Goal: Task Accomplishment & Management: Complete application form

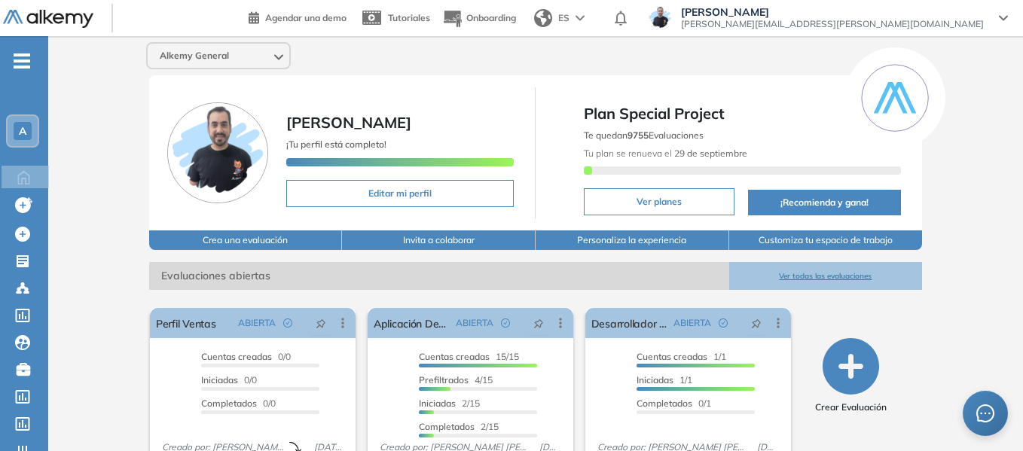
click at [30, 126] on div "A" at bounding box center [23, 131] width 18 height 18
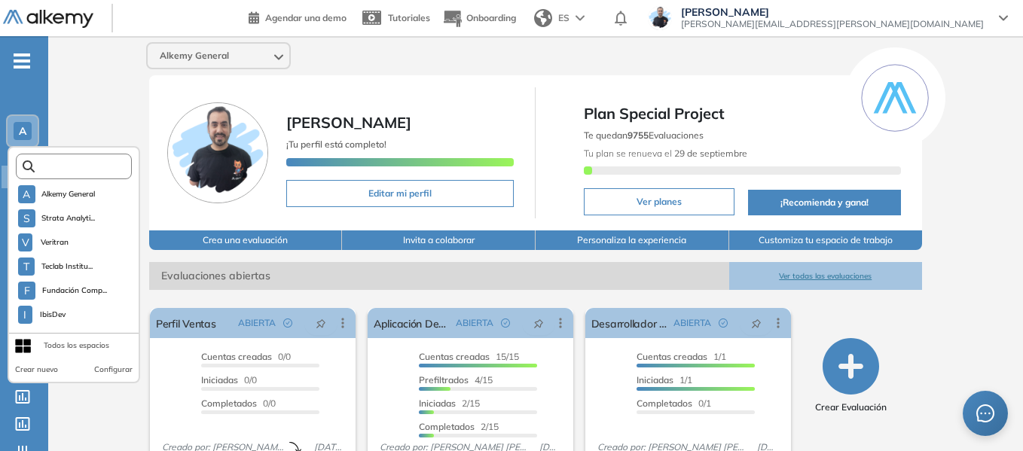
click at [102, 163] on input "text" at bounding box center [78, 166] width 87 height 11
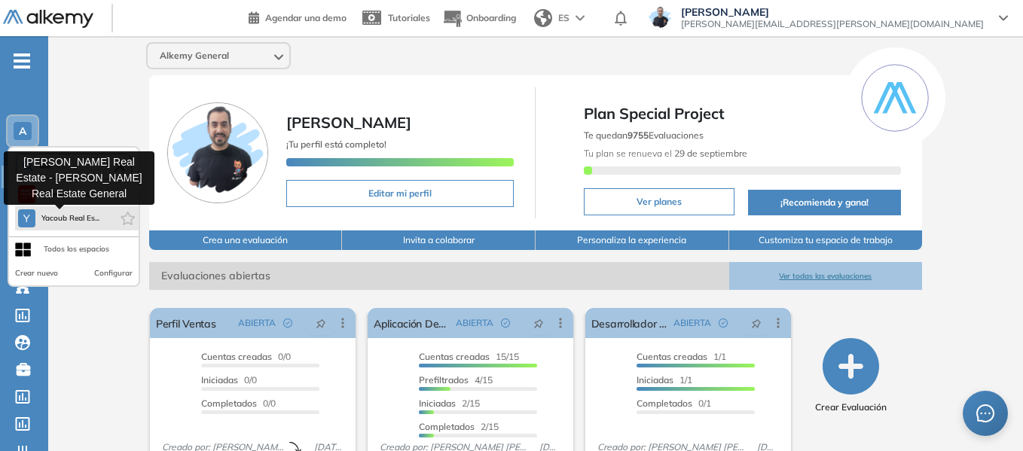
type input "****"
click at [58, 218] on span "Yacoub Real Es..." at bounding box center [70, 218] width 59 height 12
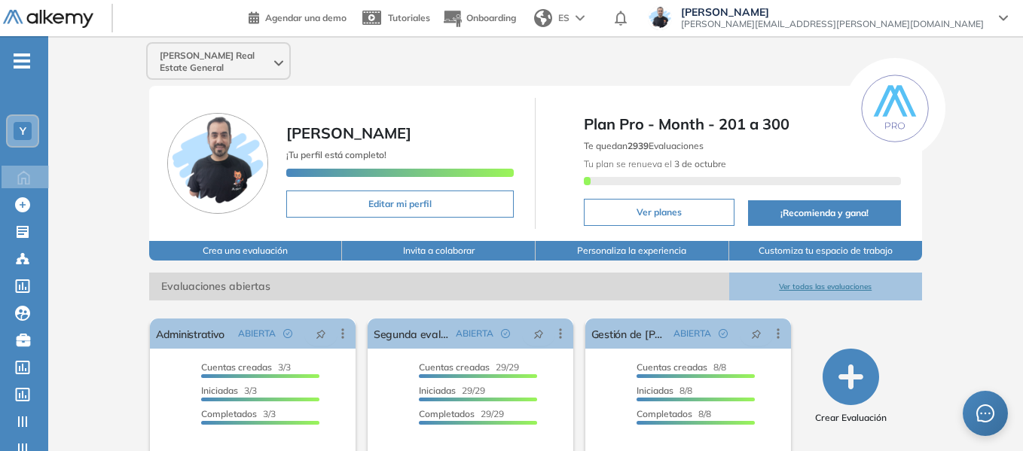
click at [26, 60] on icon "-" at bounding box center [22, 61] width 17 height 3
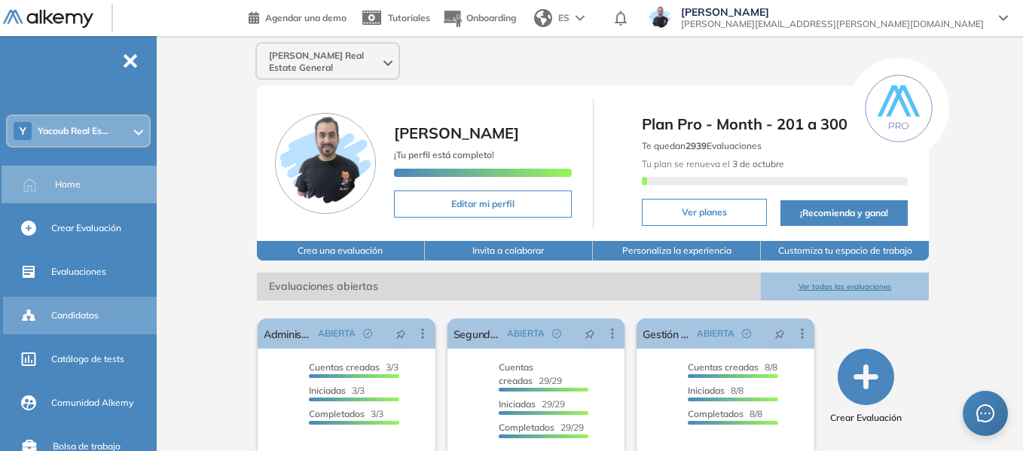
click at [75, 320] on span "Candidatos" at bounding box center [74, 316] width 47 height 14
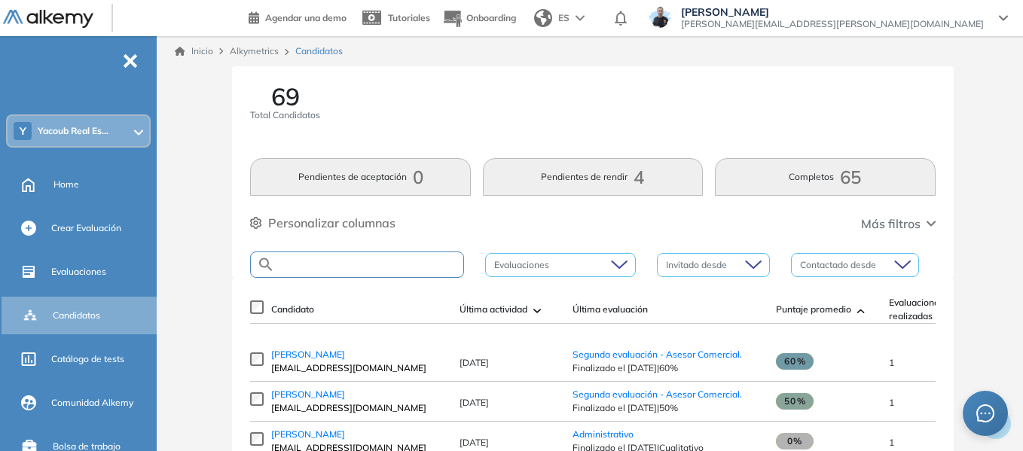
click at [304, 268] on input "text" at bounding box center [369, 264] width 188 height 11
paste input "**********"
type input "**********"
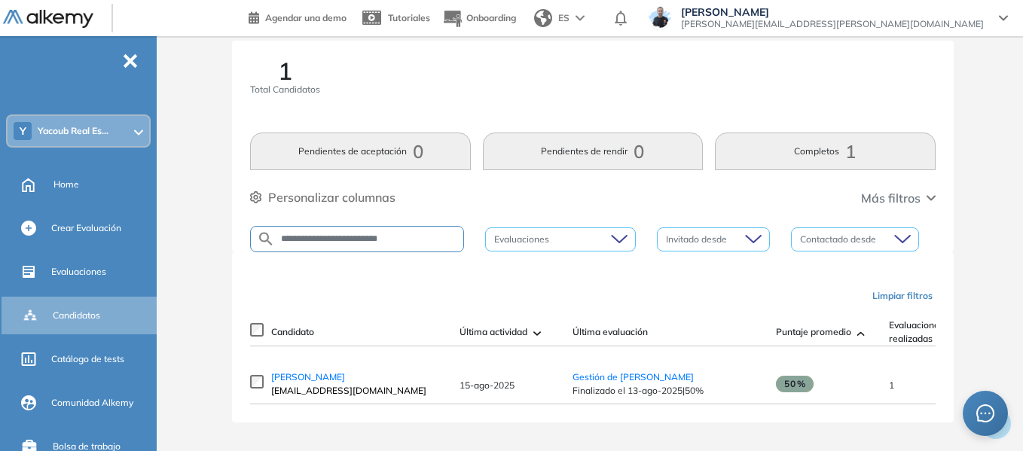
scroll to position [39, 0]
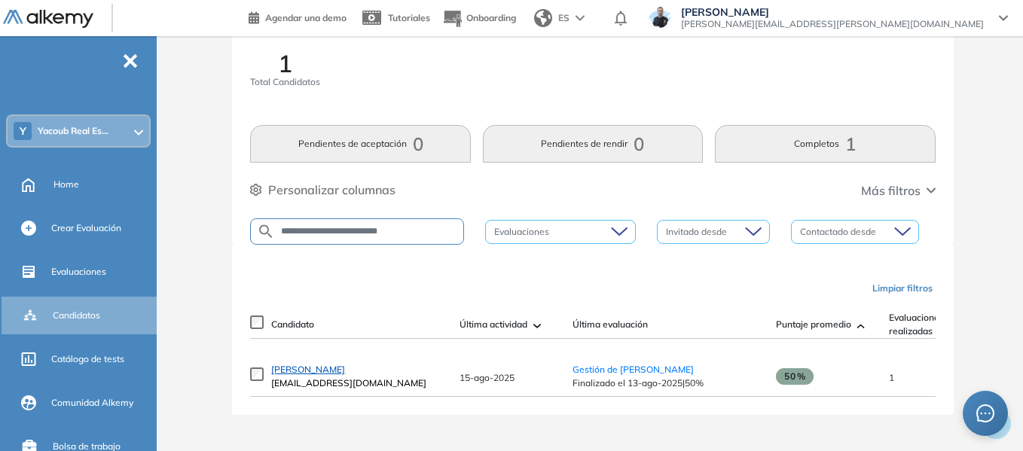
click at [331, 370] on span "JORGE KASPARIAN" at bounding box center [308, 369] width 74 height 11
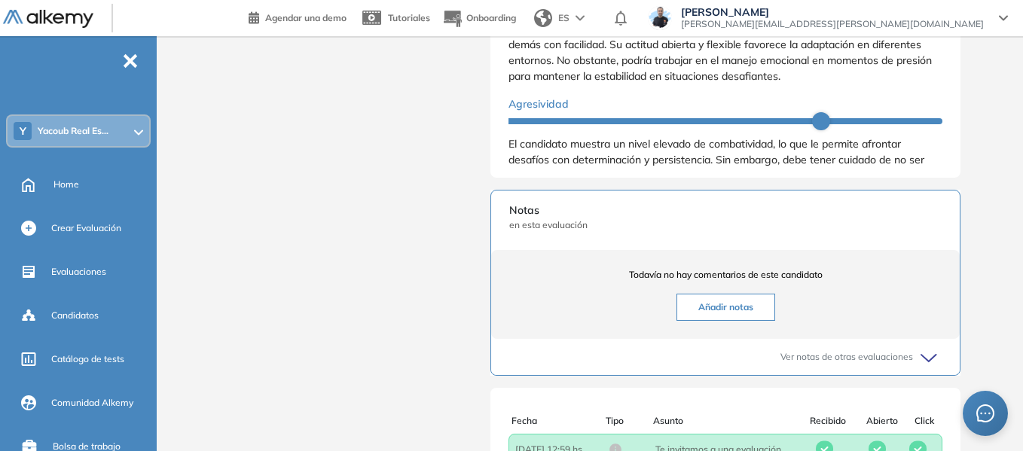
scroll to position [904, 0]
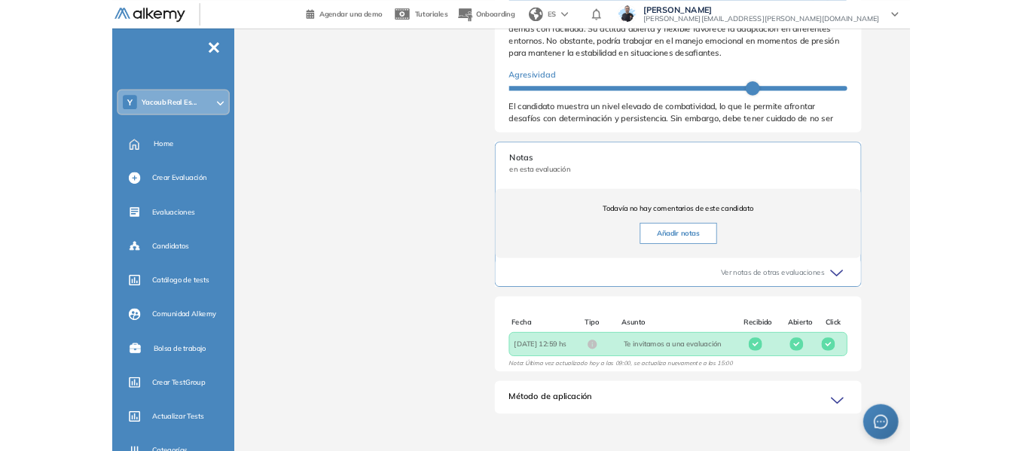
scroll to position [777, 0]
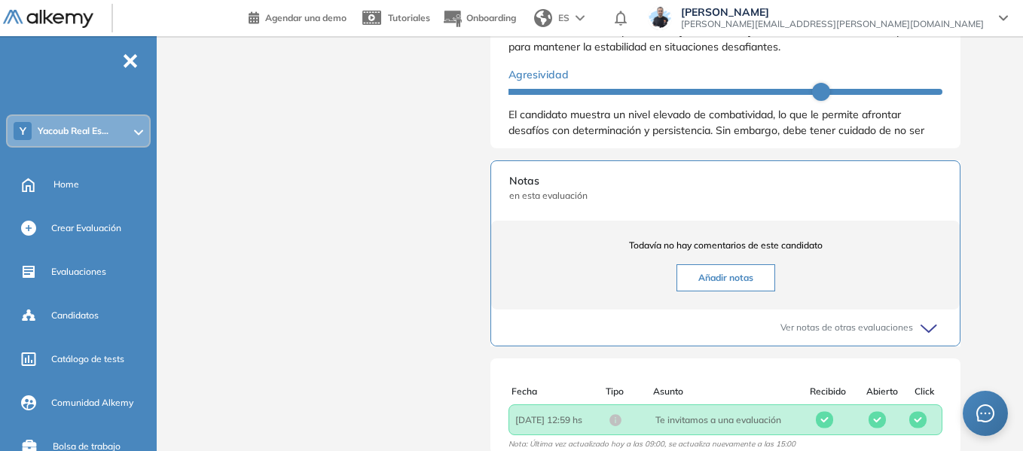
click at [69, 146] on div "Y Yacoub Real Es..." at bounding box center [78, 130] width 145 height 33
click at [73, 134] on span "Yacoub Real Es..." at bounding box center [73, 131] width 71 height 12
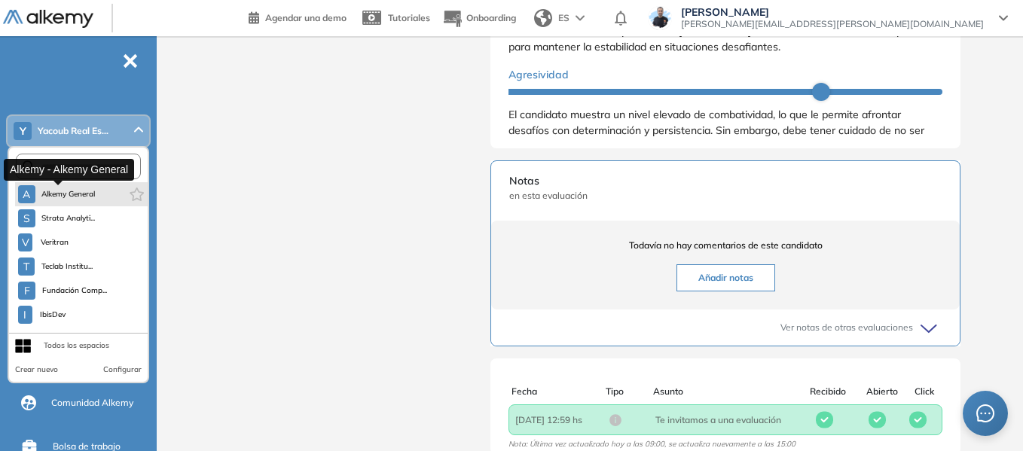
click at [77, 193] on span "Alkemy General" at bounding box center [68, 194] width 54 height 12
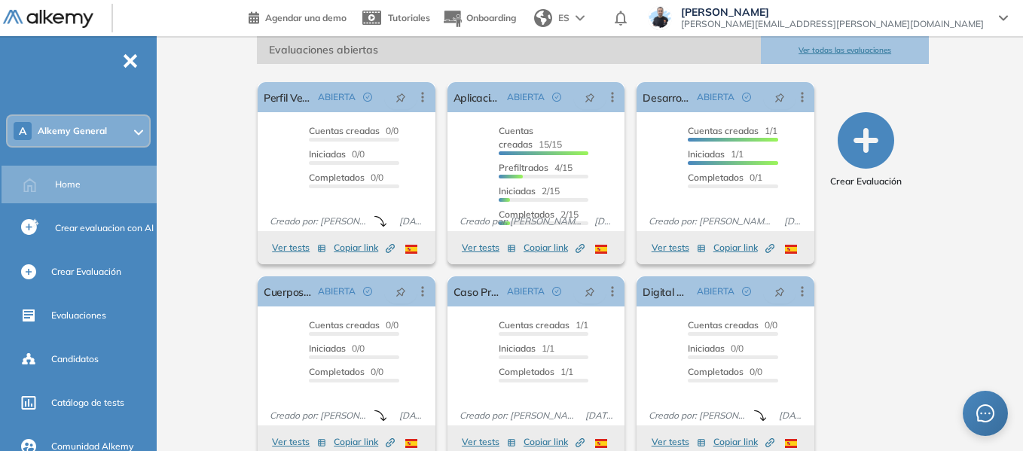
scroll to position [252, 0]
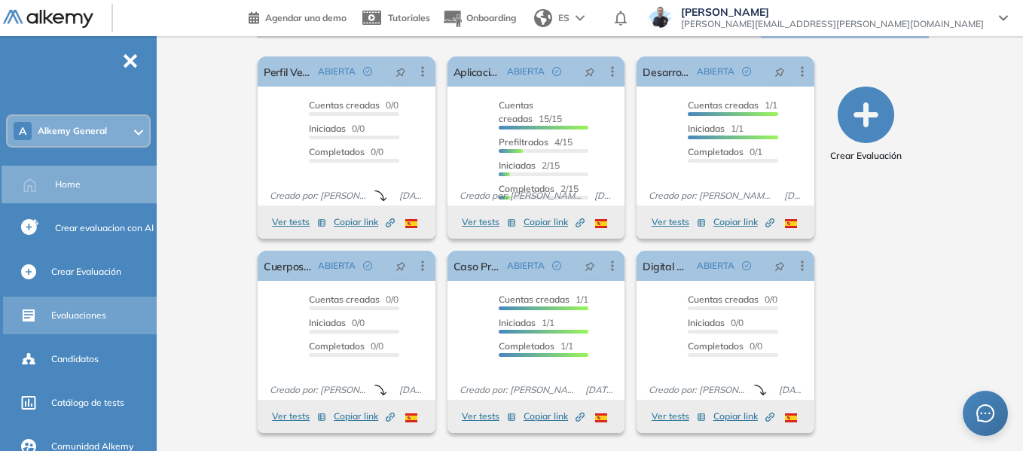
click at [102, 318] on span "Evaluaciones" at bounding box center [78, 316] width 55 height 14
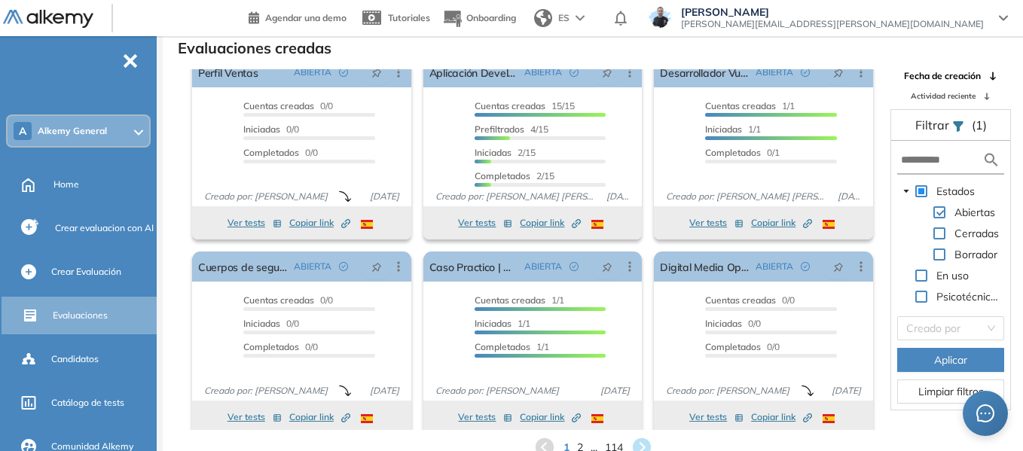
scroll to position [28, 0]
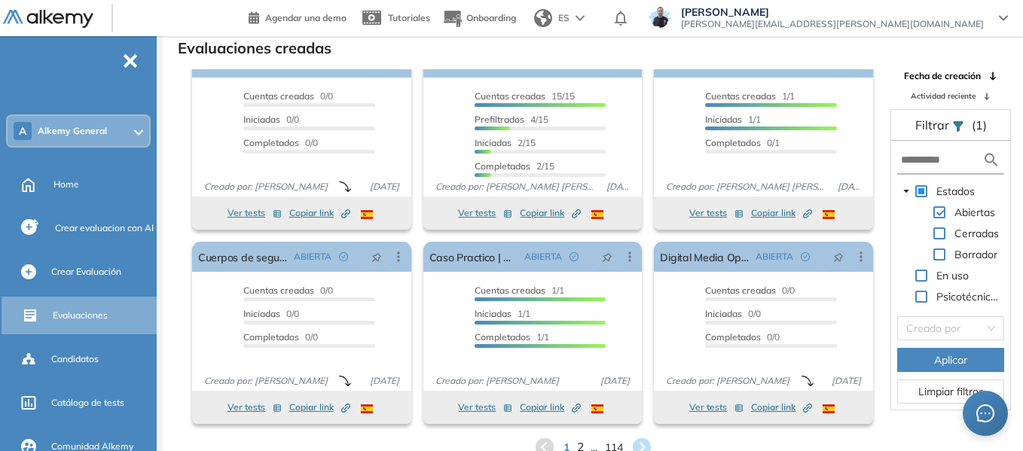
click at [579, 445] on span "2" at bounding box center [579, 447] width 7 height 17
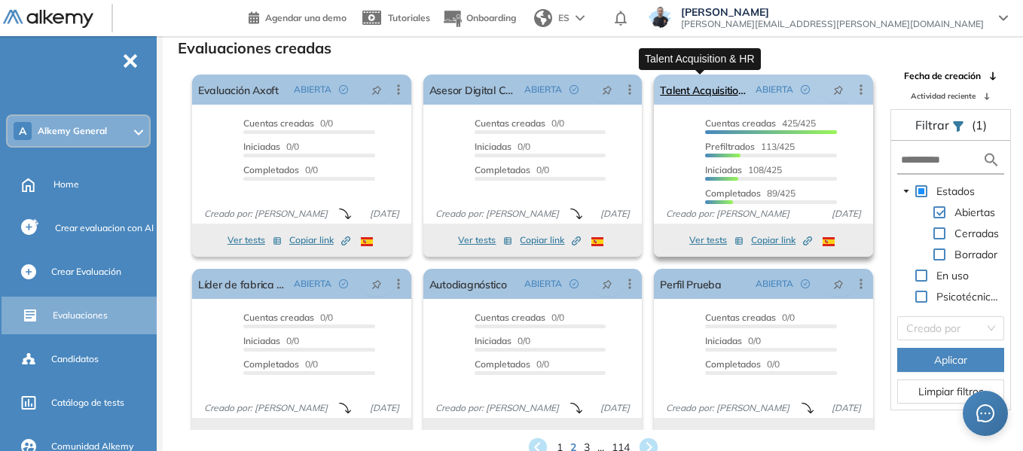
click at [715, 89] on link "Talent Acquisition & HR" at bounding box center [705, 90] width 90 height 30
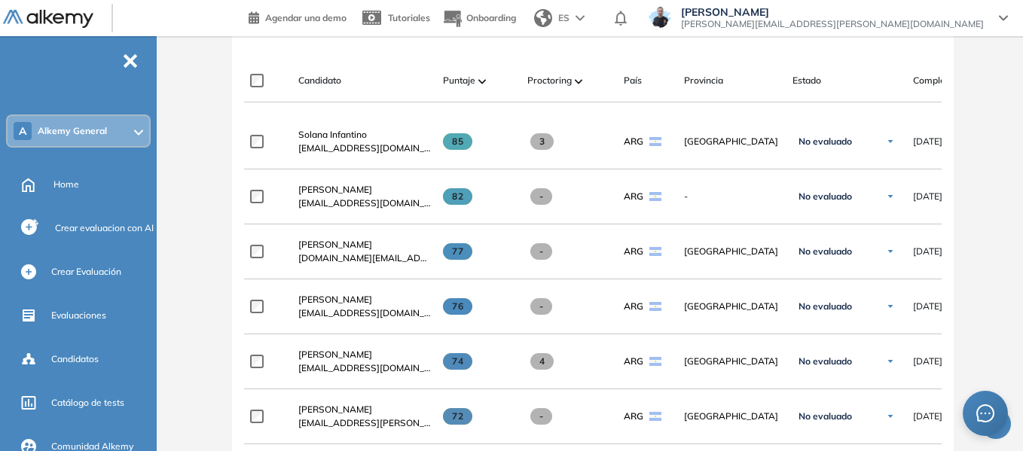
scroll to position [452, 0]
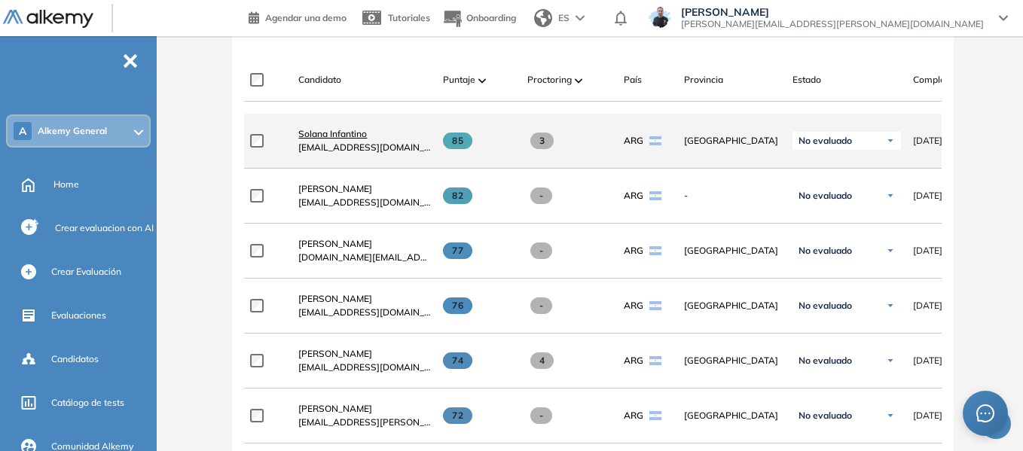
click at [350, 139] on span "Solana Infantino" at bounding box center [332, 133] width 69 height 11
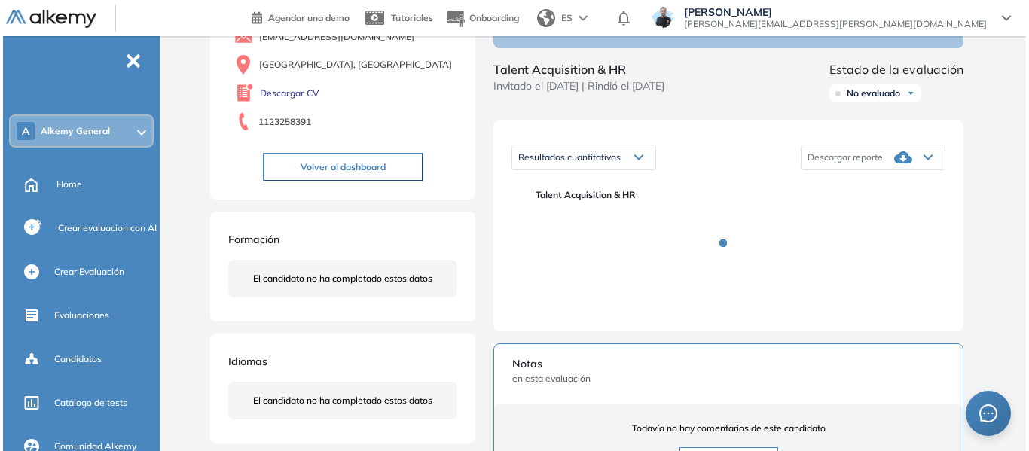
scroll to position [151, 0]
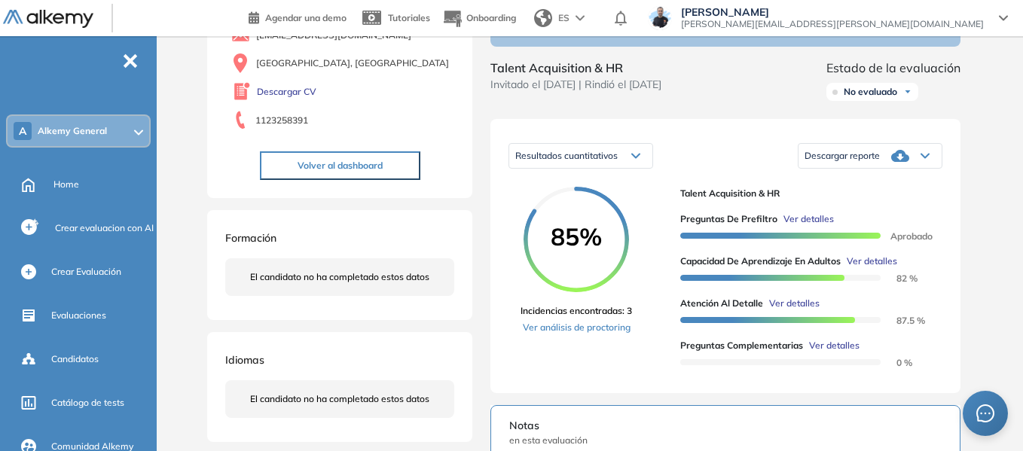
click at [809, 226] on span "Ver detalles" at bounding box center [808, 219] width 50 height 14
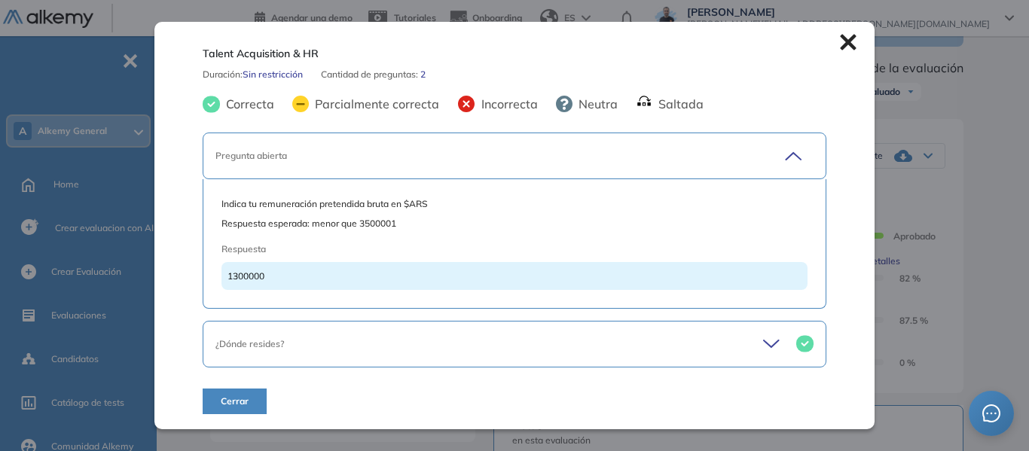
click at [770, 347] on icon at bounding box center [773, 344] width 21 height 21
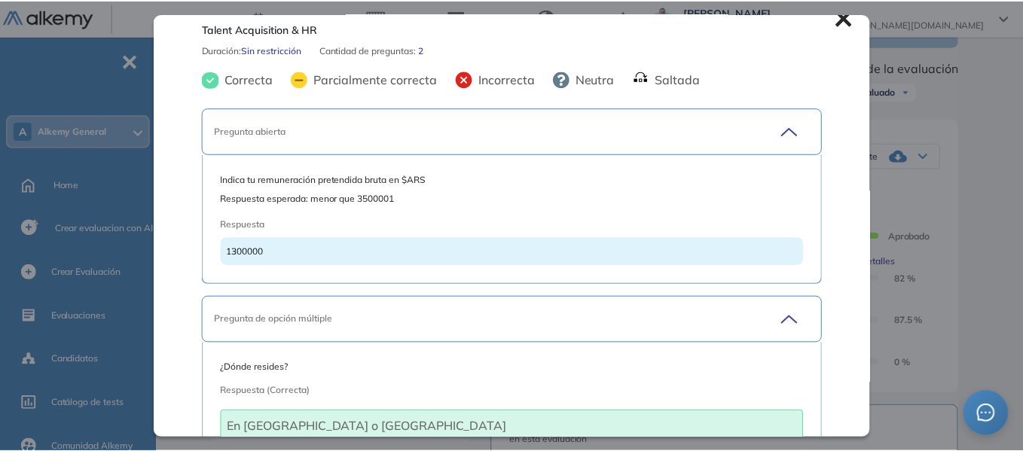
scroll to position [0, 0]
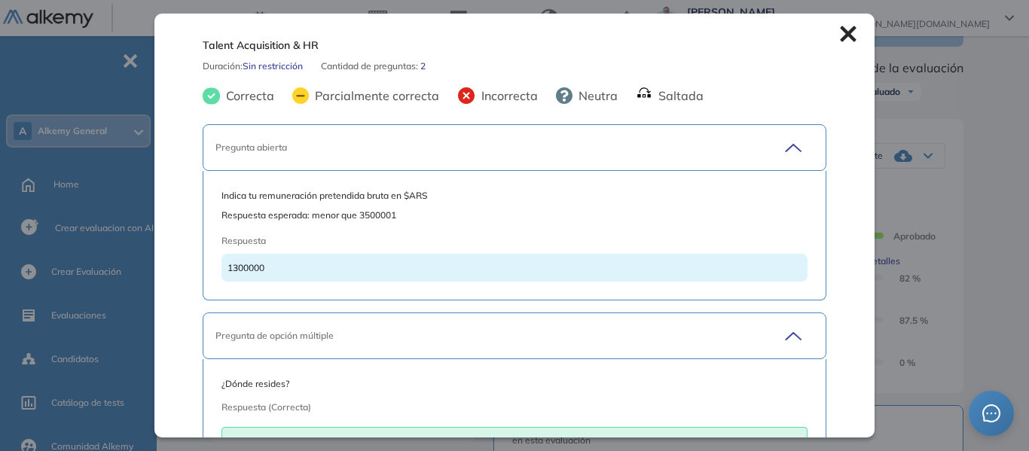
click at [841, 40] on icon at bounding box center [848, 34] width 16 height 16
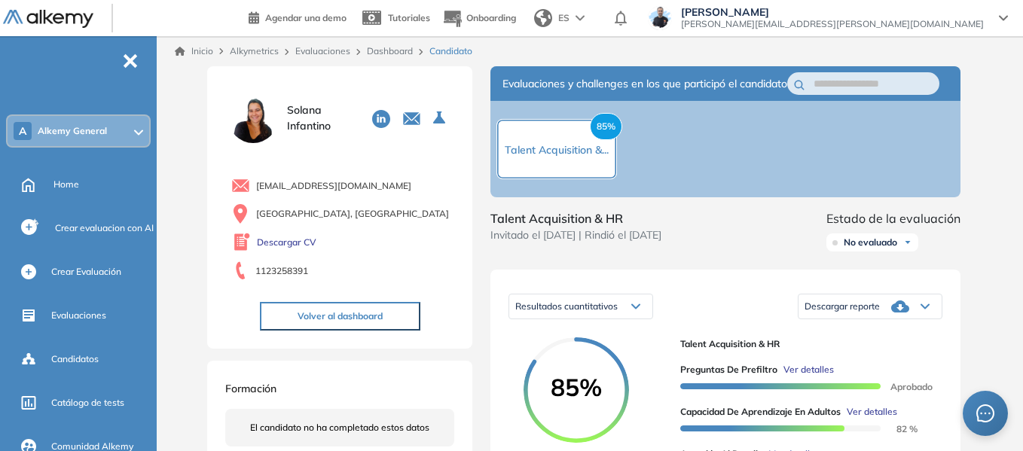
click at [391, 53] on link "Dashboard" at bounding box center [390, 50] width 46 height 11
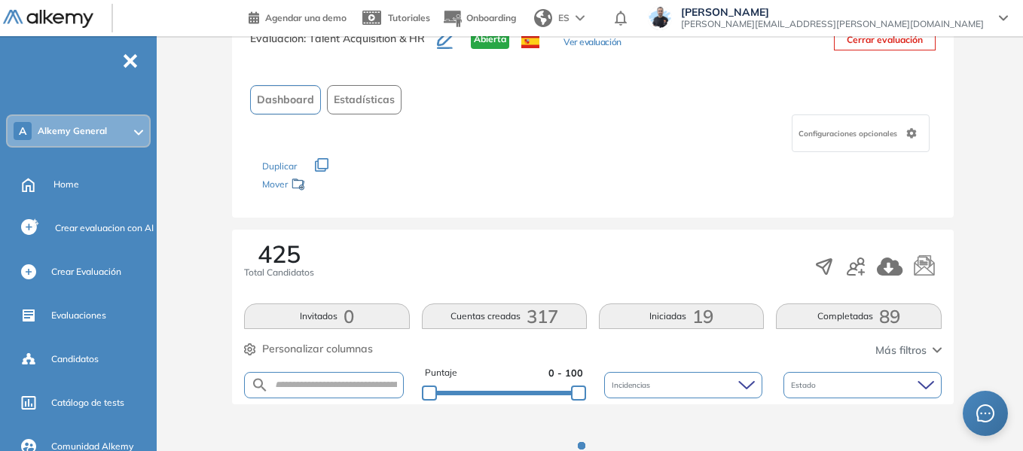
scroll to position [114, 0]
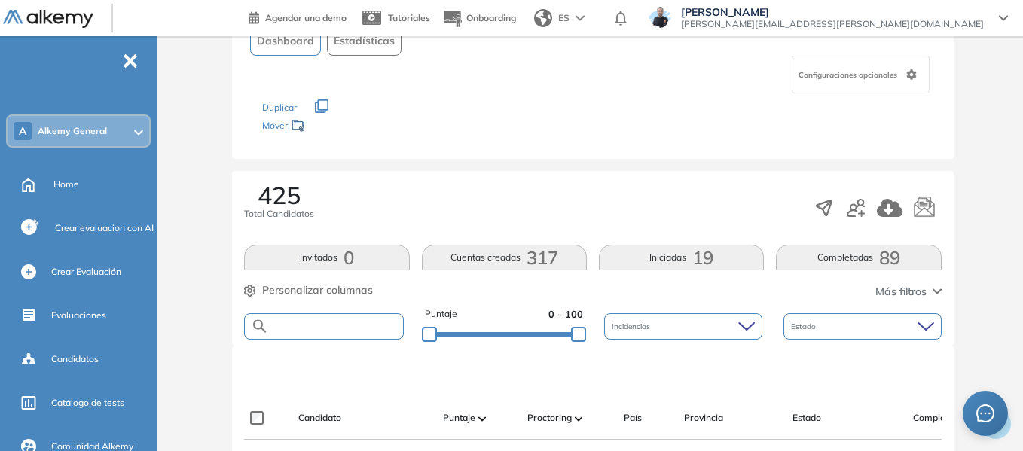
click at [338, 322] on input "text" at bounding box center [335, 326] width 133 height 11
click at [331, 185] on div "425 Total Candidatos" at bounding box center [592, 208] width 697 height 50
click at [331, 321] on input "text" at bounding box center [335, 326] width 133 height 11
click at [349, 321] on input "text" at bounding box center [335, 326] width 133 height 11
type input "***"
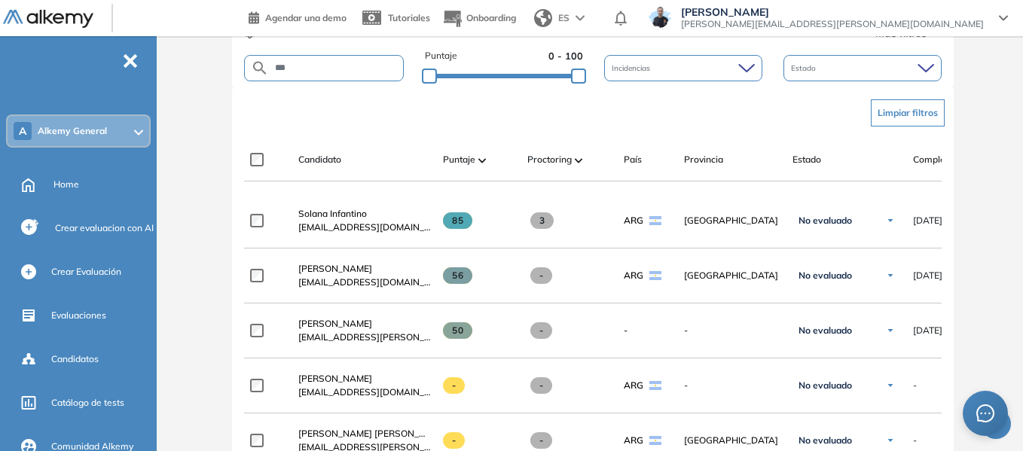
scroll to position [490, 0]
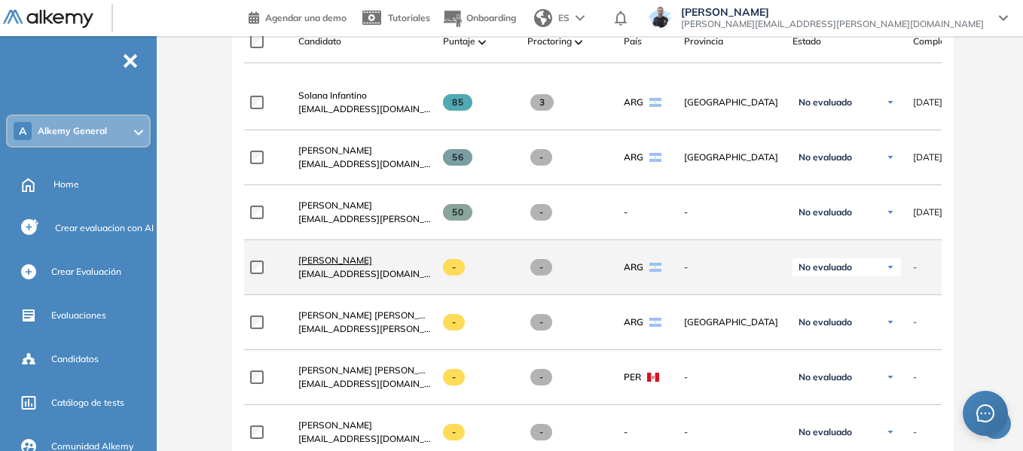
click at [336, 266] on span "Sol Bagari" at bounding box center [335, 260] width 74 height 11
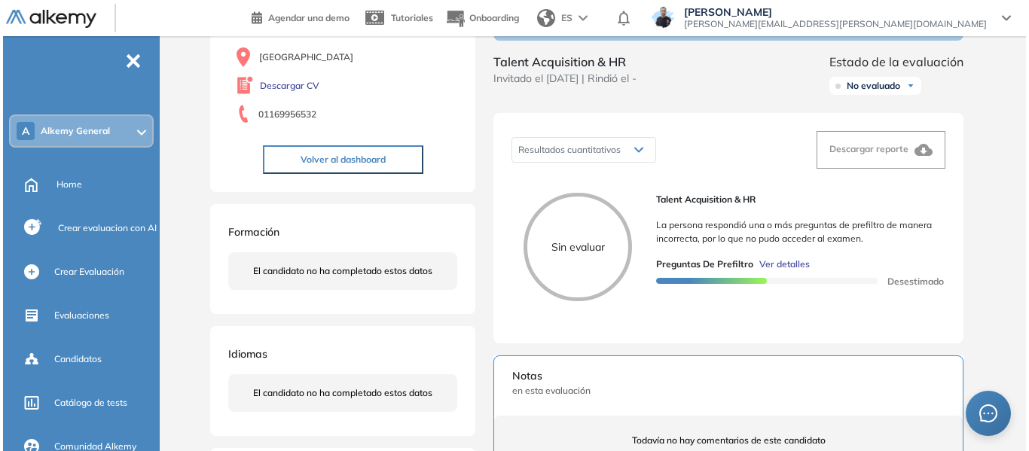
scroll to position [226, 0]
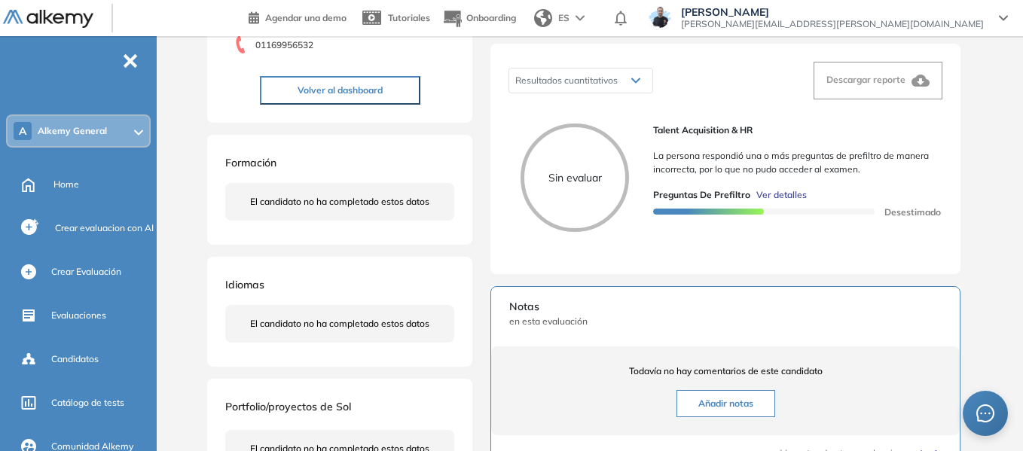
click at [774, 202] on span "Ver detalles" at bounding box center [781, 195] width 50 height 14
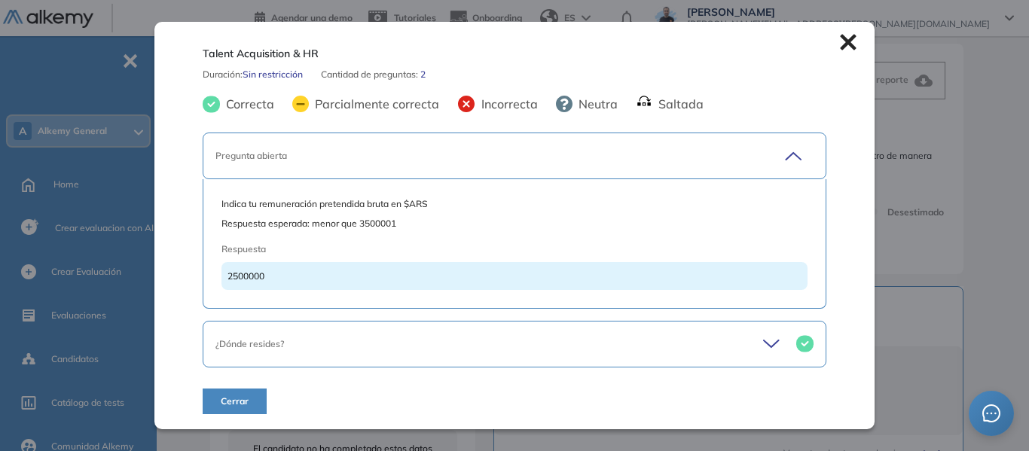
click at [770, 343] on icon at bounding box center [771, 343] width 15 height 7
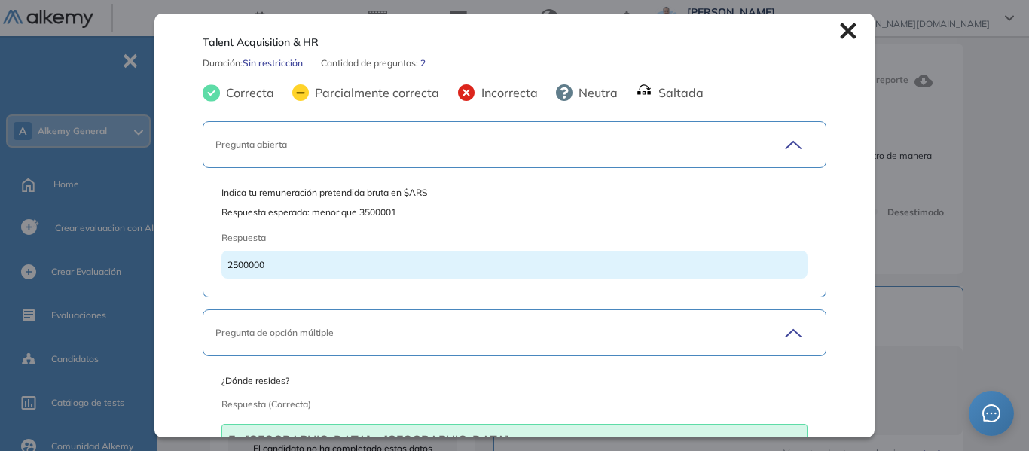
scroll to position [0, 0]
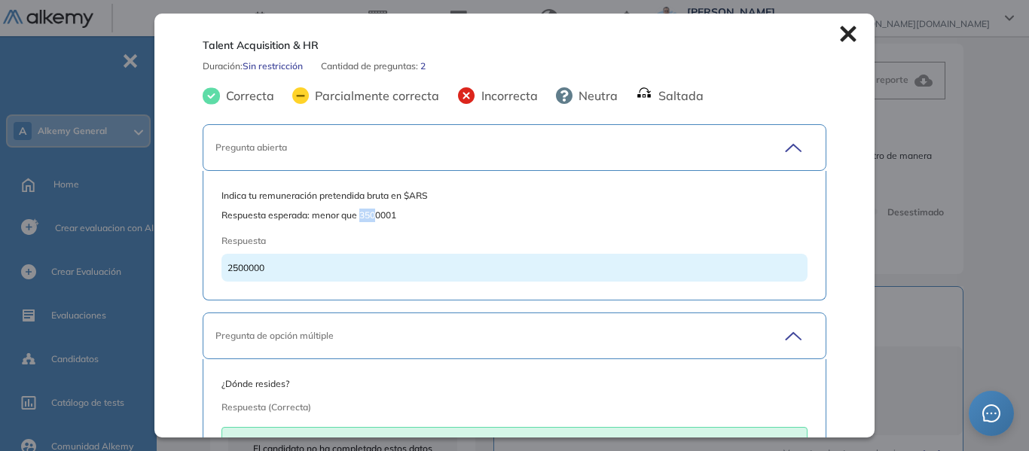
drag, startPoint x: 360, startPoint y: 215, endPoint x: 377, endPoint y: 213, distance: 16.7
click at [377, 213] on span "Respuesta esperada: menor que 3500001" at bounding box center [514, 216] width 586 height 14
click at [373, 212] on span "Respuesta esperada: menor que 3500001" at bounding box center [514, 216] width 586 height 14
click at [379, 212] on span "Respuesta esperada: menor que 3500001" at bounding box center [514, 216] width 586 height 14
click at [840, 32] on icon at bounding box center [848, 34] width 16 height 16
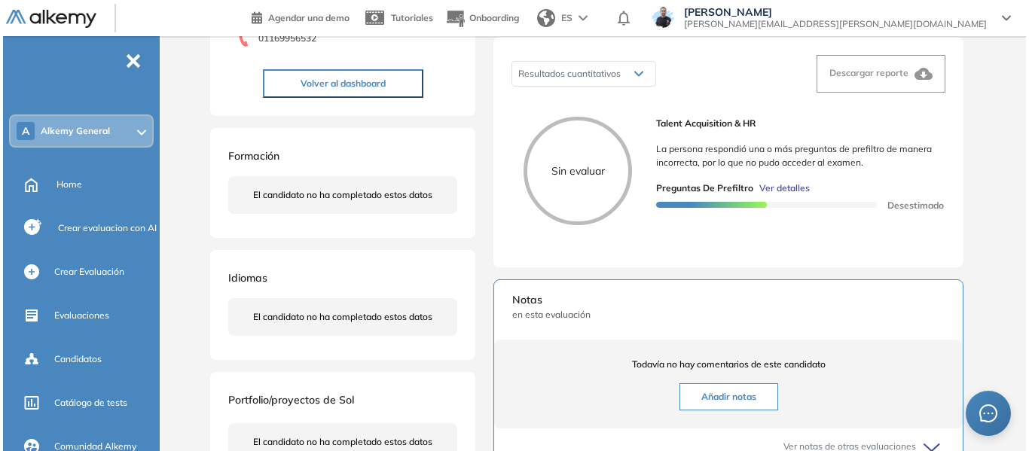
scroll to position [219, 0]
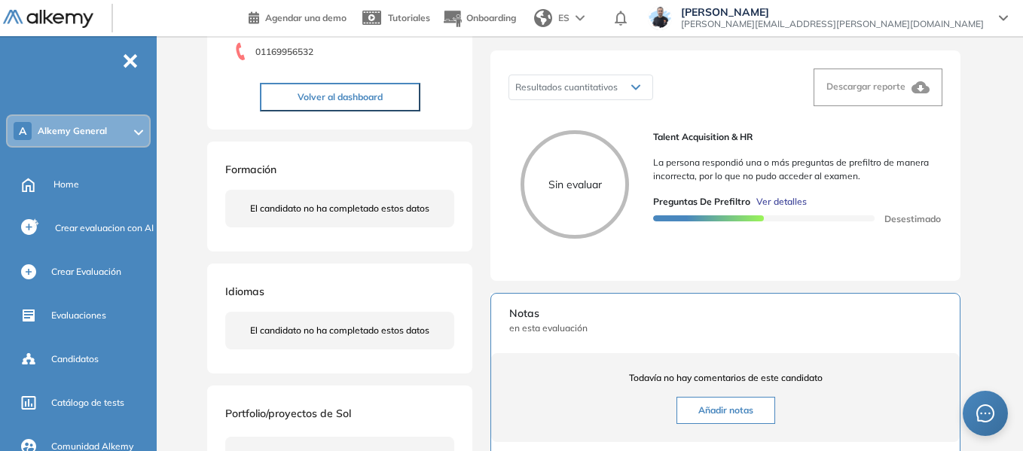
click at [786, 209] on span "Ver detalles" at bounding box center [781, 202] width 50 height 14
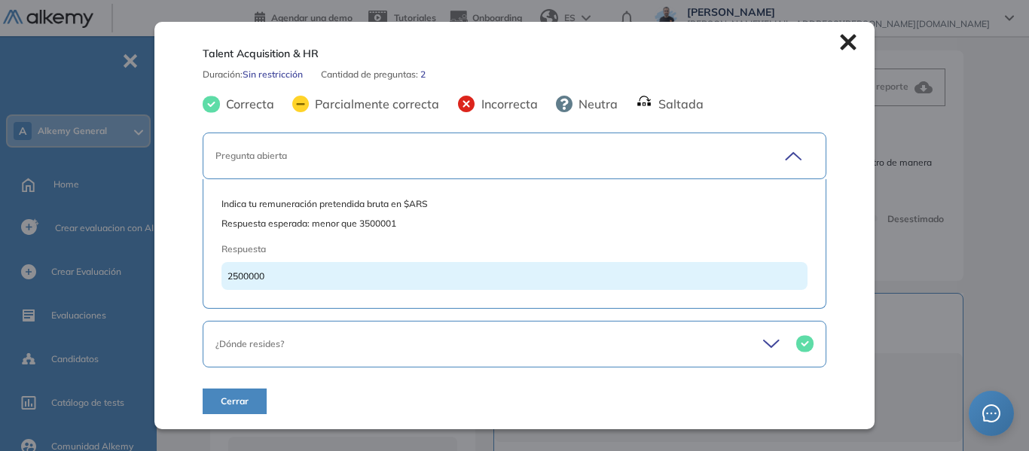
click at [763, 342] on icon at bounding box center [773, 344] width 21 height 21
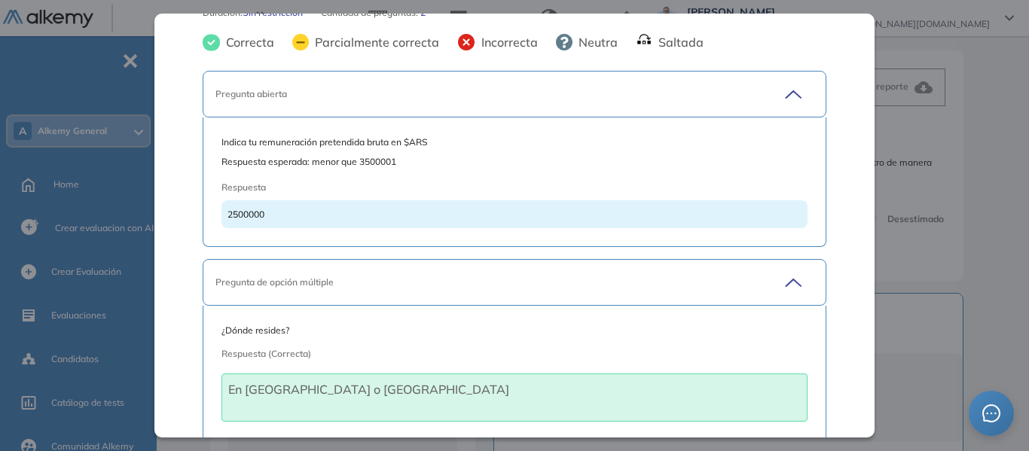
scroll to position [40, 0]
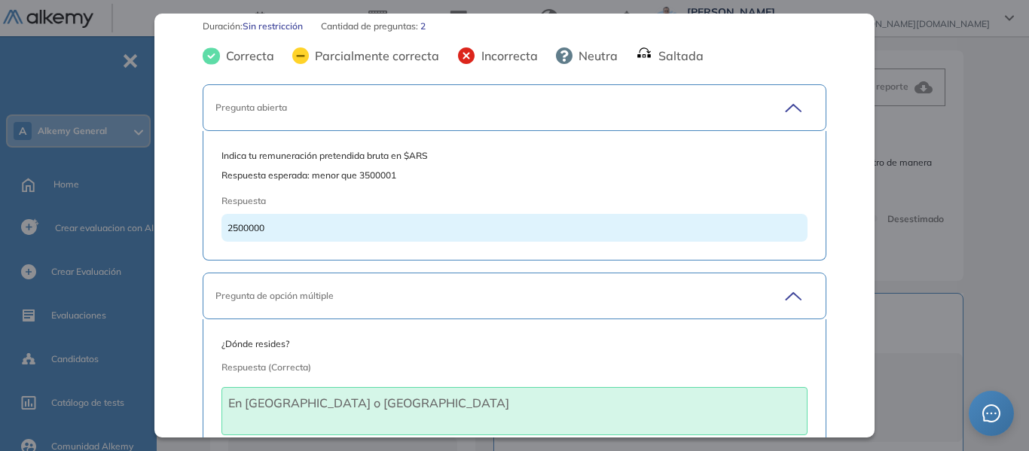
click at [783, 108] on icon at bounding box center [790, 107] width 21 height 21
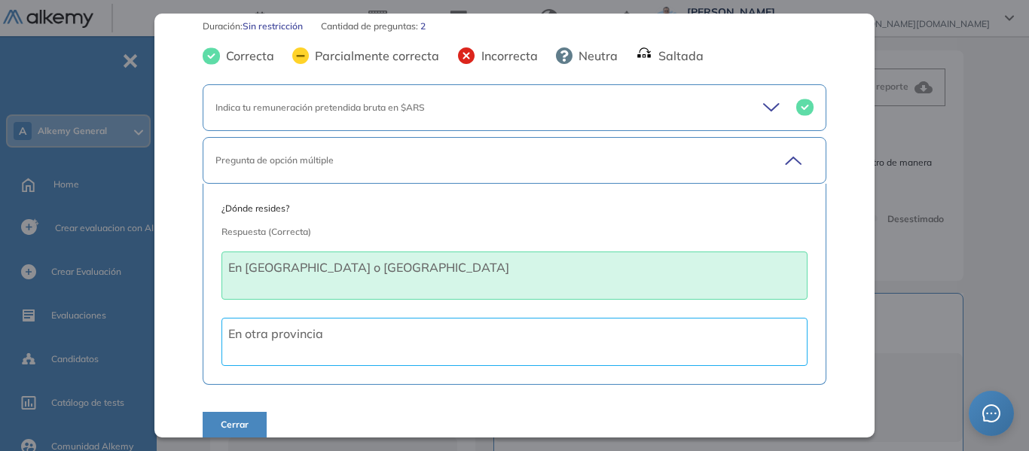
drag, startPoint x: 774, startPoint y: 164, endPoint x: 782, endPoint y: 160, distance: 8.4
click at [786, 162] on icon at bounding box center [793, 160] width 15 height 7
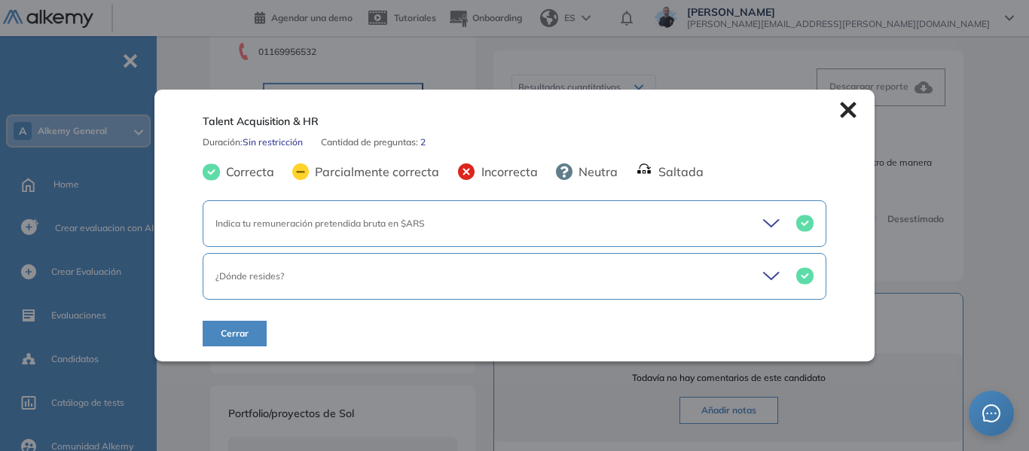
scroll to position [0, 0]
click at [763, 273] on icon at bounding box center [773, 276] width 21 height 21
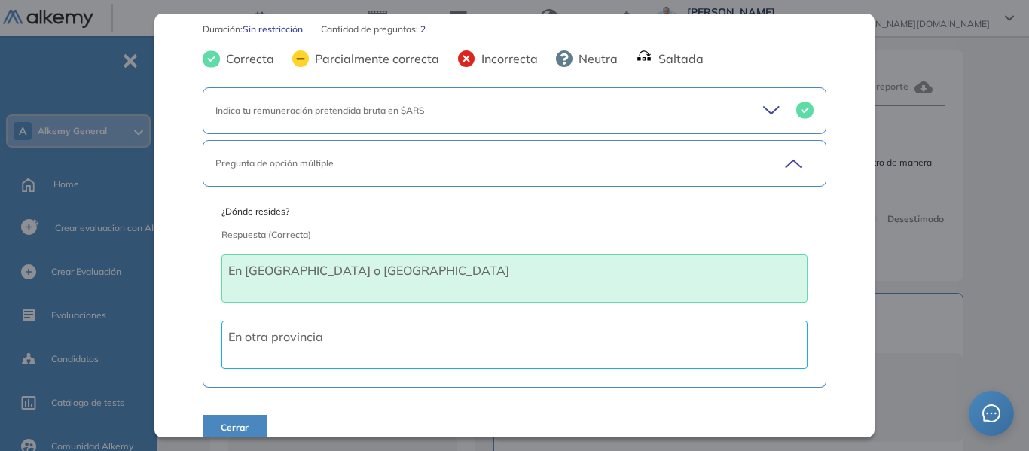
scroll to position [55, 0]
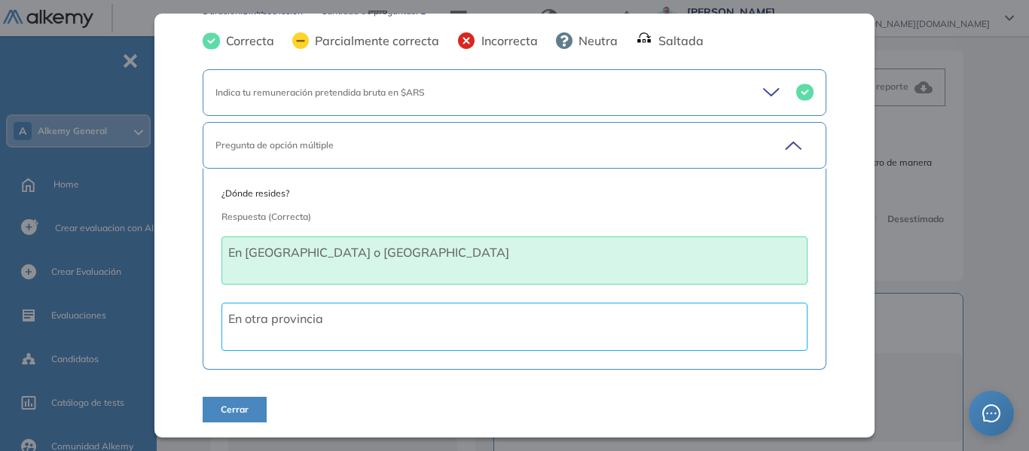
click at [780, 142] on icon at bounding box center [790, 145] width 21 height 21
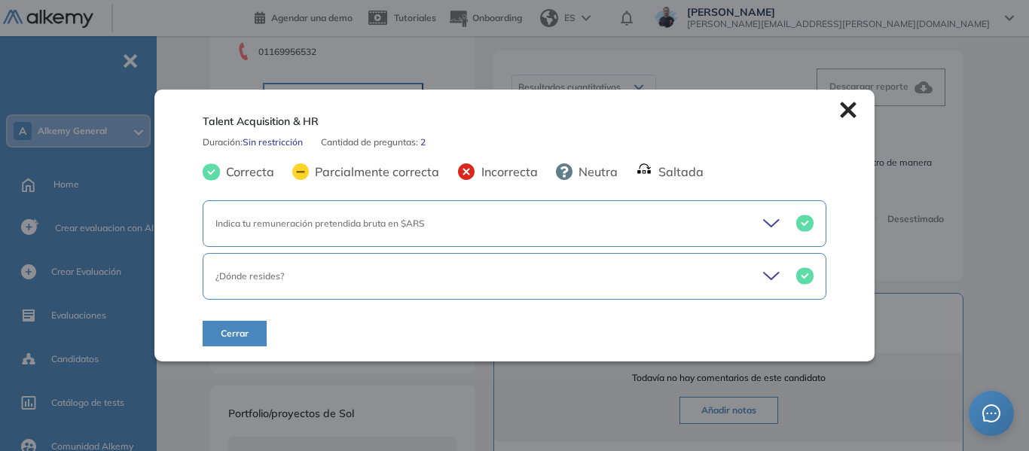
scroll to position [0, 0]
click at [840, 110] on icon at bounding box center [848, 110] width 17 height 17
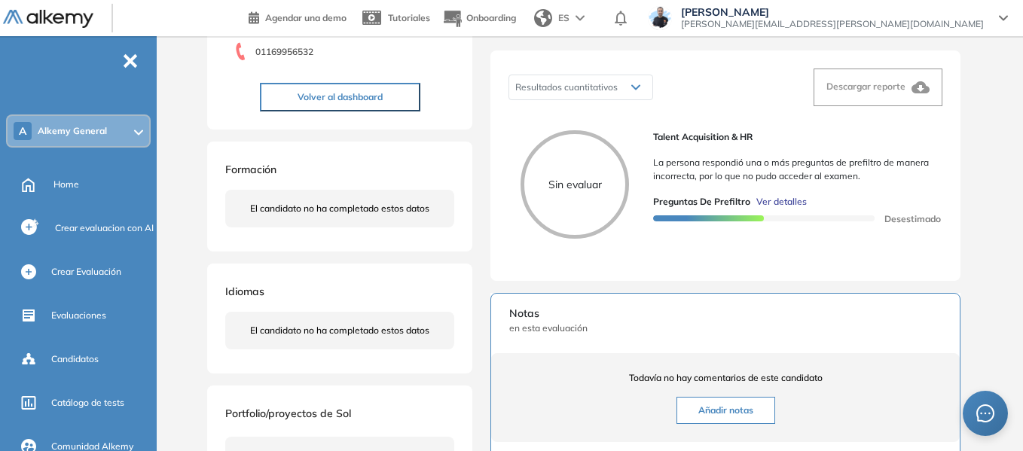
click at [794, 209] on span "Ver detalles" at bounding box center [781, 202] width 50 height 14
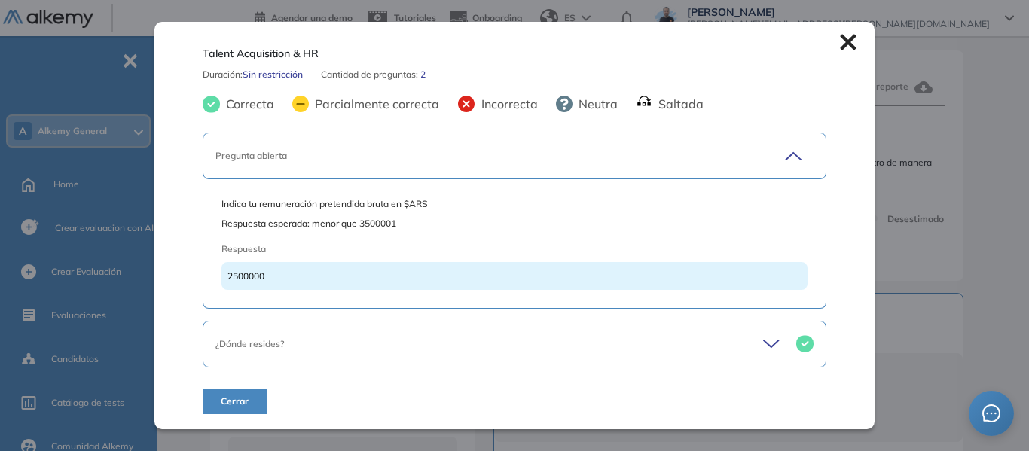
click at [768, 337] on icon at bounding box center [773, 344] width 21 height 21
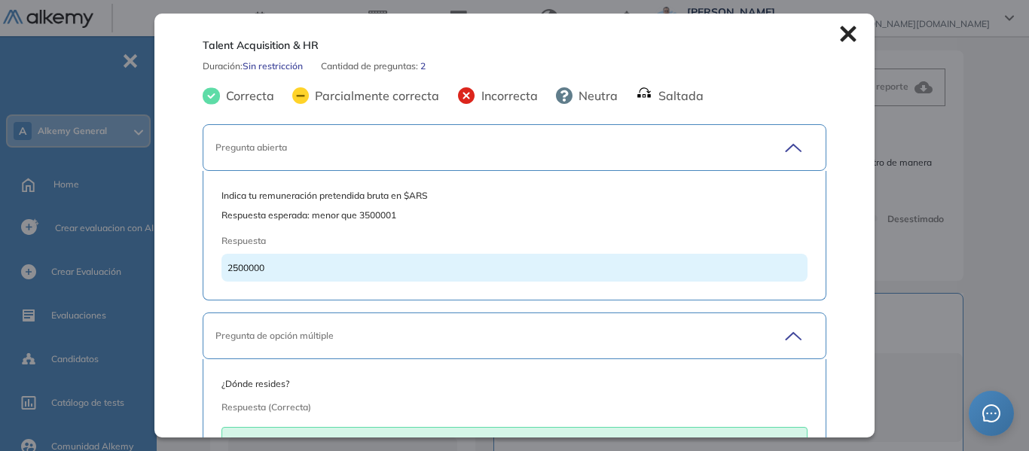
click at [840, 26] on icon at bounding box center [848, 34] width 17 height 17
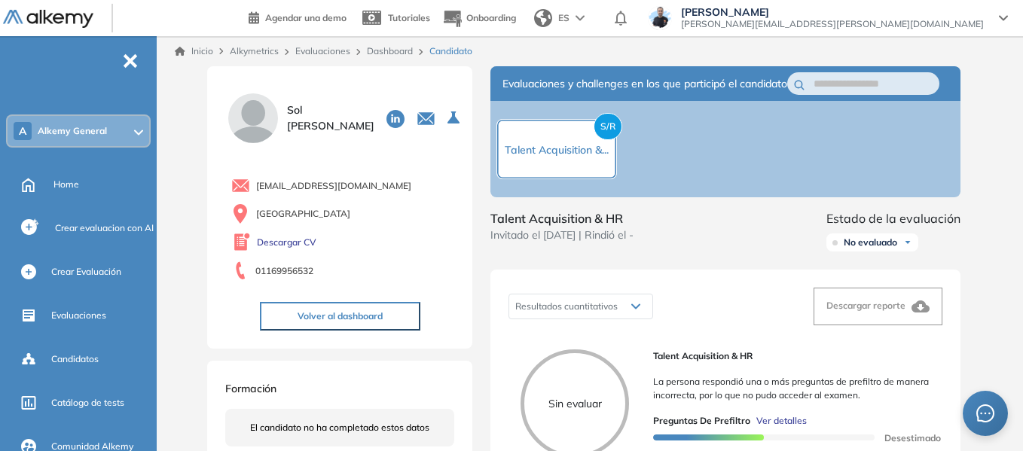
click at [81, 127] on span "Alkemy General" at bounding box center [72, 131] width 69 height 12
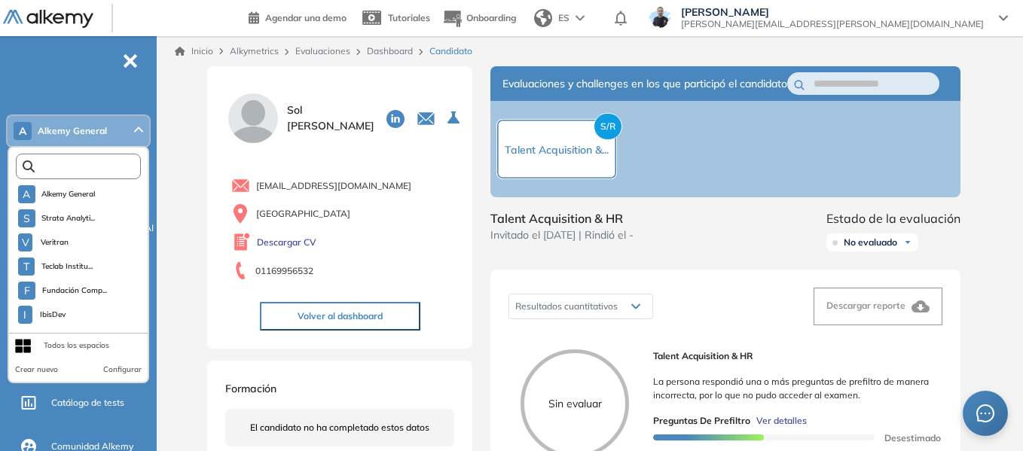
click at [90, 161] on input "text" at bounding box center [82, 166] width 94 height 11
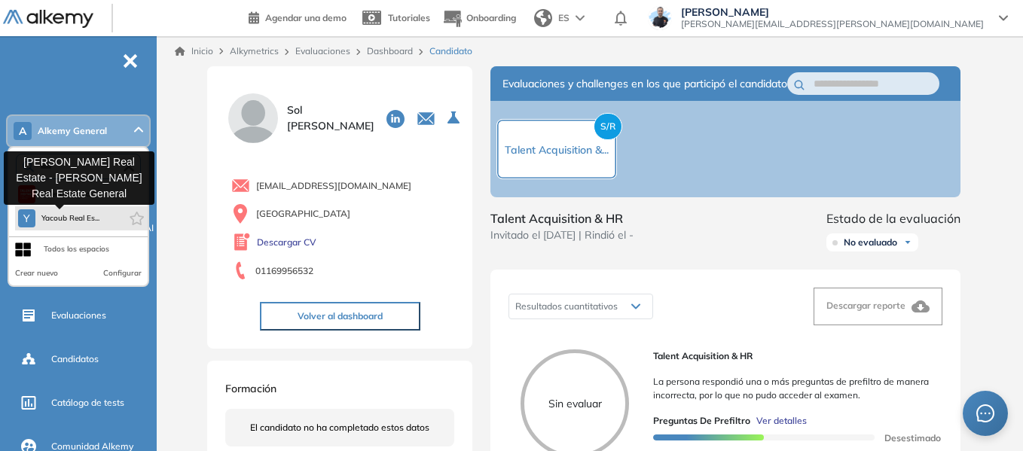
type input "****"
click at [97, 215] on span "Yacoub Real Es..." at bounding box center [70, 218] width 59 height 12
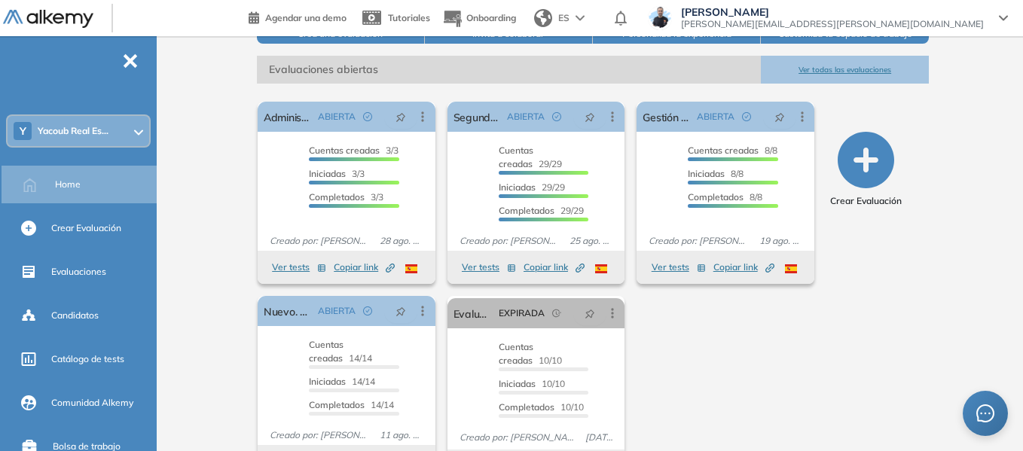
scroll to position [226, 0]
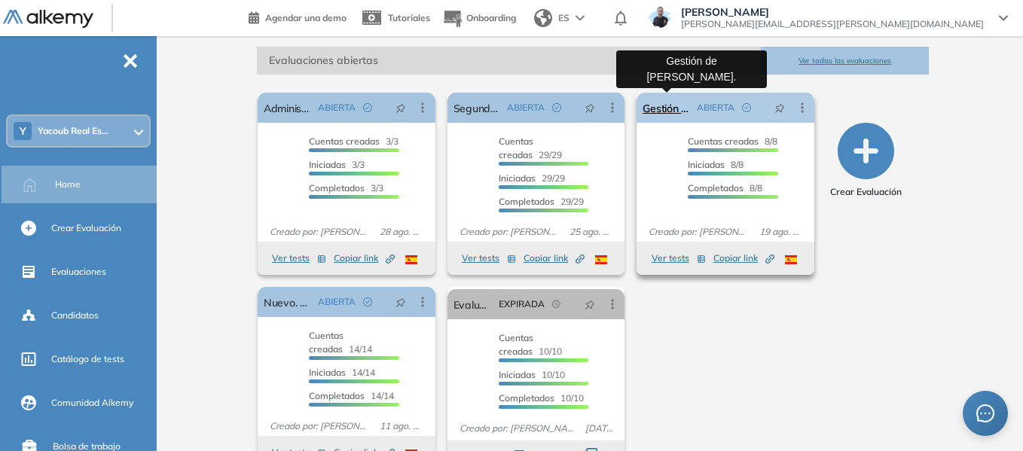
click at [671, 105] on link "Gestión de Cartera." at bounding box center [667, 108] width 48 height 30
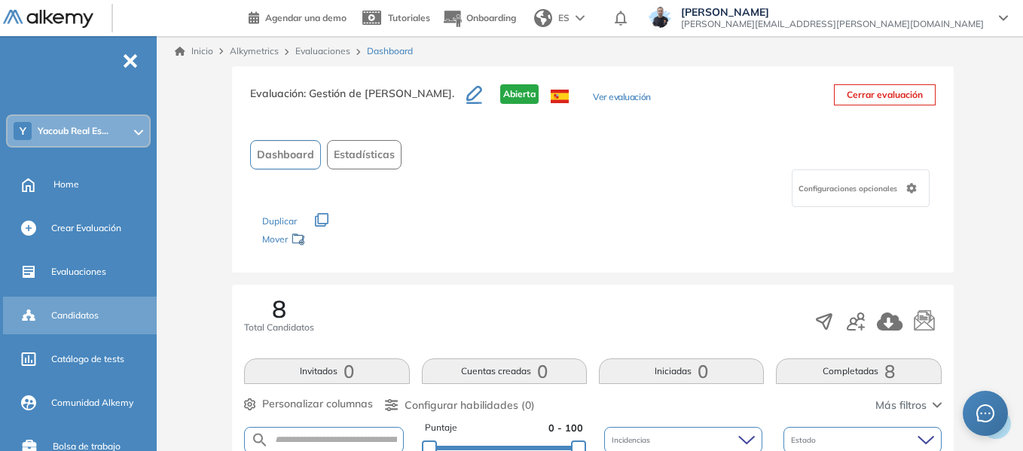
click at [85, 312] on span "Candidatos" at bounding box center [74, 316] width 47 height 14
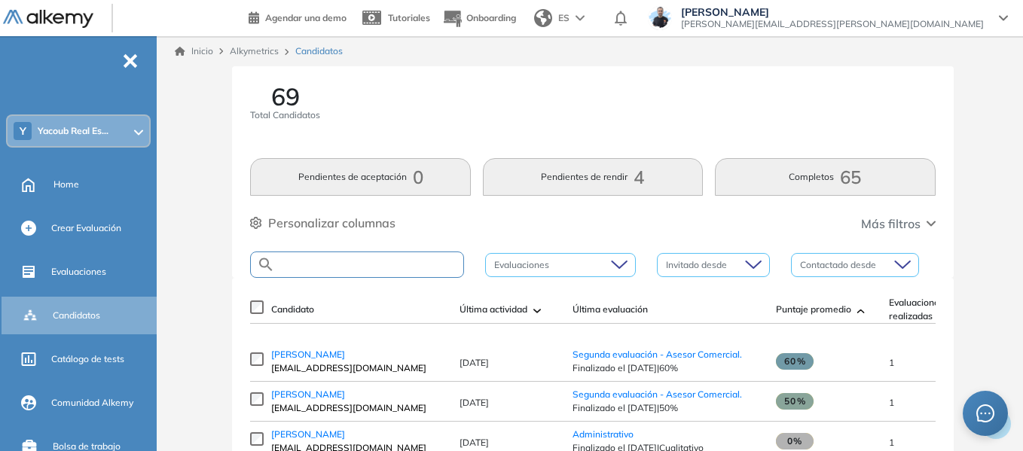
click at [367, 265] on input "text" at bounding box center [369, 264] width 188 height 11
paste input "**********"
type input "**********"
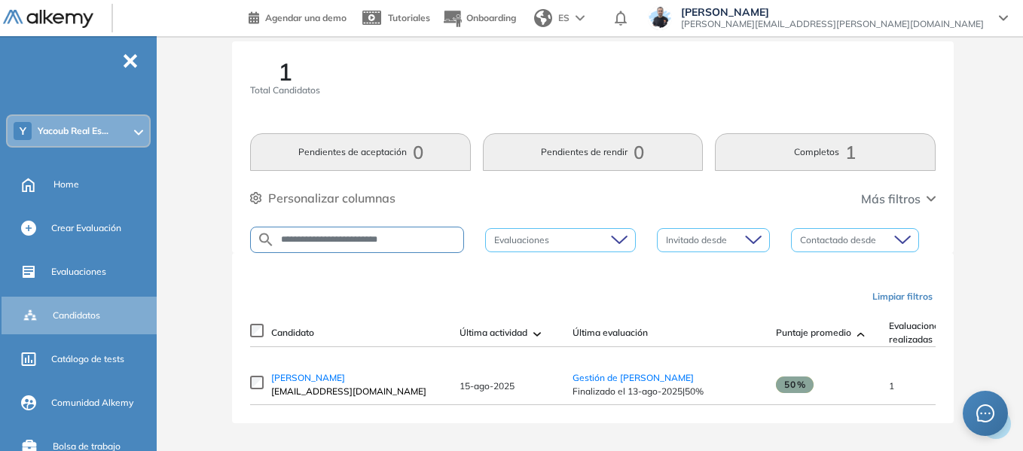
scroll to position [39, 0]
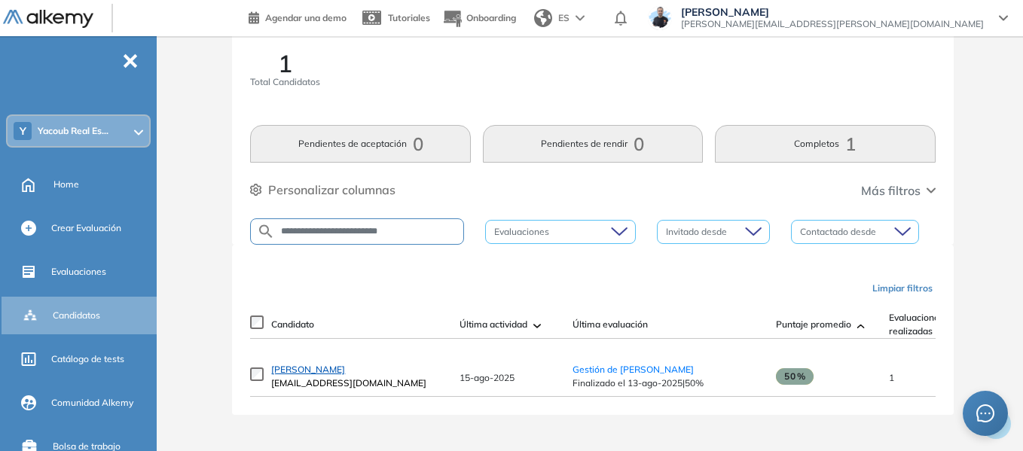
click at [339, 365] on span "JORGE KASPARIAN" at bounding box center [308, 369] width 74 height 11
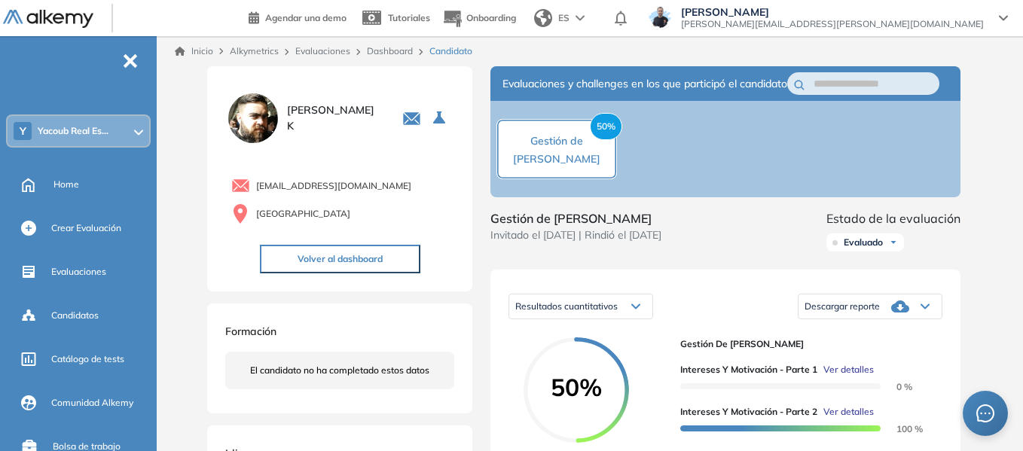
click at [393, 47] on link "Dashboard" at bounding box center [390, 50] width 46 height 11
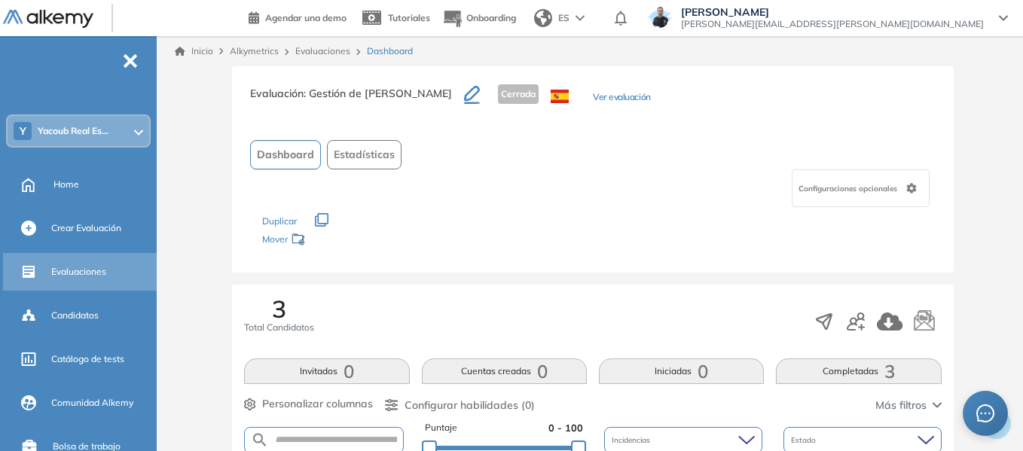
click at [62, 264] on div "Evaluaciones" at bounding box center [102, 272] width 102 height 26
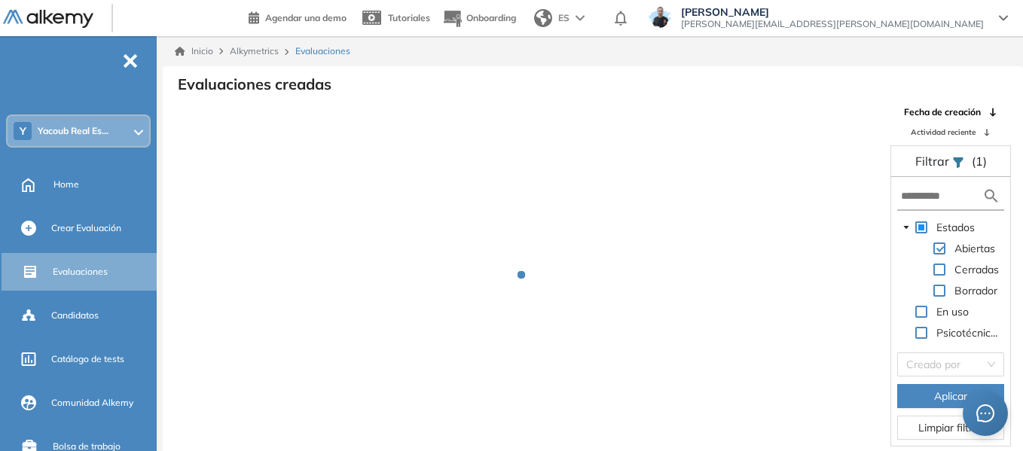
click at [942, 265] on span at bounding box center [939, 270] width 12 height 12
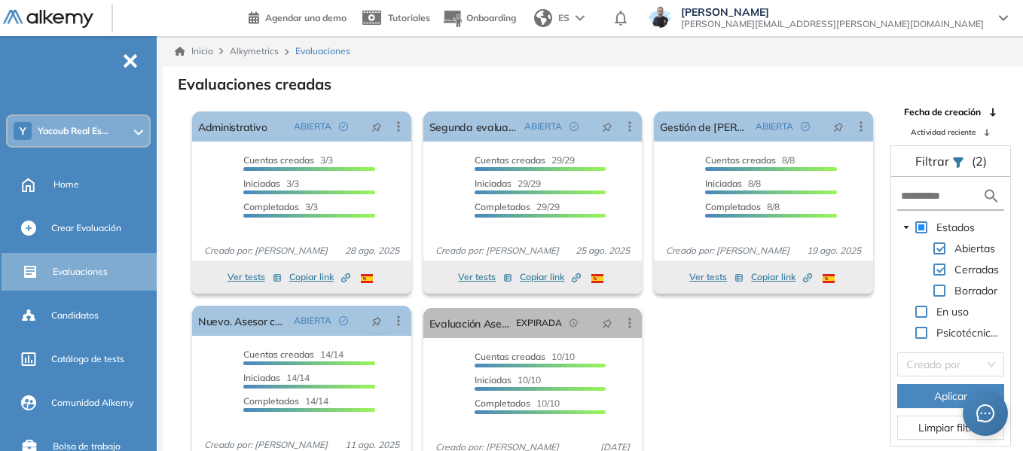
click at [937, 398] on span "Aplicar" at bounding box center [950, 396] width 33 height 17
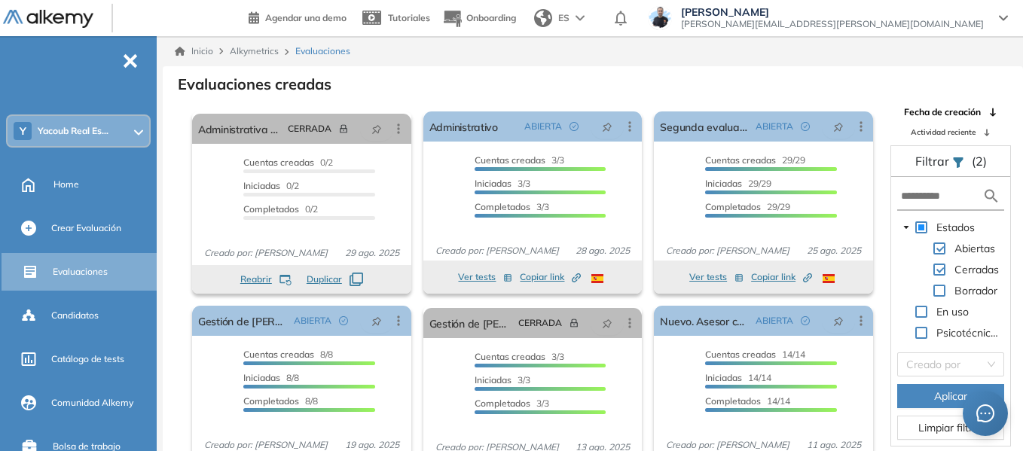
click at [62, 128] on span "Yacoub Real Es..." at bounding box center [73, 131] width 71 height 12
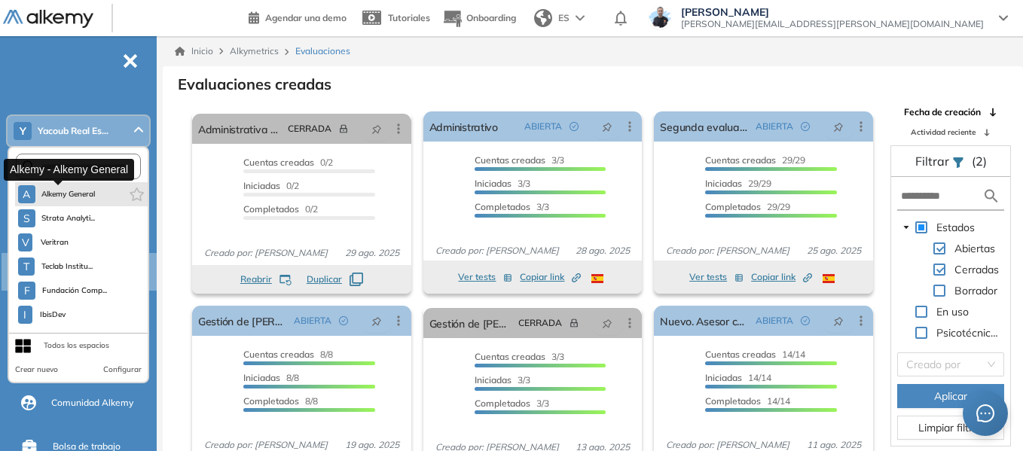
click at [75, 198] on span "Alkemy General" at bounding box center [68, 194] width 54 height 12
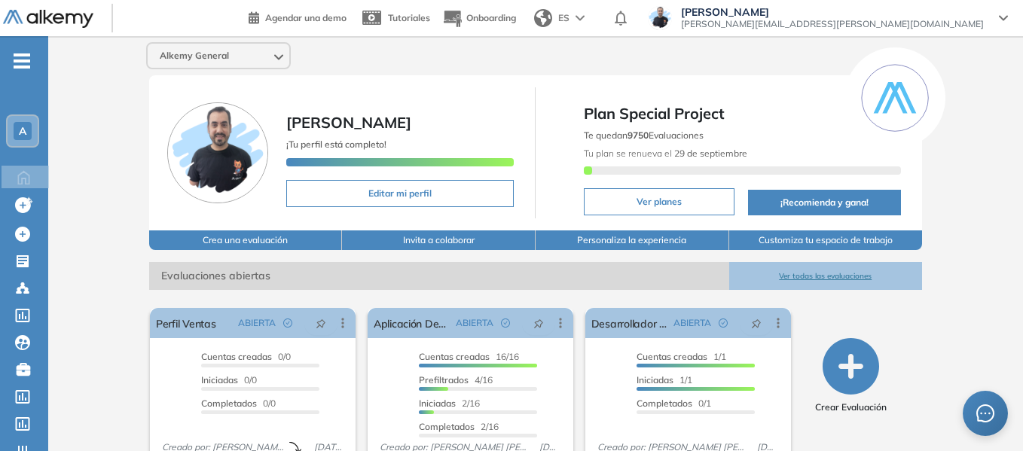
click at [23, 60] on icon "-" at bounding box center [22, 61] width 17 height 3
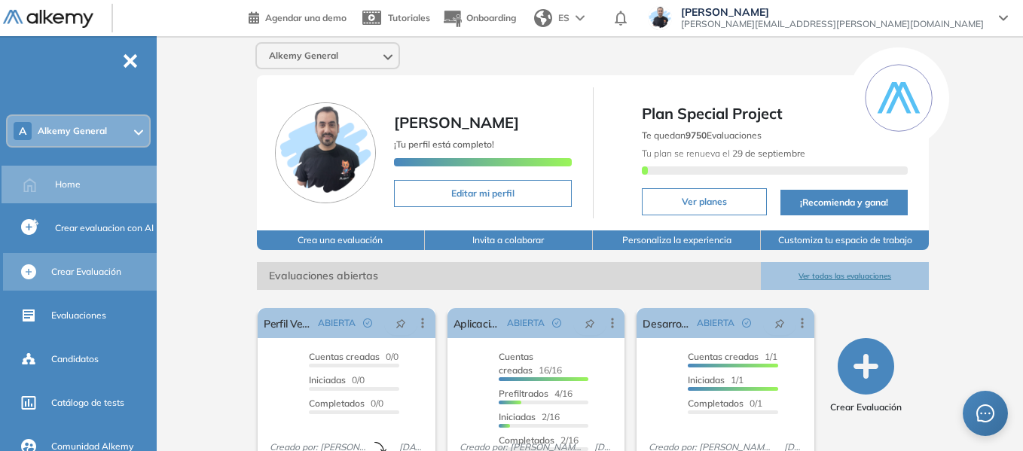
click at [88, 271] on span "Crear Evaluación" at bounding box center [86, 272] width 70 height 14
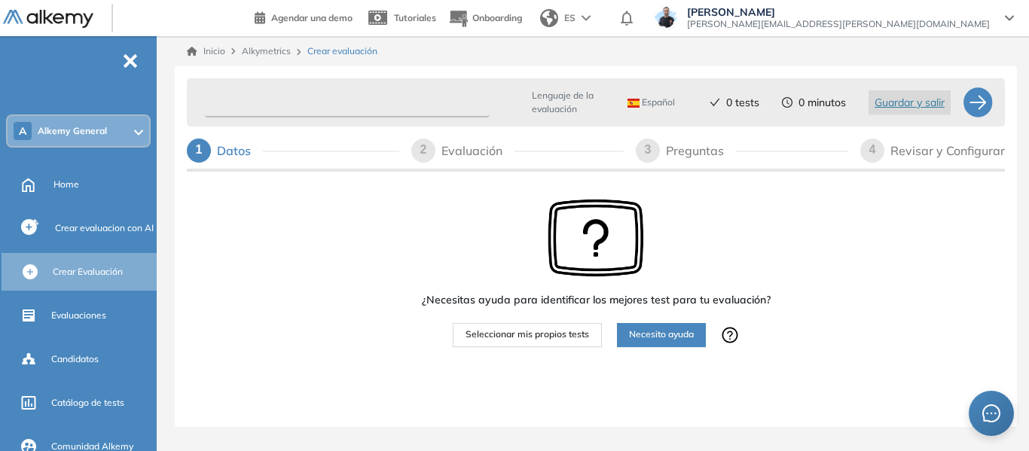
click at [379, 107] on input "text" at bounding box center [347, 102] width 285 height 29
type input "**********"
click at [553, 343] on button "Seleccionar mis propios tests" at bounding box center [527, 335] width 149 height 24
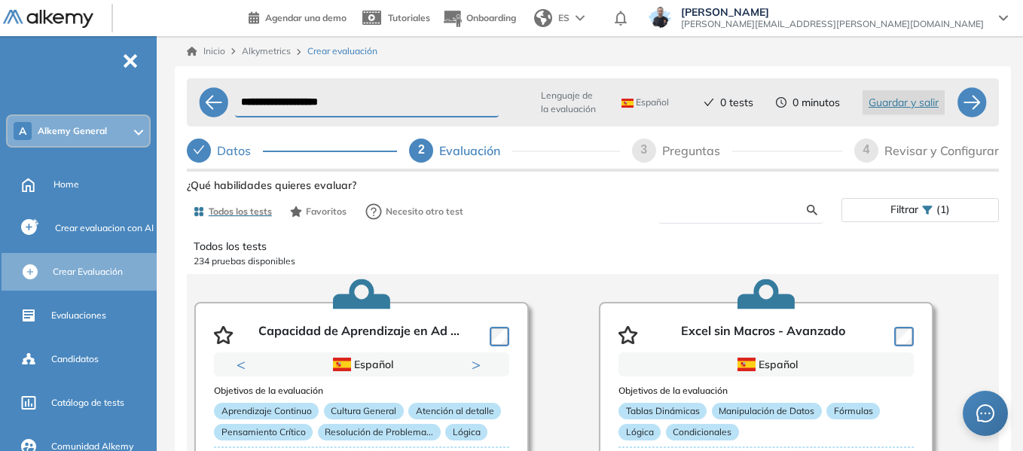
click at [707, 209] on input "text" at bounding box center [738, 210] width 136 height 14
type input "*****"
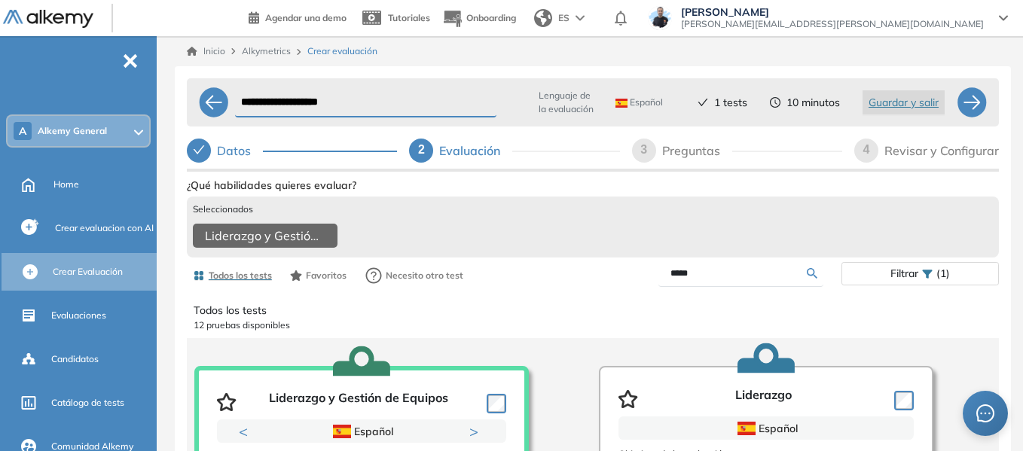
drag, startPoint x: 702, startPoint y: 283, endPoint x: 618, endPoint y: 288, distance: 84.5
click at [618, 287] on div "*****" at bounding box center [717, 274] width 249 height 26
type input "********"
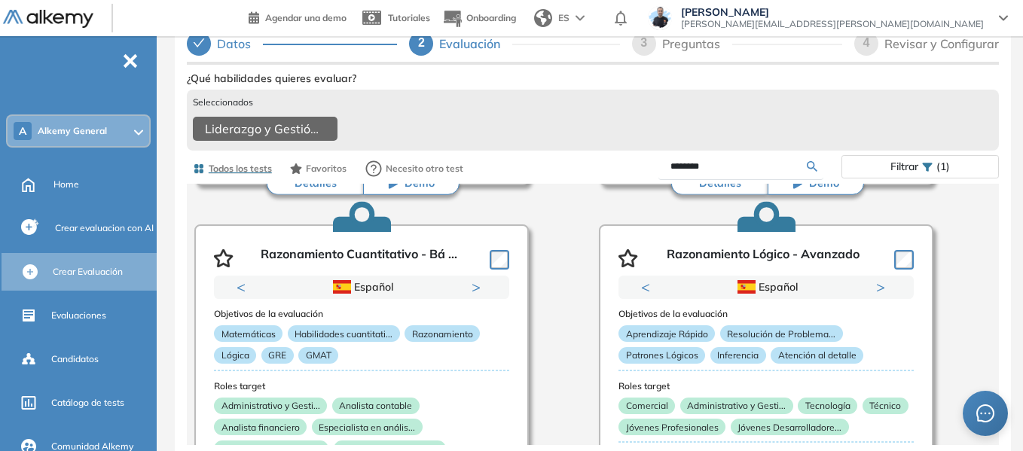
scroll to position [377, 0]
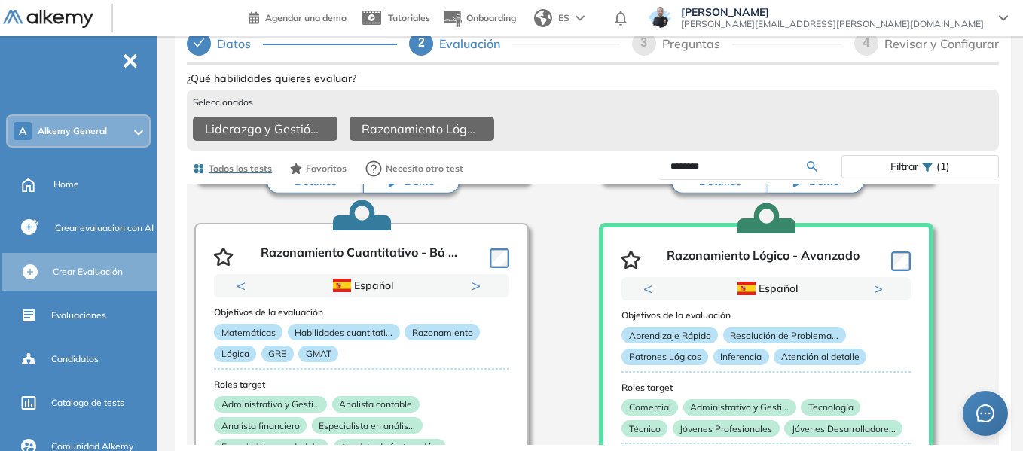
drag, startPoint x: 731, startPoint y: 162, endPoint x: 633, endPoint y: 169, distance: 98.2
click at [633, 169] on div "********" at bounding box center [717, 167] width 249 height 26
type input "***"
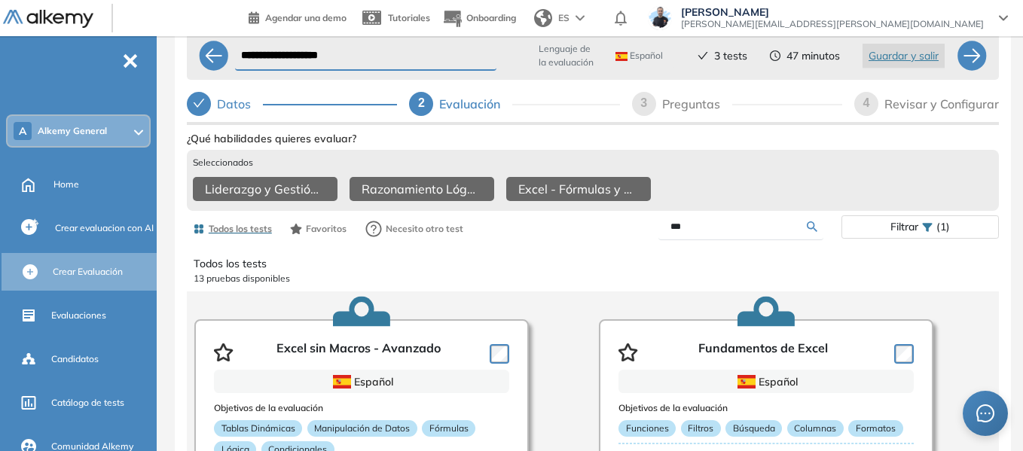
scroll to position [0, 0]
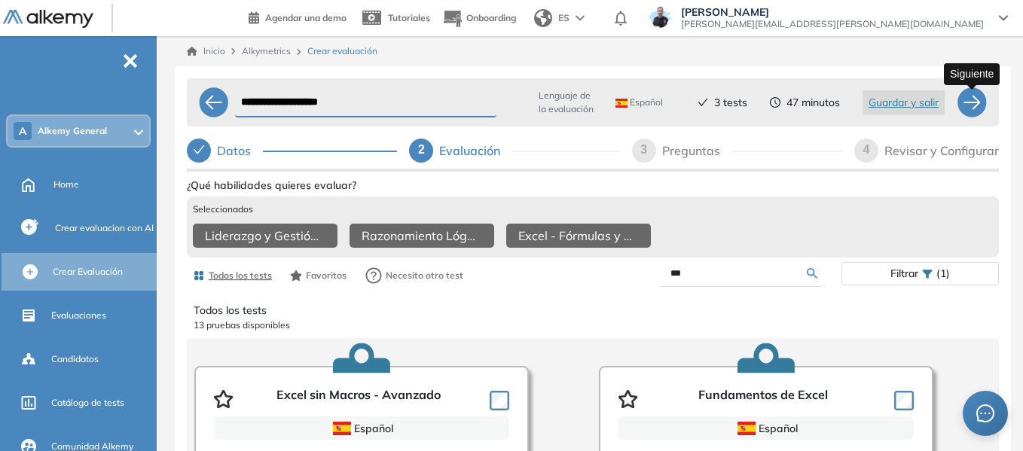
click at [969, 111] on div at bounding box center [972, 102] width 30 height 30
select select "*****"
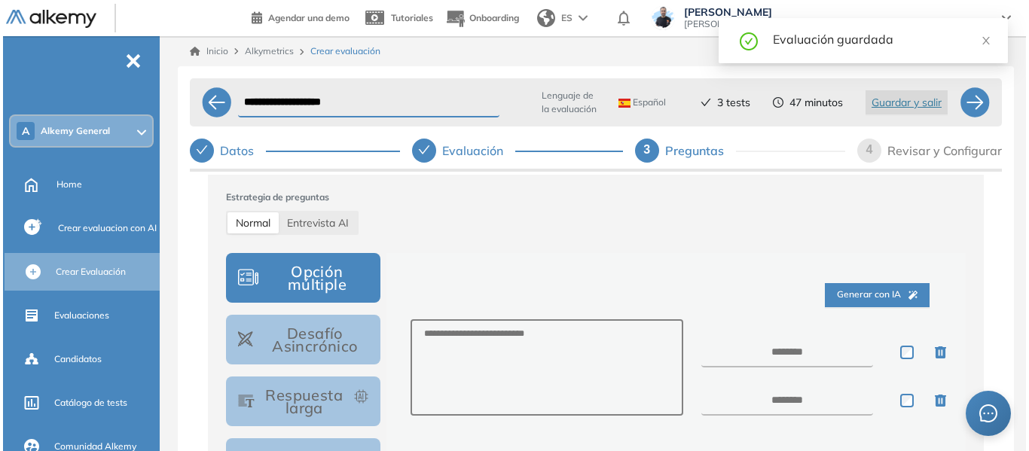
scroll to position [226, 0]
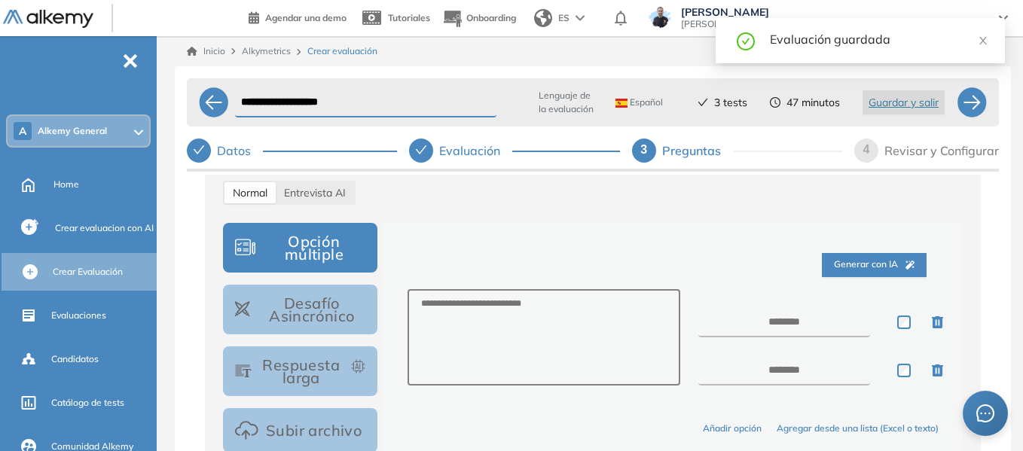
click at [852, 271] on span "Generar con IA" at bounding box center [874, 265] width 81 height 14
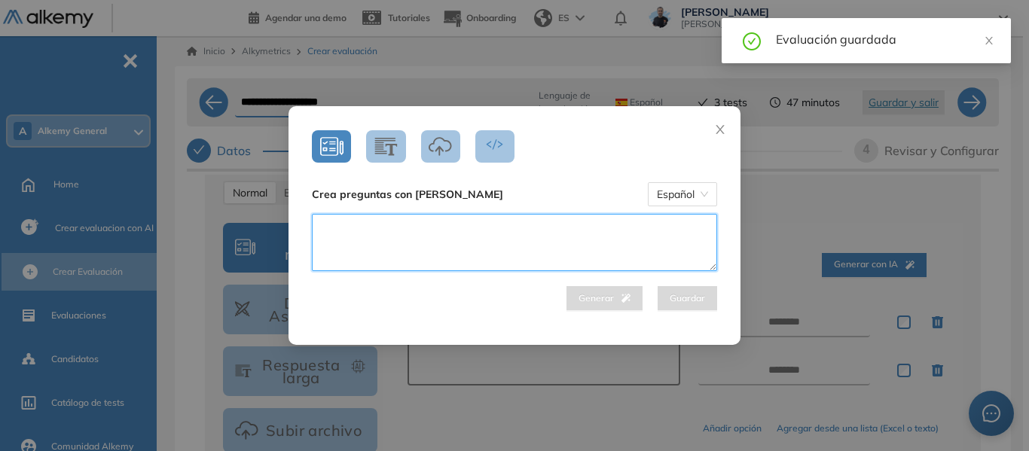
click at [490, 229] on textarea at bounding box center [514, 242] width 405 height 57
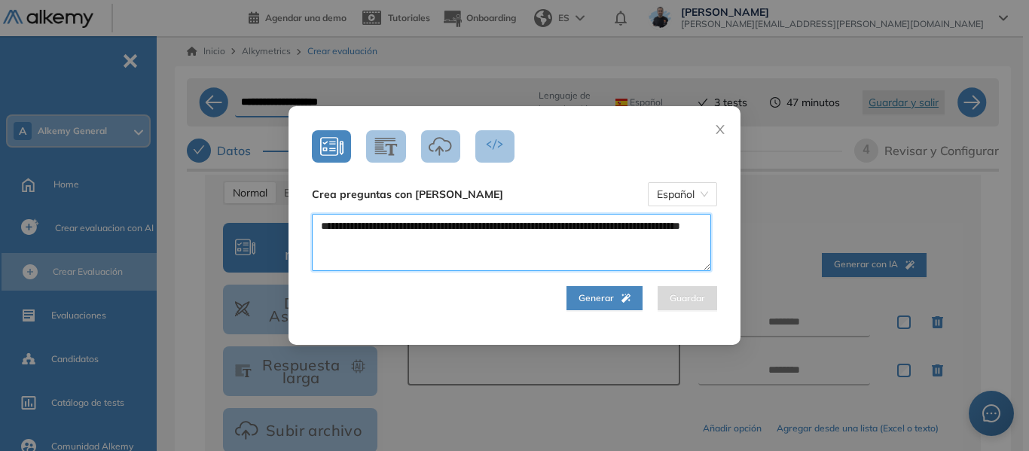
type textarea "**********"
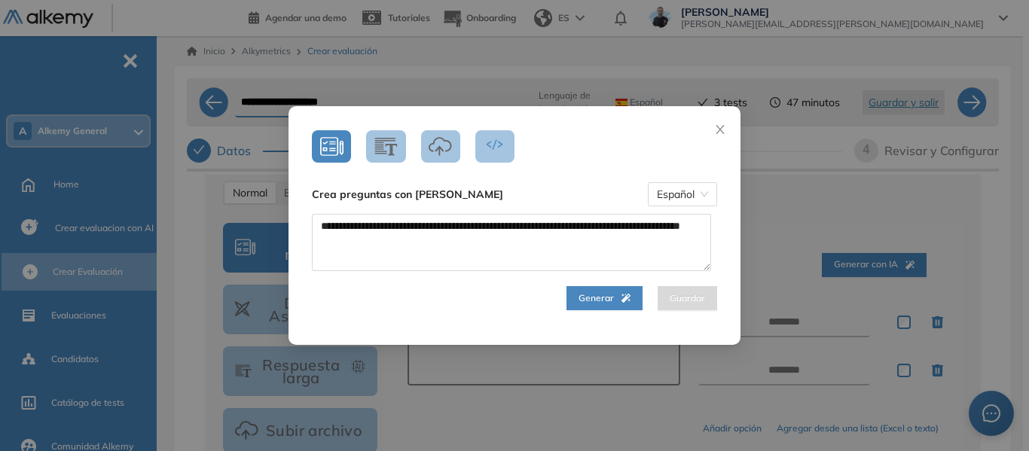
click at [609, 295] on span "Generar" at bounding box center [605, 299] width 52 height 14
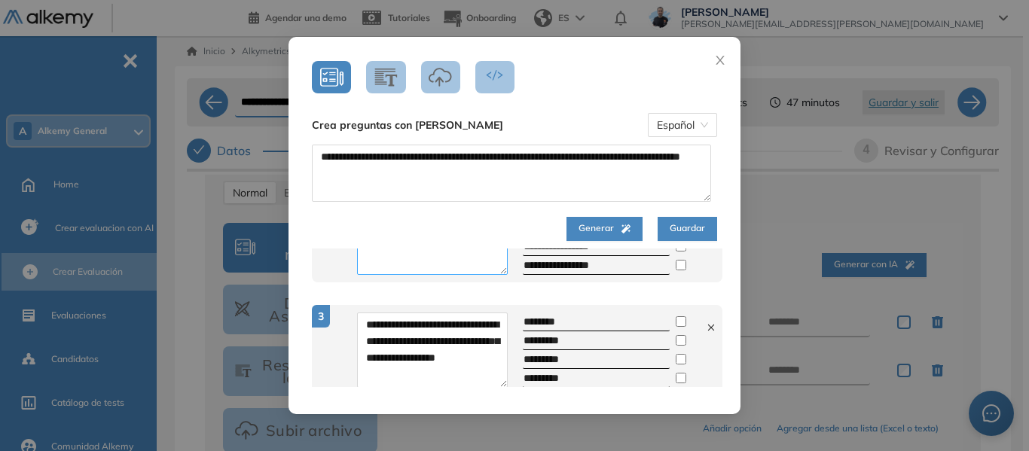
scroll to position [178, 0]
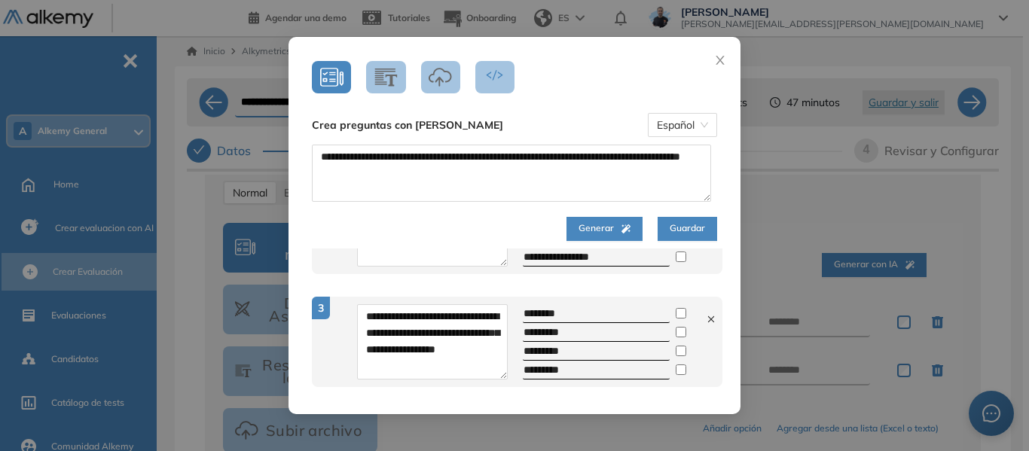
click at [694, 228] on span "Guardar" at bounding box center [687, 228] width 35 height 14
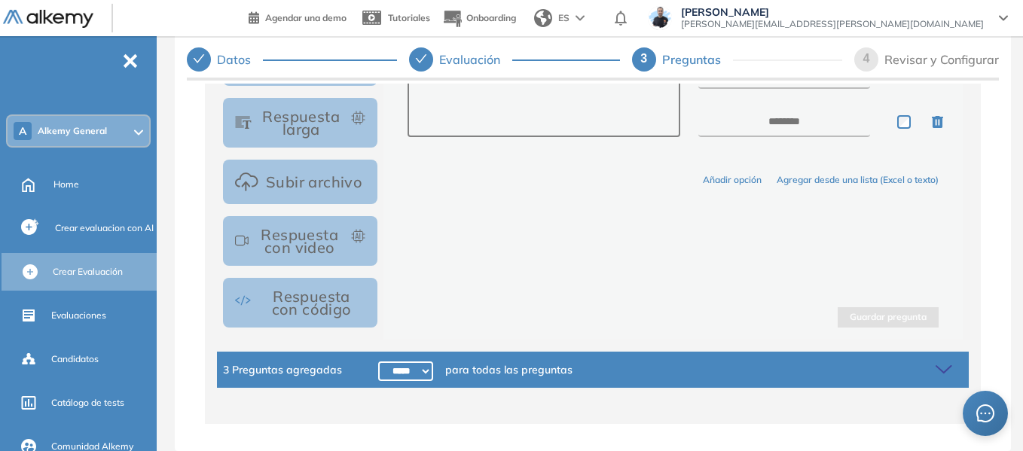
scroll to position [96, 0]
click at [393, 376] on select "***** ***** ****** ****** ****** ****** ****** ****** ****** ****** ****** ****…" at bounding box center [405, 372] width 55 height 20
select select "*****"
click at [378, 362] on select "***** ***** ****** ****** ****** ****** ****** ****** ****** ****** ****** ****…" at bounding box center [405, 372] width 55 height 20
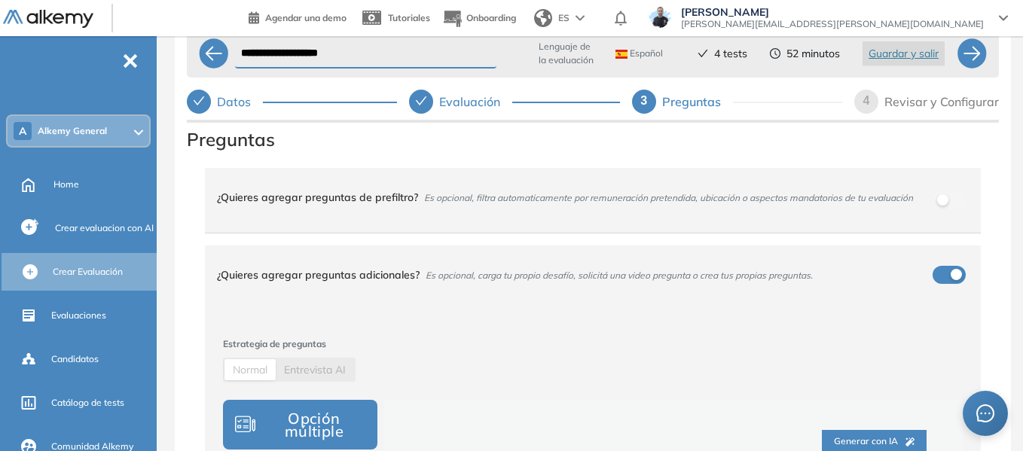
scroll to position [0, 0]
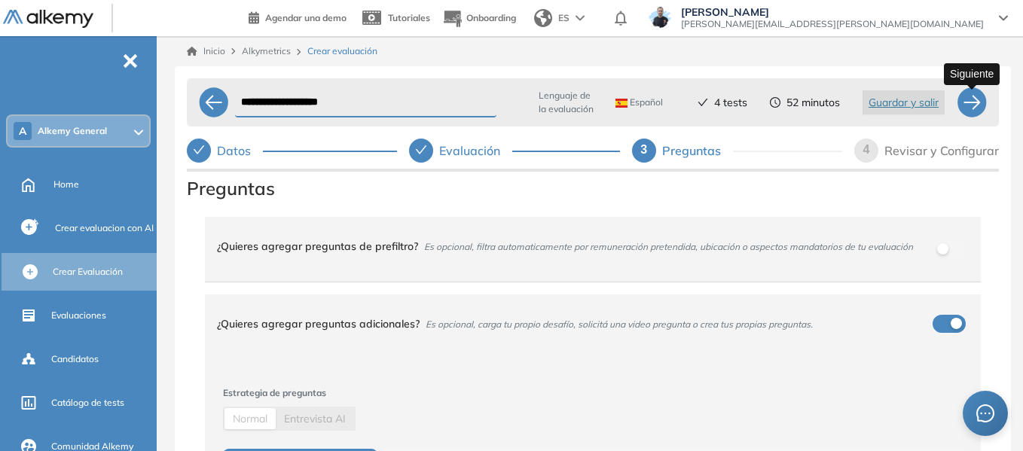
click at [972, 97] on div at bounding box center [972, 102] width 30 height 30
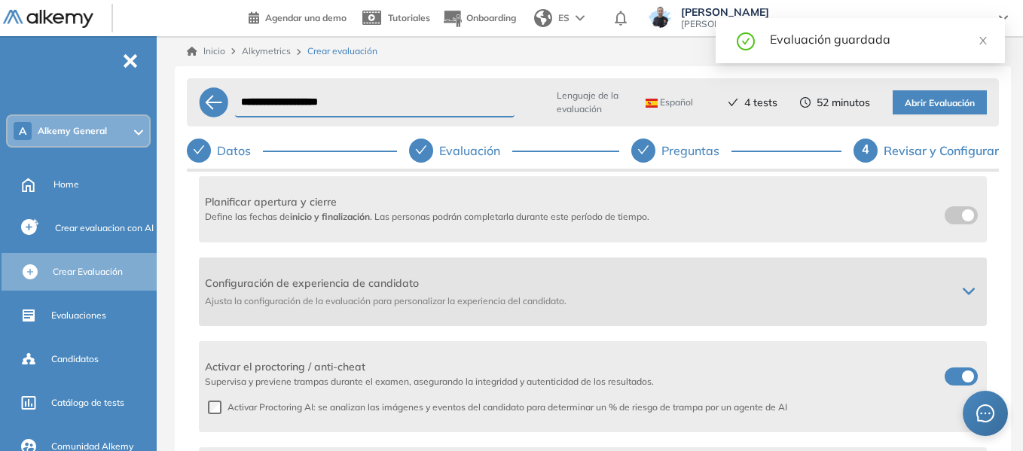
scroll to position [527, 0]
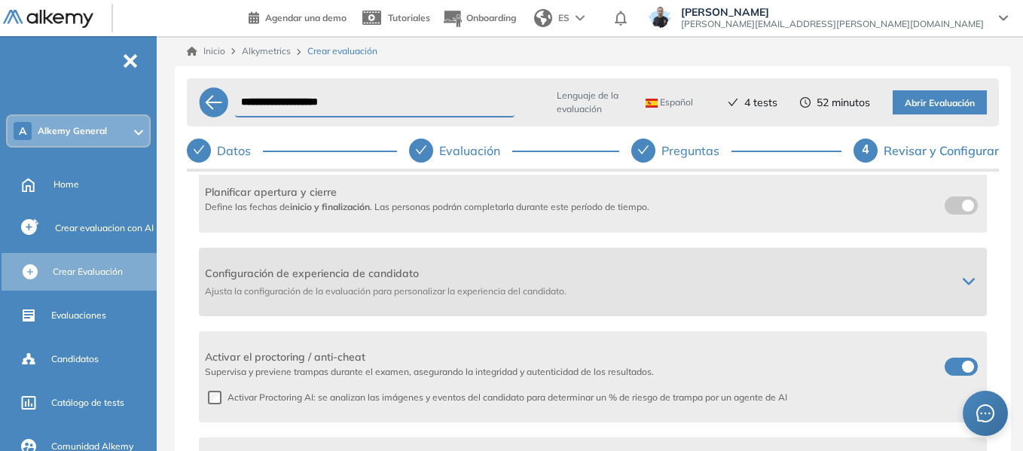
click at [971, 280] on div at bounding box center [969, 282] width 24 height 12
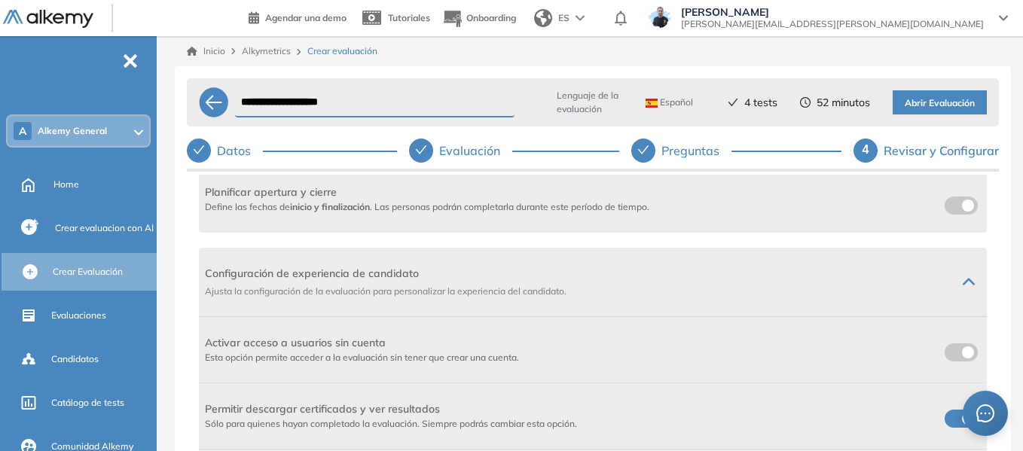
click at [954, 351] on label at bounding box center [961, 352] width 33 height 18
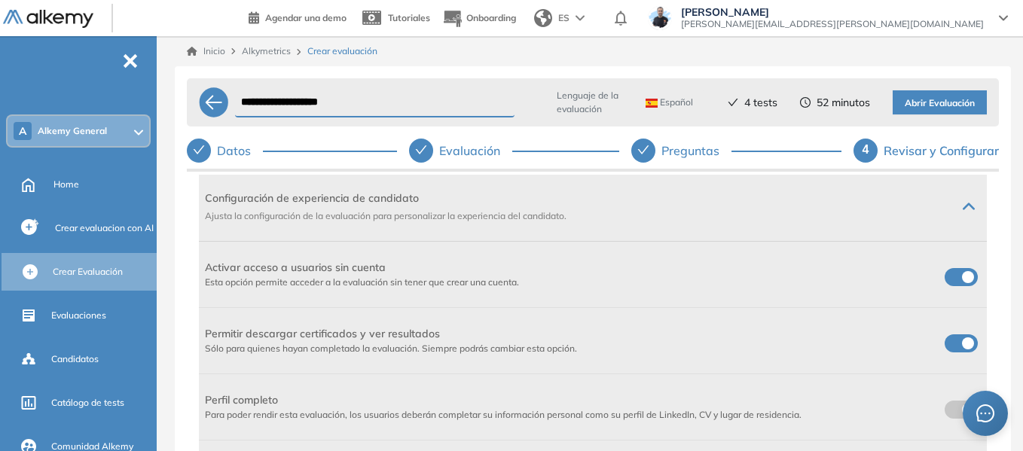
click at [961, 336] on label at bounding box center [961, 343] width 33 height 18
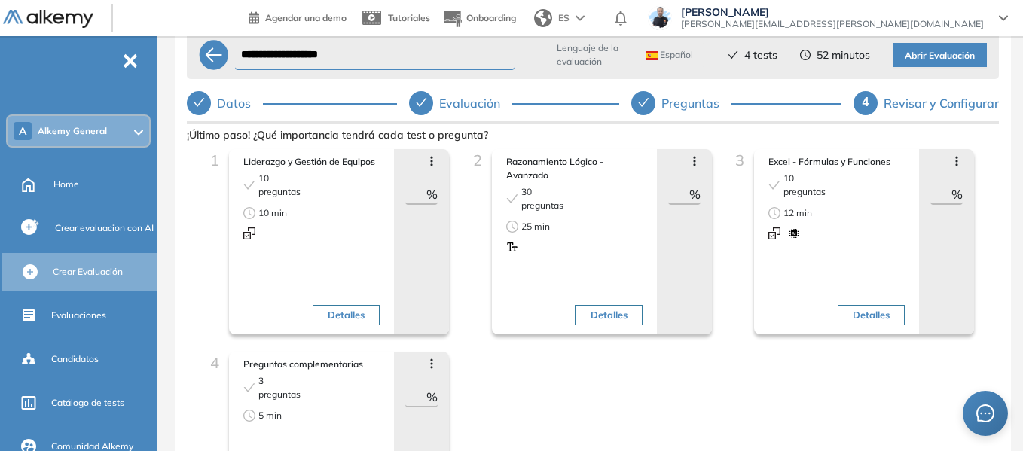
scroll to position [0, 0]
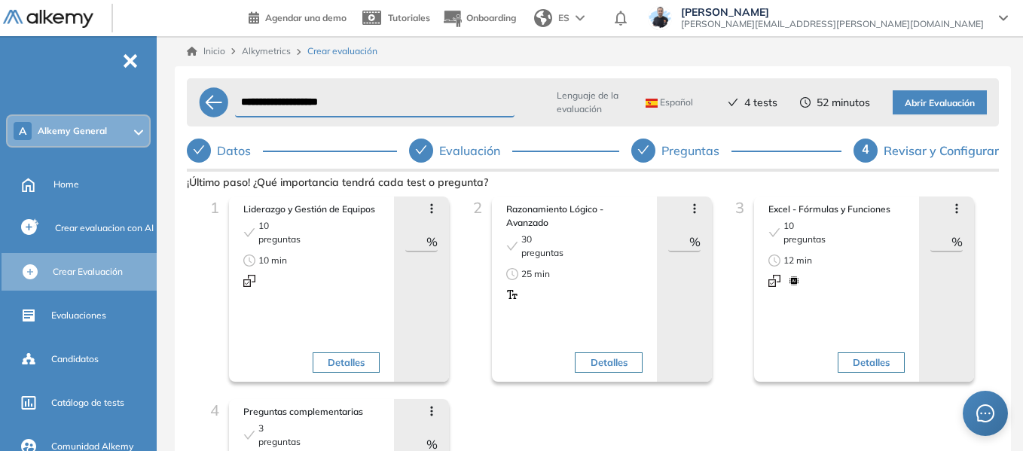
click at [939, 102] on span "Abrir Evaluación" at bounding box center [940, 103] width 70 height 14
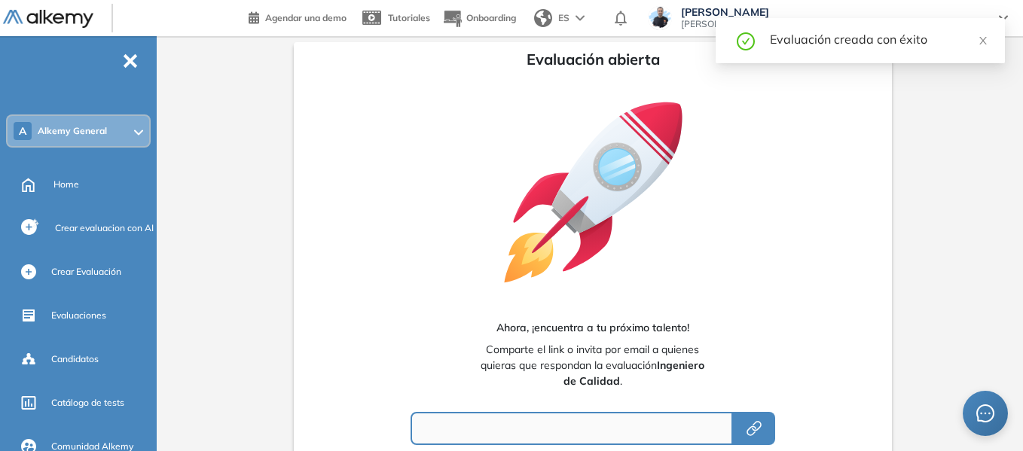
type input "**********"
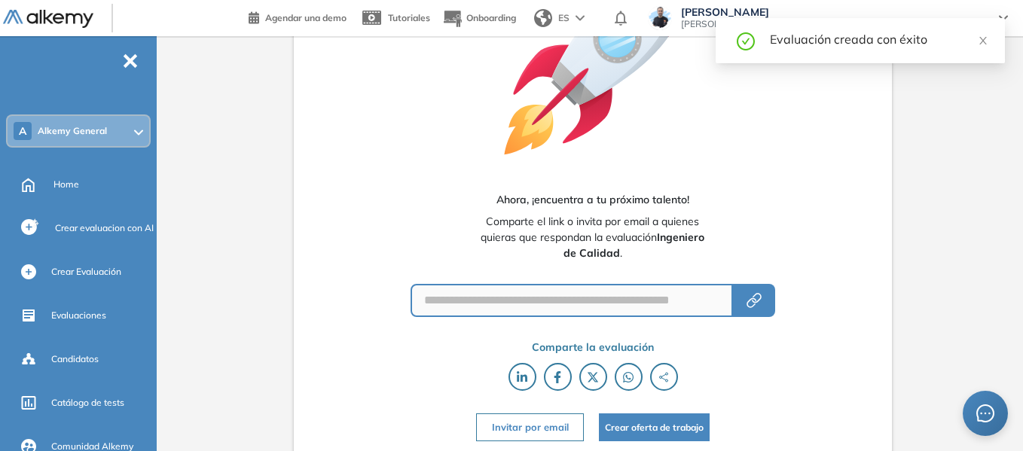
scroll to position [130, 0]
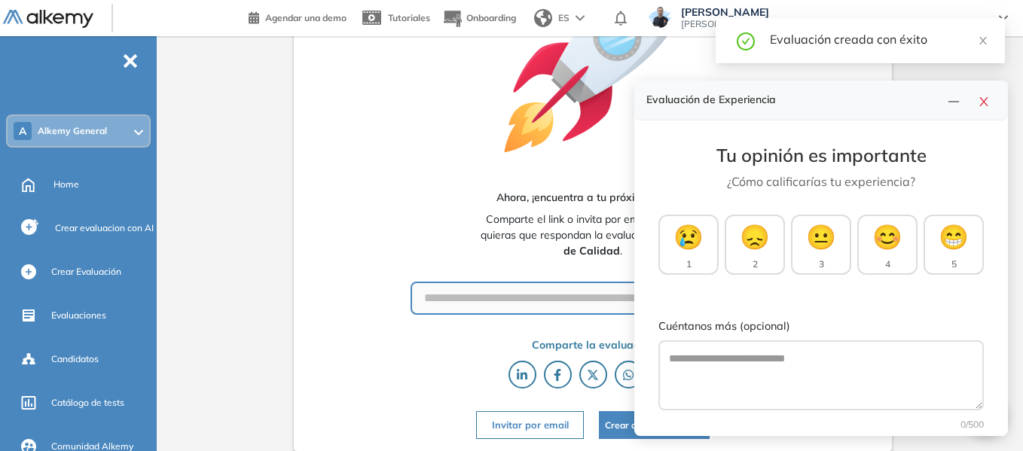
click at [765, 297] on div "**********" at bounding box center [511, 161] width 1023 height 582
click at [977, 104] on button "button" at bounding box center [984, 100] width 24 height 21
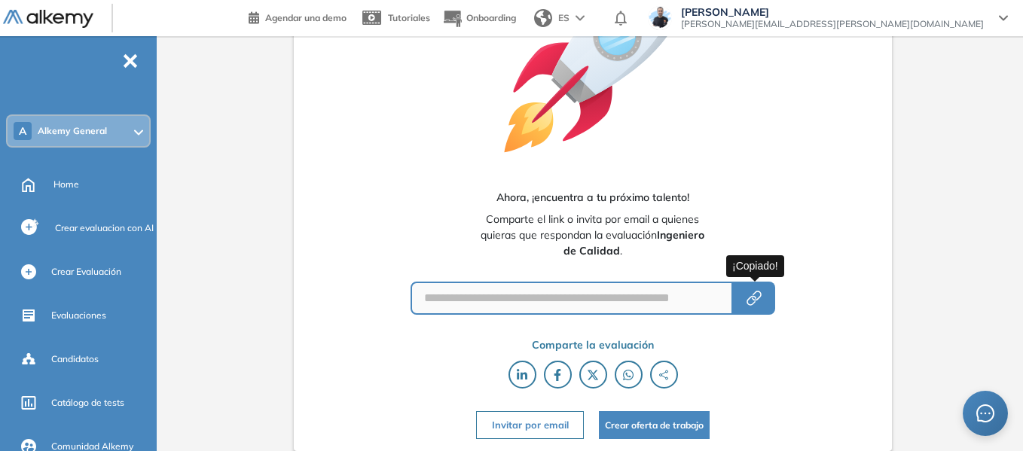
click at [750, 297] on icon "button" at bounding box center [754, 298] width 18 height 18
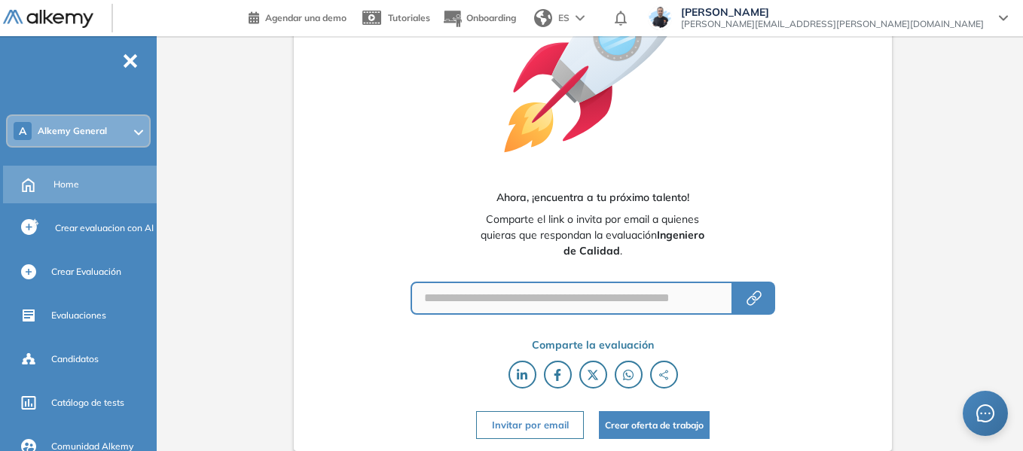
click at [75, 183] on span "Home" at bounding box center [66, 185] width 26 height 14
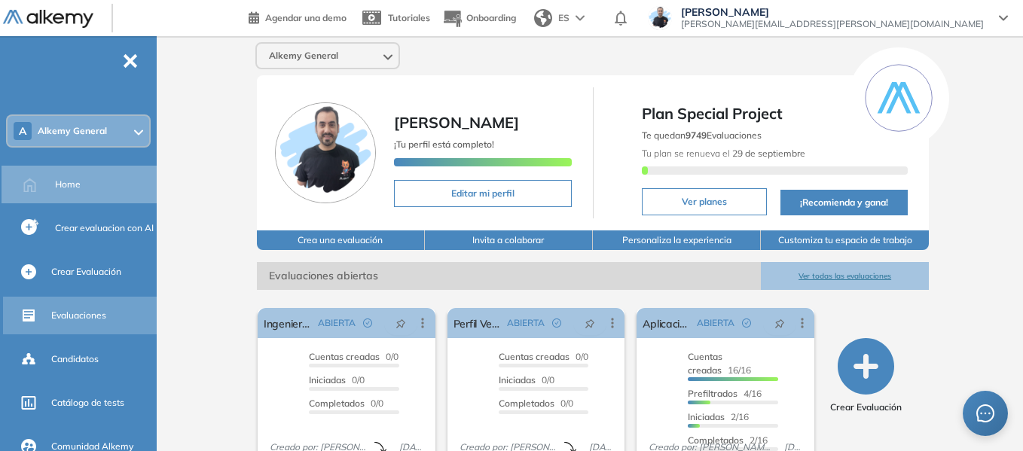
click at [98, 322] on div "Evaluaciones" at bounding box center [102, 316] width 102 height 26
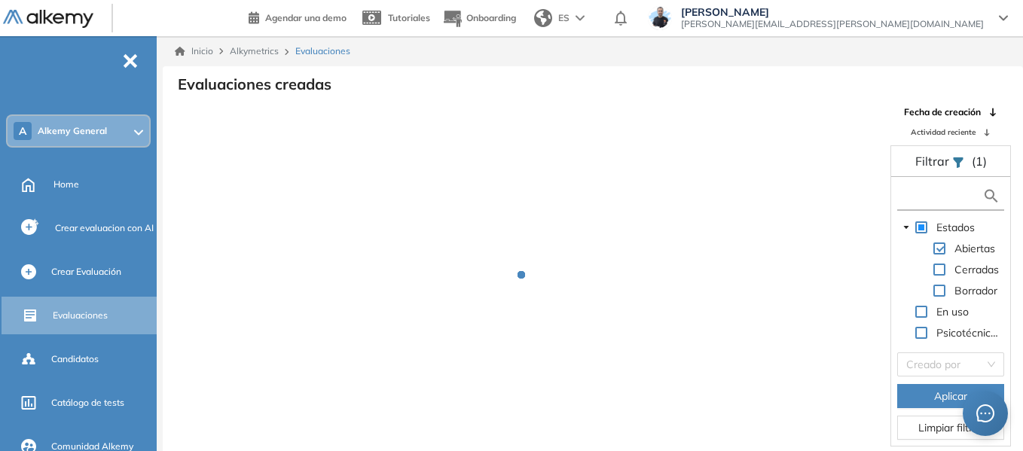
click at [952, 196] on input "text" at bounding box center [941, 196] width 81 height 16
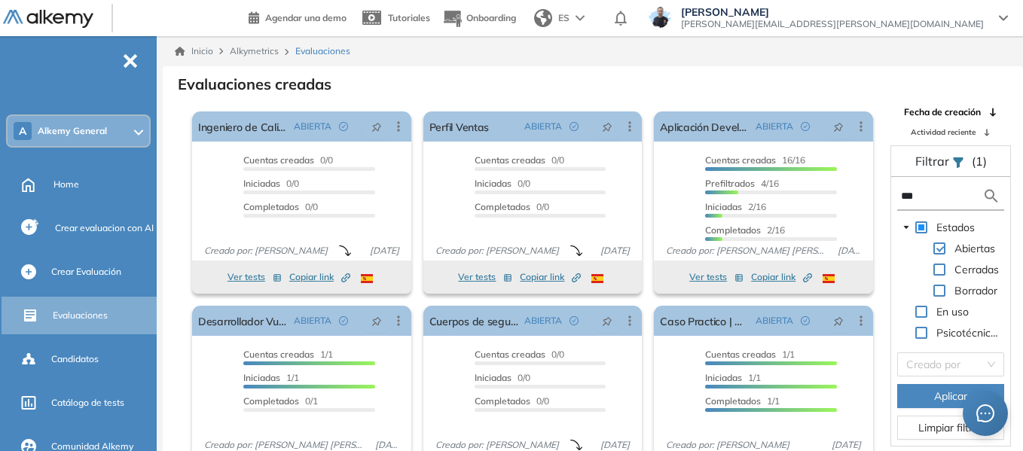
type input "****"
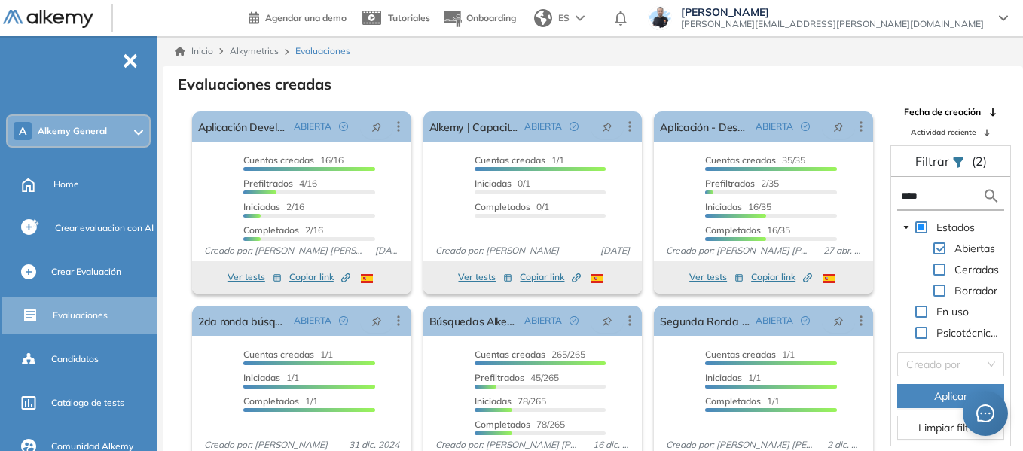
scroll to position [28, 0]
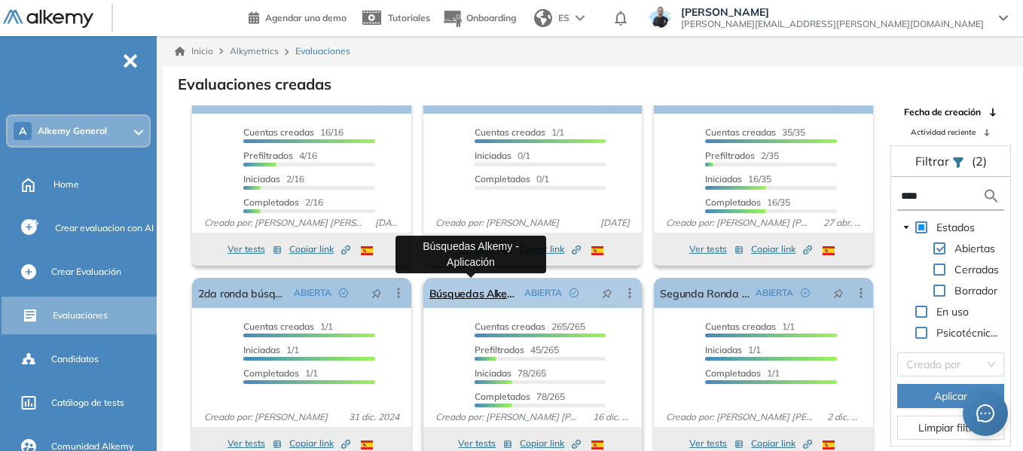
click at [479, 291] on link "Búsquedas Alkemy - Aplicación" at bounding box center [474, 293] width 90 height 30
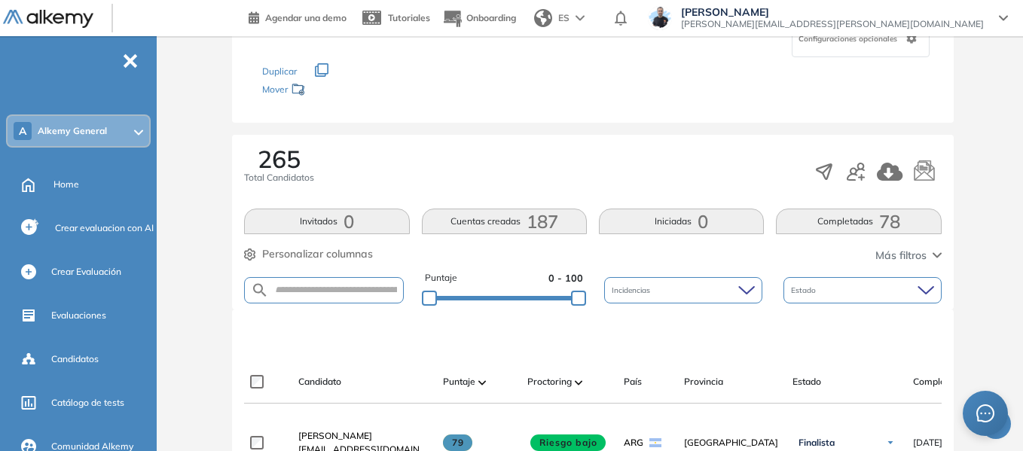
scroll to position [151, 0]
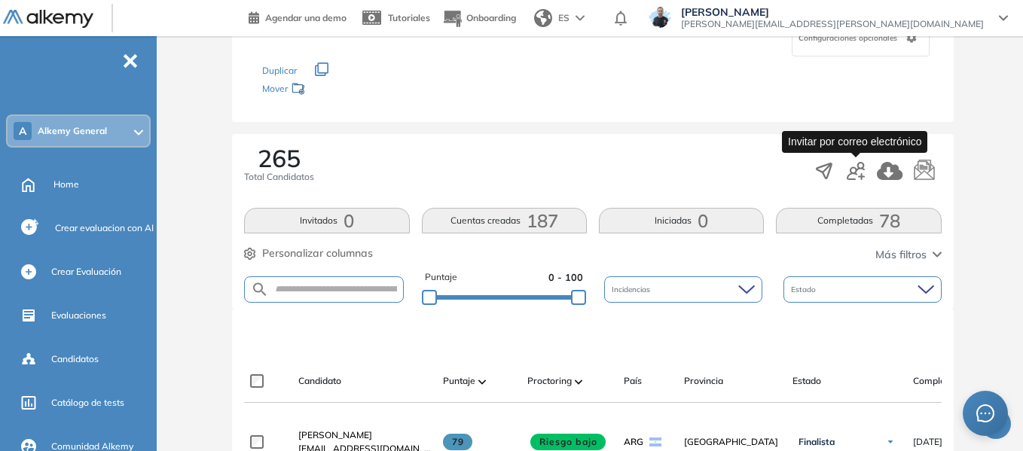
click at [853, 171] on icon "button" at bounding box center [856, 171] width 18 height 18
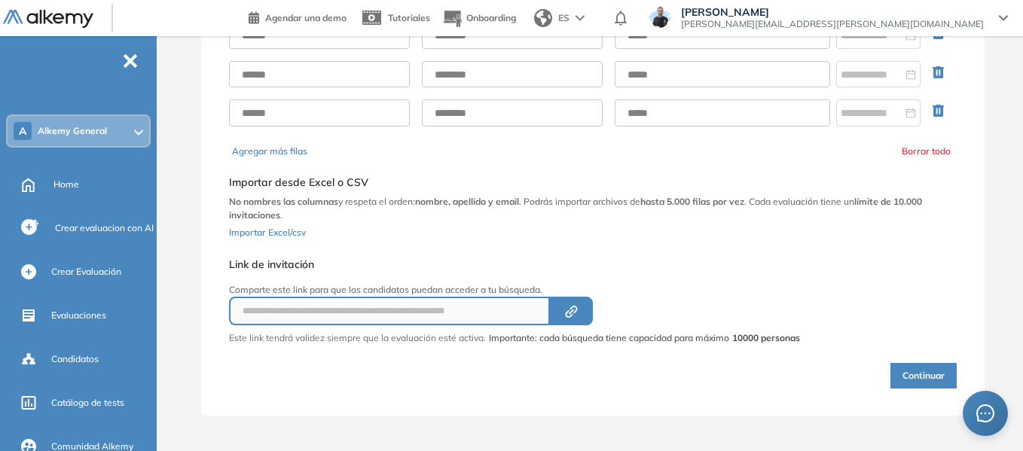
scroll to position [132, 0]
click at [583, 313] on button "Created by potrace 1.16, written by [PERSON_NAME] [DATE]-[DATE]" at bounding box center [571, 310] width 43 height 29
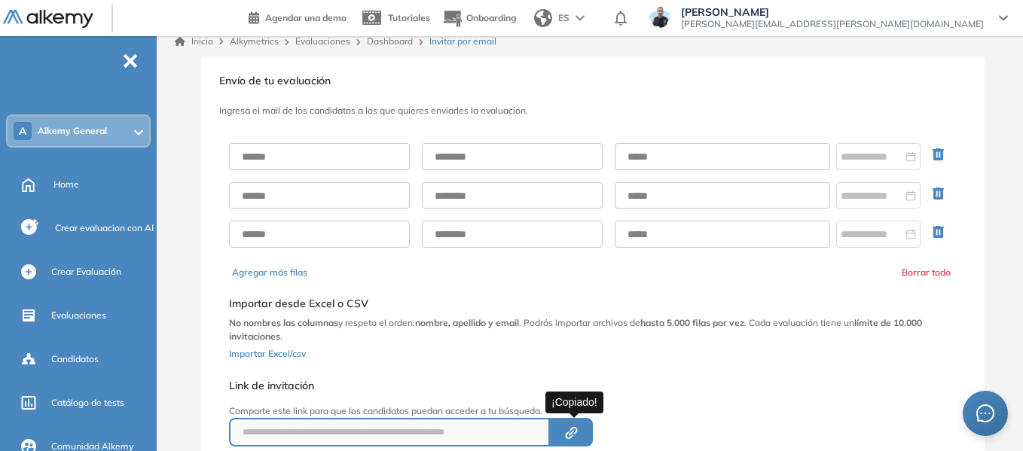
scroll to position [0, 0]
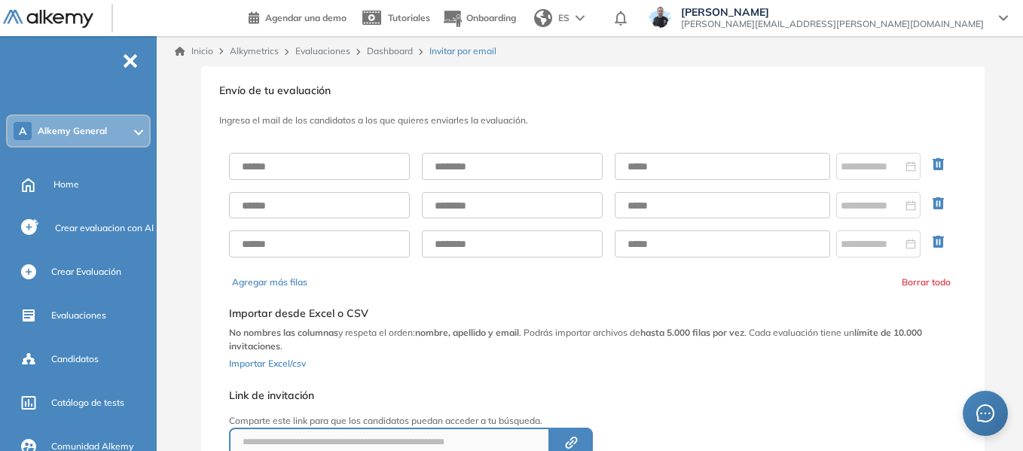
click at [398, 53] on link "Dashboard" at bounding box center [390, 50] width 46 height 11
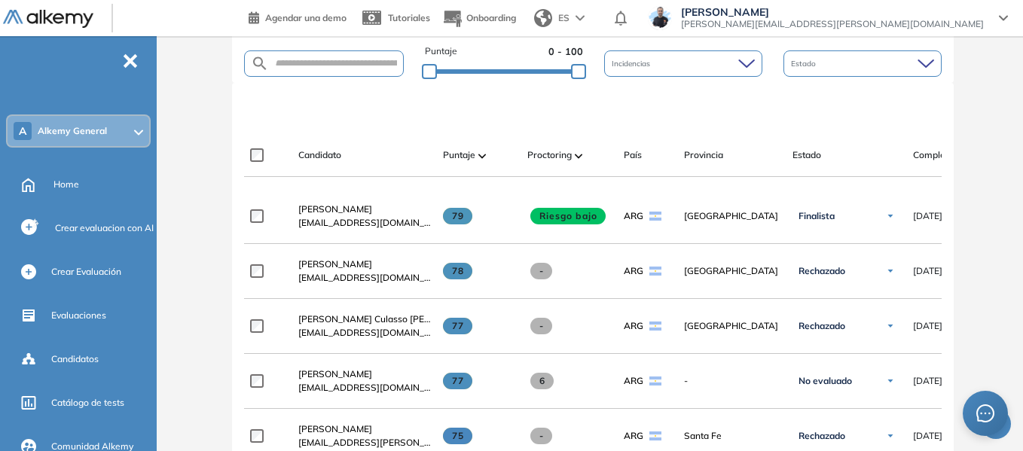
scroll to position [452, 0]
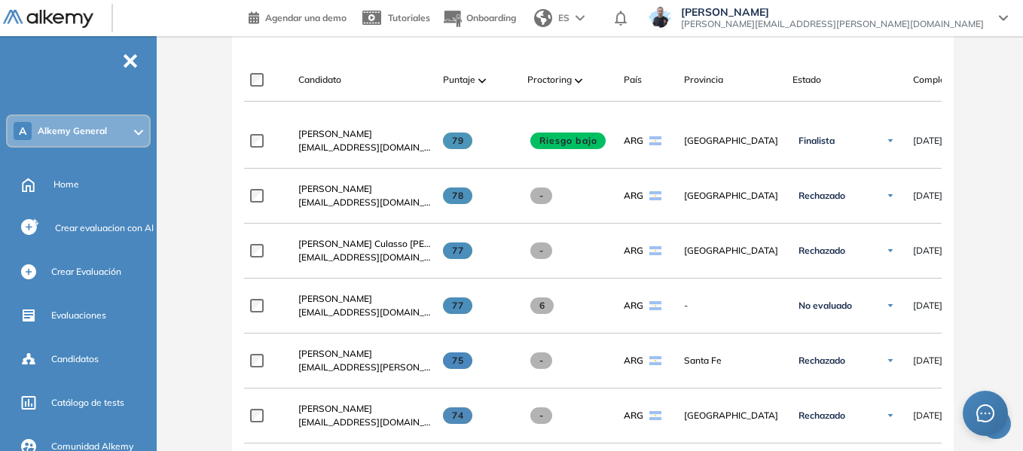
click at [320, 136] on span "[PERSON_NAME]" at bounding box center [335, 133] width 74 height 11
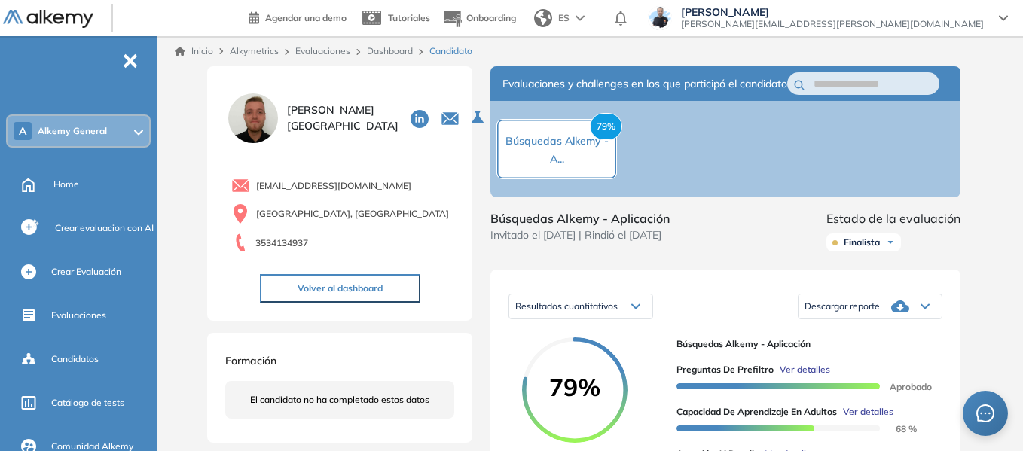
click at [935, 318] on div "Descargar reporte" at bounding box center [869, 307] width 143 height 30
click at [888, 359] on li "Descargar informe resumido" at bounding box center [861, 351] width 112 height 15
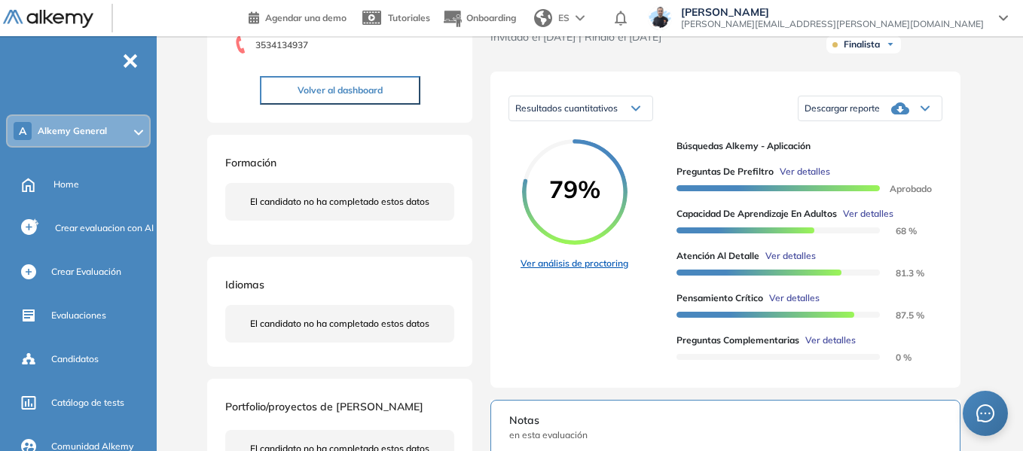
scroll to position [226, 0]
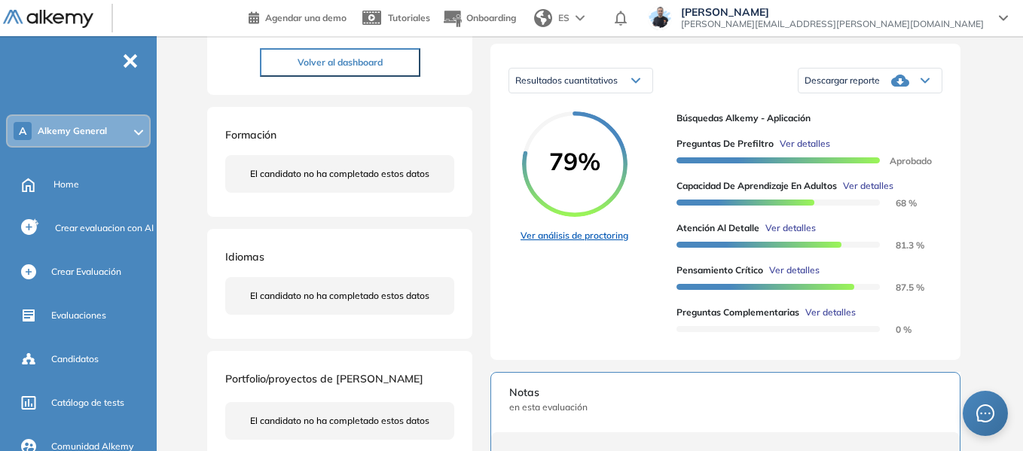
click at [594, 243] on link "Ver análisis de proctoring" at bounding box center [575, 236] width 108 height 14
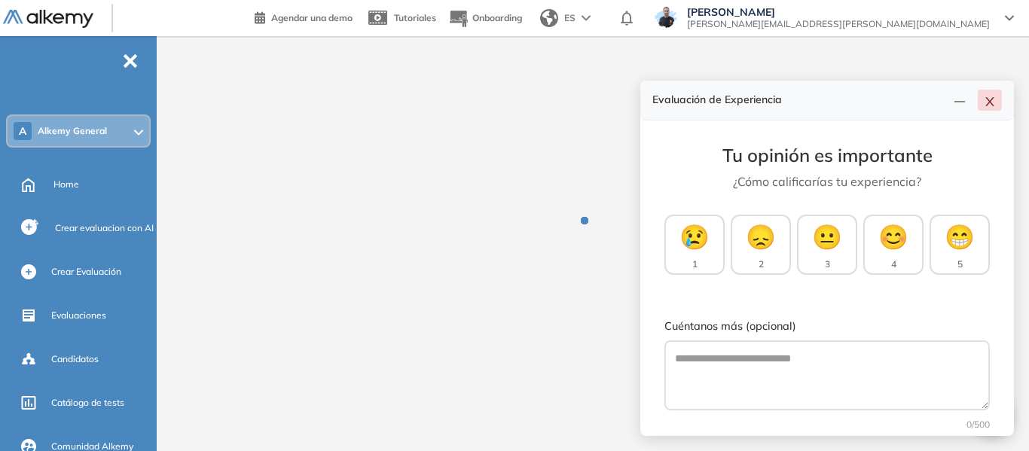
click at [996, 99] on button "button" at bounding box center [990, 100] width 24 height 21
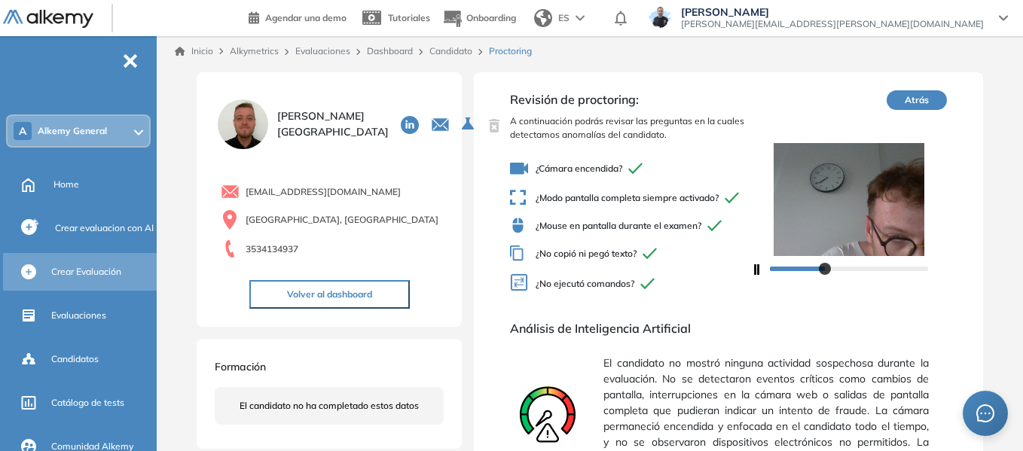
click at [105, 270] on span "Crear Evaluación" at bounding box center [86, 272] width 70 height 14
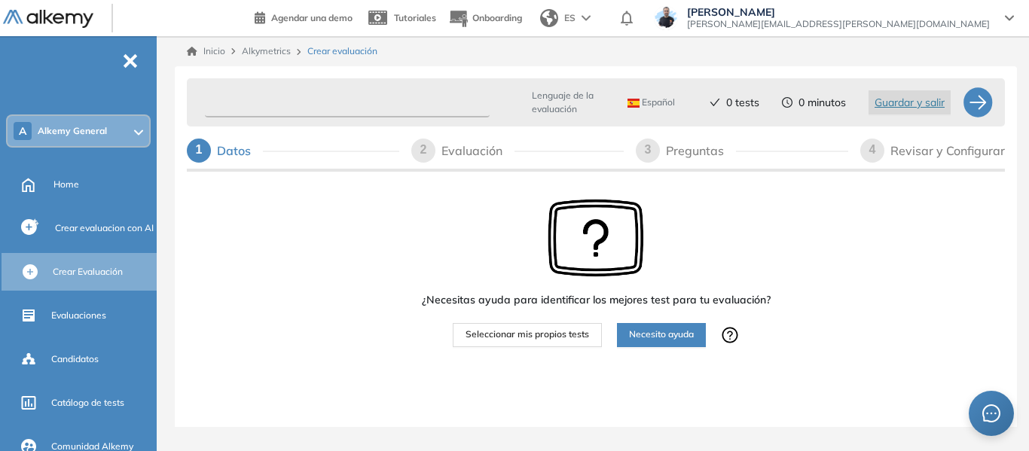
click at [372, 110] on input "text" at bounding box center [347, 102] width 285 height 29
type input "**********"
click at [546, 337] on span "Seleccionar mis propios tests" at bounding box center [528, 335] width 124 height 14
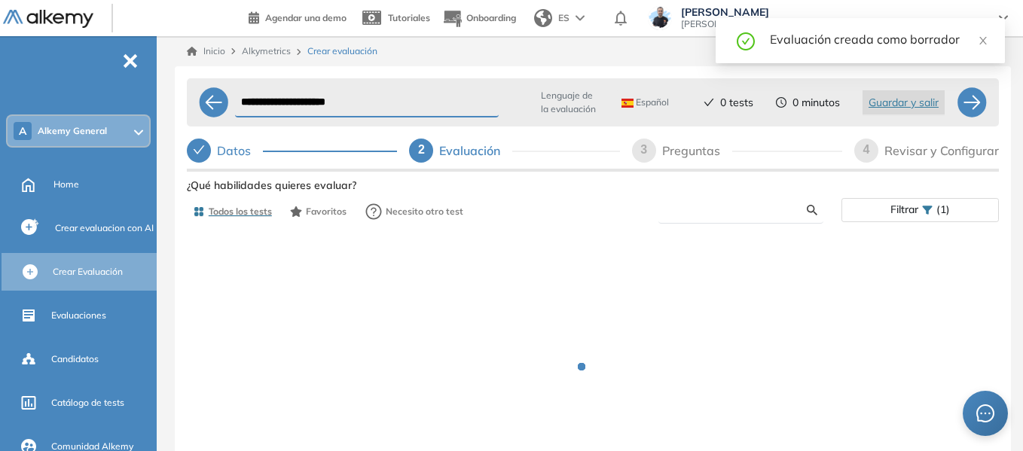
click at [699, 210] on input "text" at bounding box center [738, 210] width 136 height 14
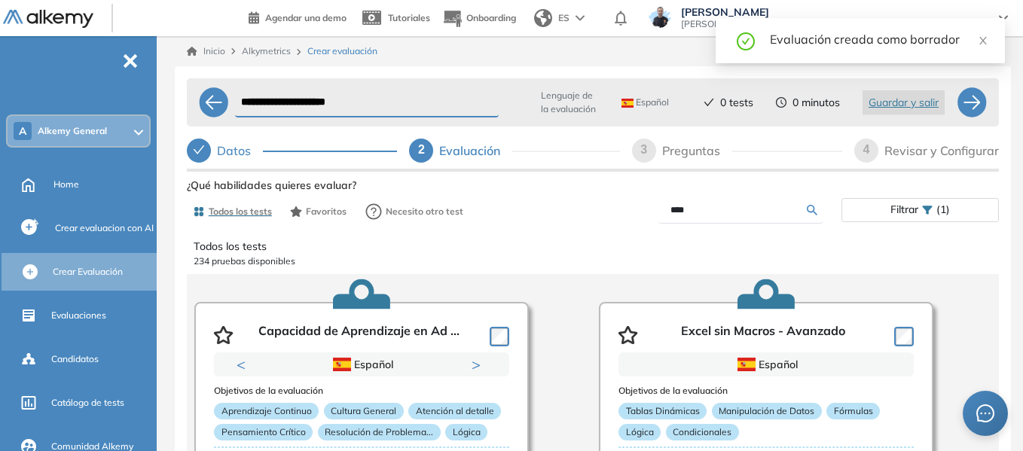
type input "****"
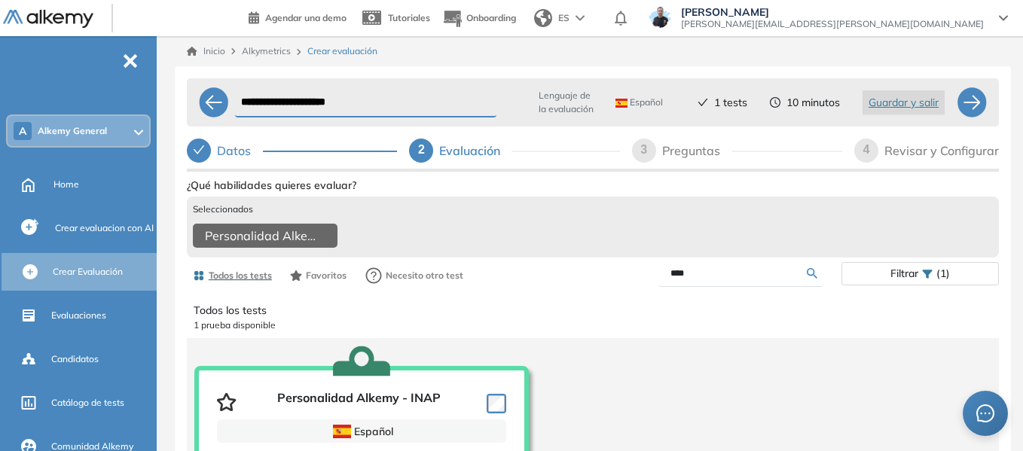
drag, startPoint x: 699, startPoint y: 279, endPoint x: 620, endPoint y: 291, distance: 80.0
click at [620, 287] on div "****" at bounding box center [717, 274] width 249 height 26
type input "*"
type input "******"
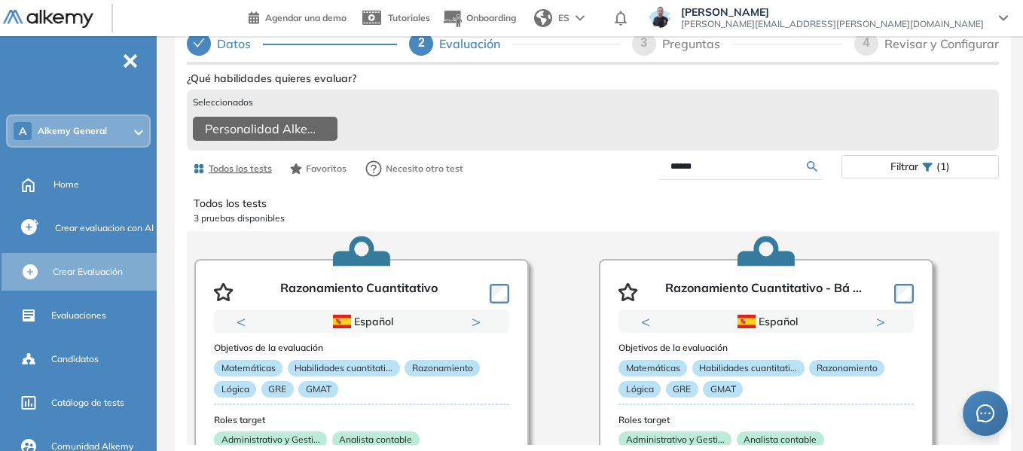
scroll to position [124, 0]
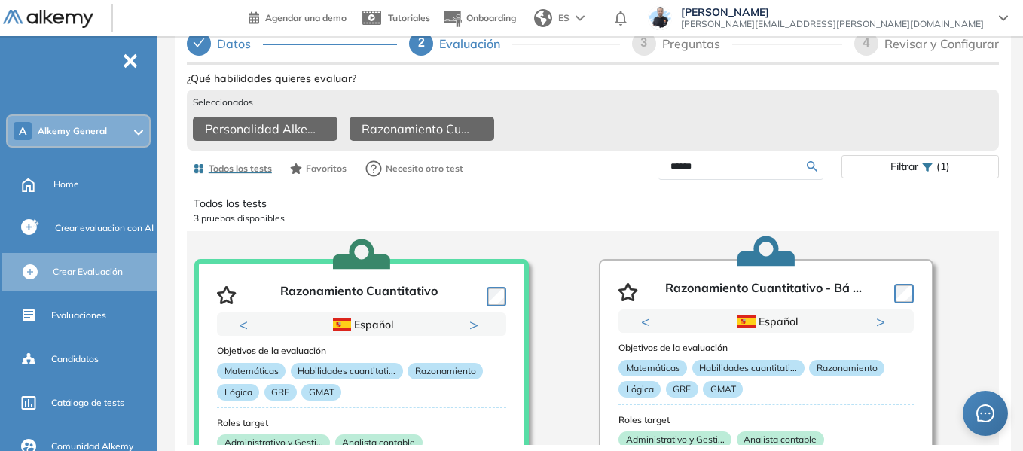
drag, startPoint x: 713, startPoint y: 163, endPoint x: 634, endPoint y: 169, distance: 79.3
click at [634, 169] on div "******" at bounding box center [717, 167] width 249 height 26
type input "*****"
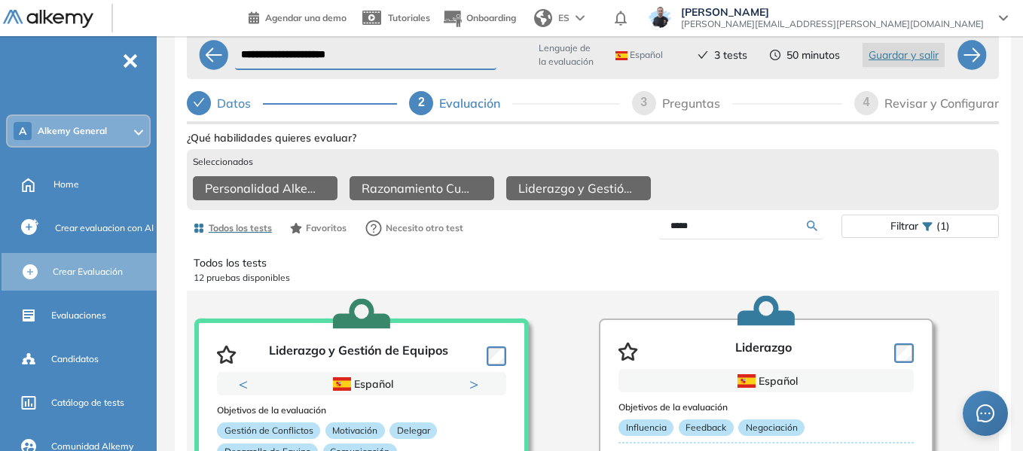
scroll to position [0, 0]
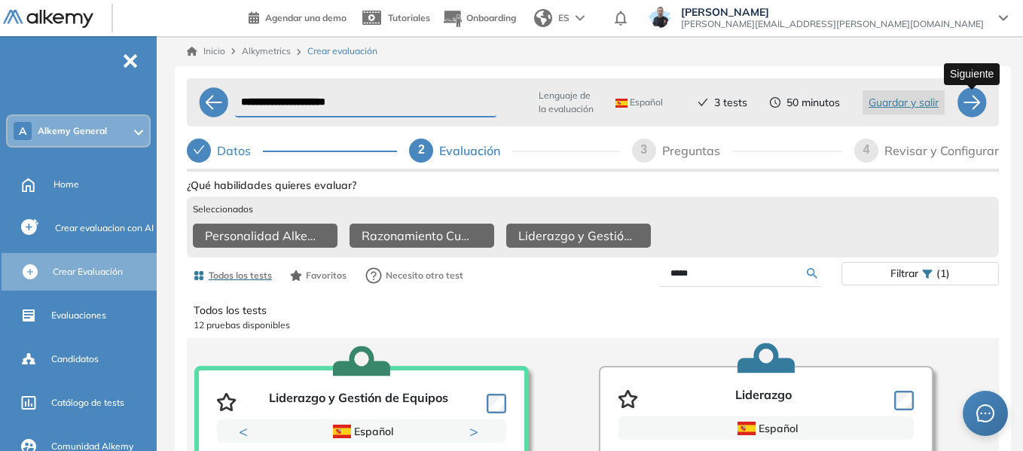
click at [966, 96] on div at bounding box center [972, 102] width 30 height 30
select select "*****"
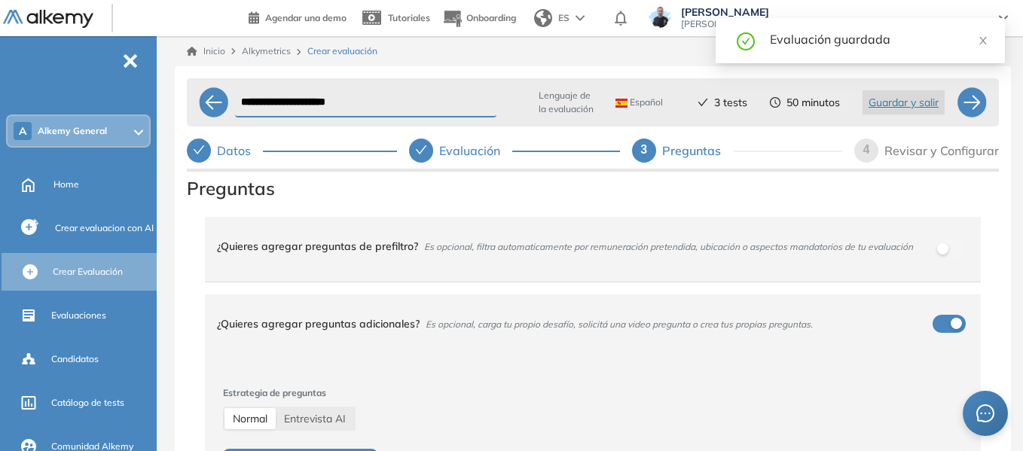
click at [941, 262] on div "¿Quieres agregar preguntas de prefiltro? Es opcional, filtra automaticamente po…" at bounding box center [584, 246] width 734 height 41
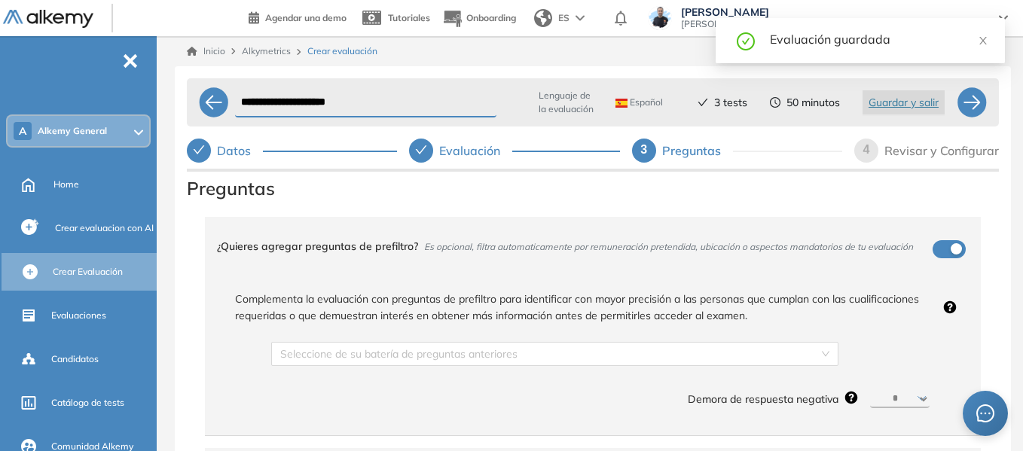
scroll to position [151, 0]
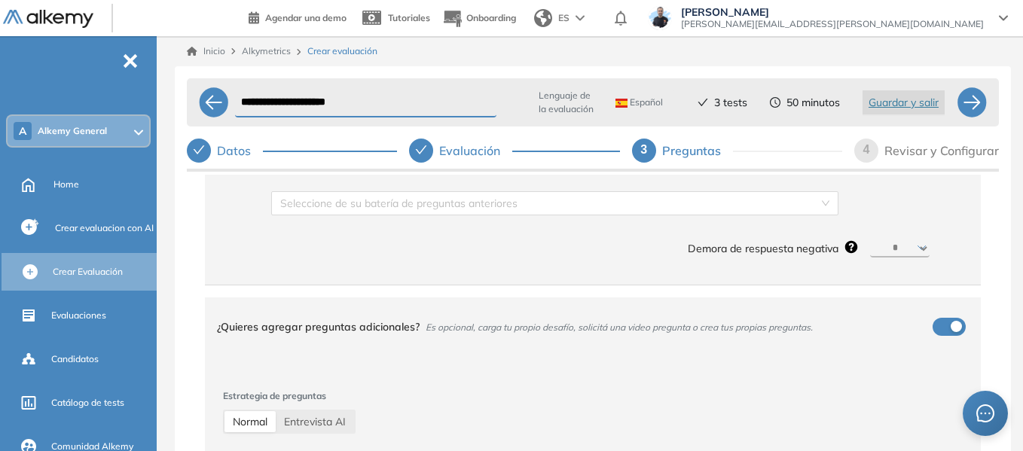
click at [504, 192] on div "Seleccione de su batería de preguntas anteriores Demora de respuesta negativa *…" at bounding box center [605, 219] width 692 height 81
click at [506, 205] on input "search" at bounding box center [549, 203] width 539 height 23
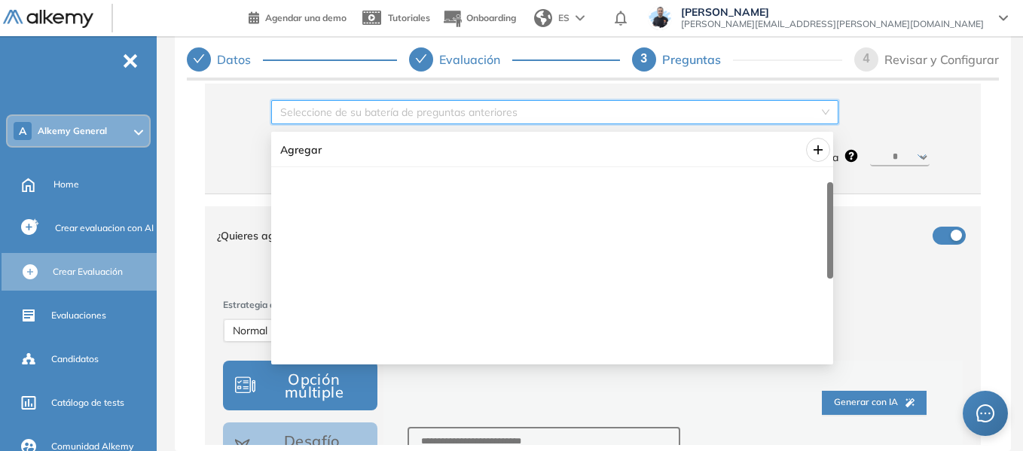
scroll to position [48, 0]
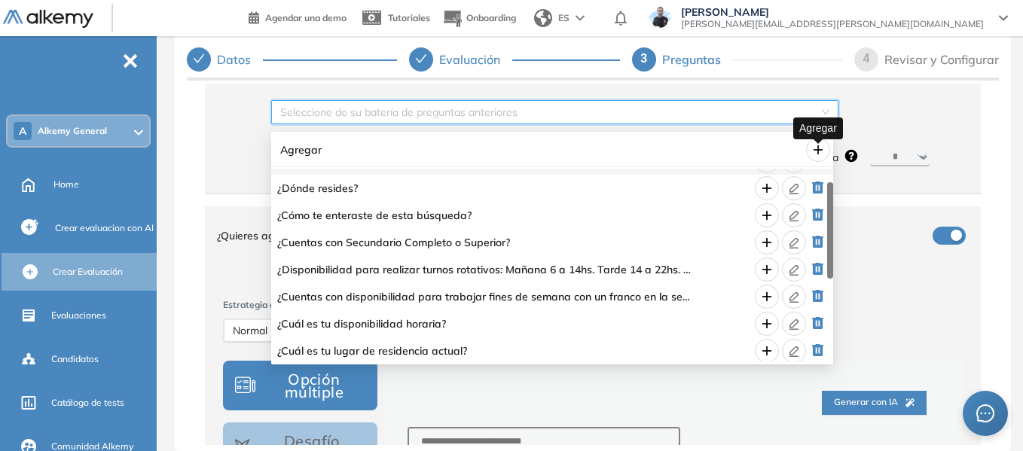
click at [820, 144] on icon "plus" at bounding box center [818, 150] width 12 height 12
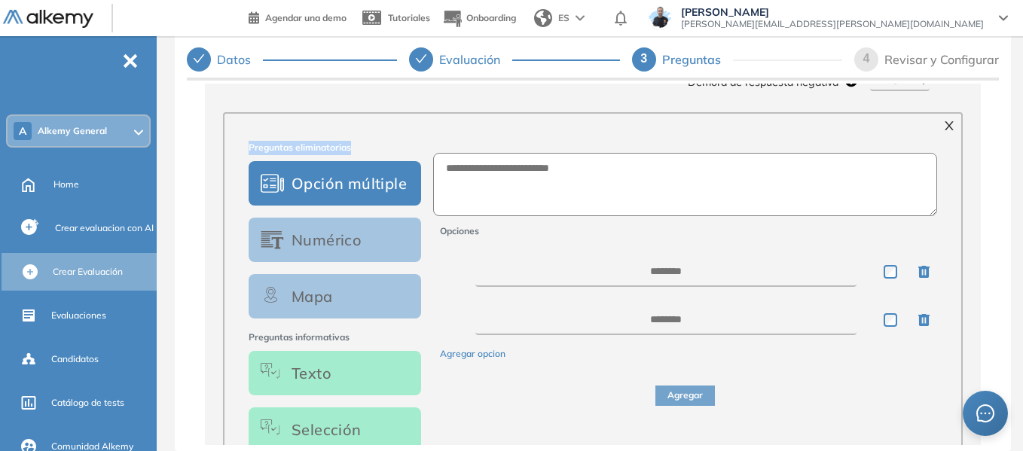
drag, startPoint x: 250, startPoint y: 151, endPoint x: 367, endPoint y: 142, distance: 117.2
click at [367, 142] on div "Preguntas eliminatorias Opción múltiple Numérico Mapa Preguntas informativas Te…" at bounding box center [593, 297] width 740 height 371
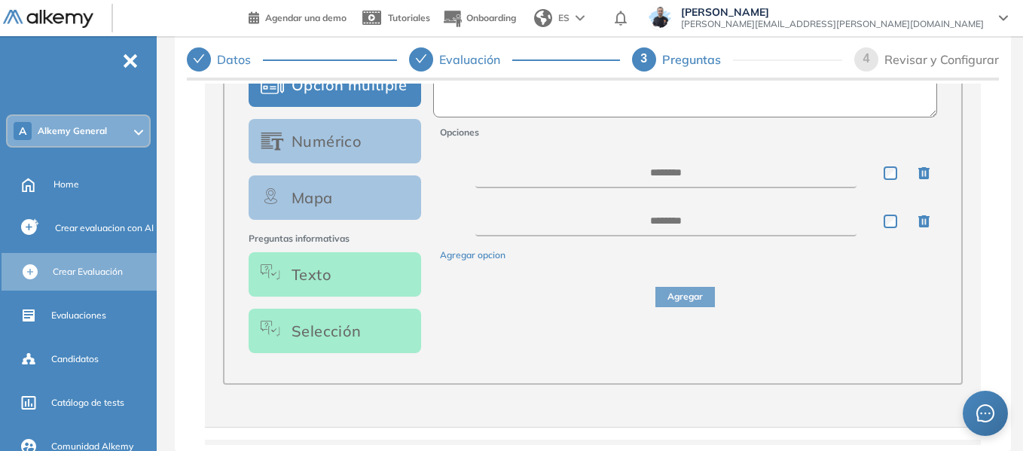
scroll to position [377, 0]
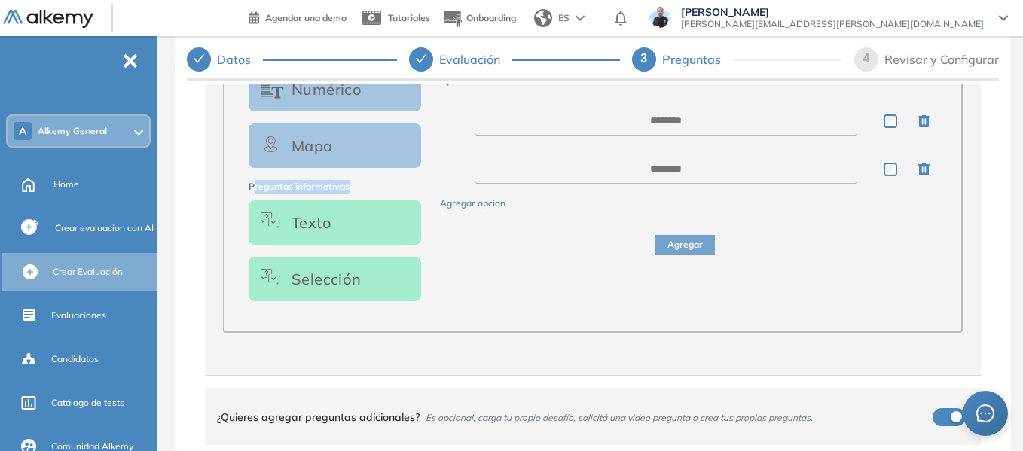
drag, startPoint x: 252, startPoint y: 189, endPoint x: 356, endPoint y: 188, distance: 104.0
click at [356, 188] on span "Preguntas informativas" at bounding box center [335, 187] width 173 height 14
click at [457, 159] on div at bounding box center [706, 169] width 508 height 30
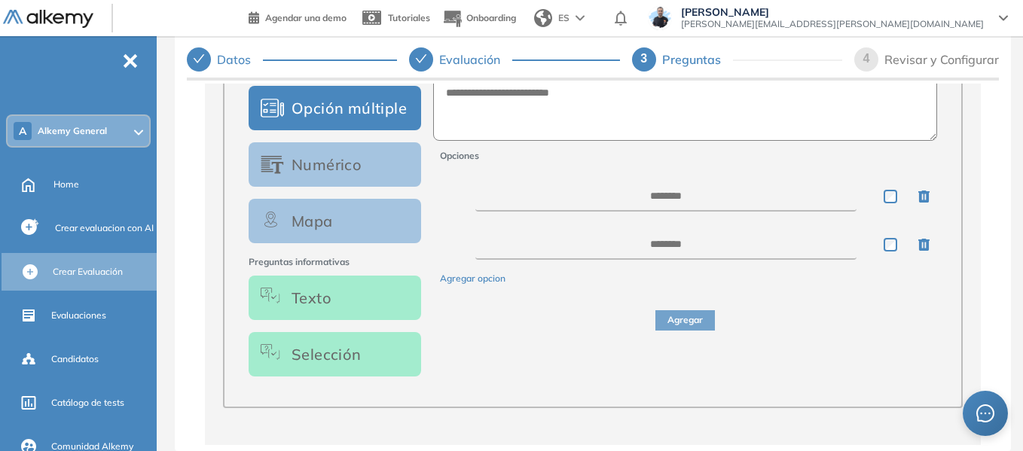
scroll to position [226, 0]
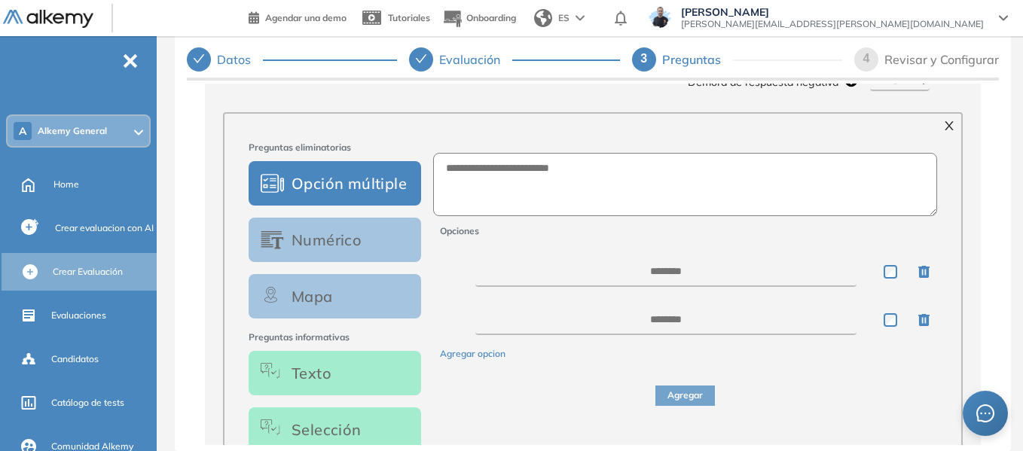
click at [310, 304] on button "Mapa" at bounding box center [335, 296] width 173 height 44
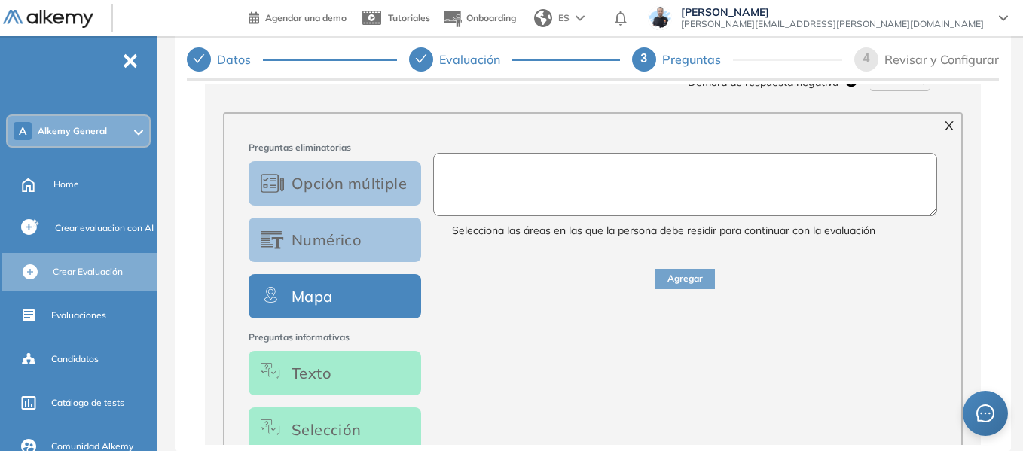
click at [524, 176] on textarea at bounding box center [685, 184] width 505 height 63
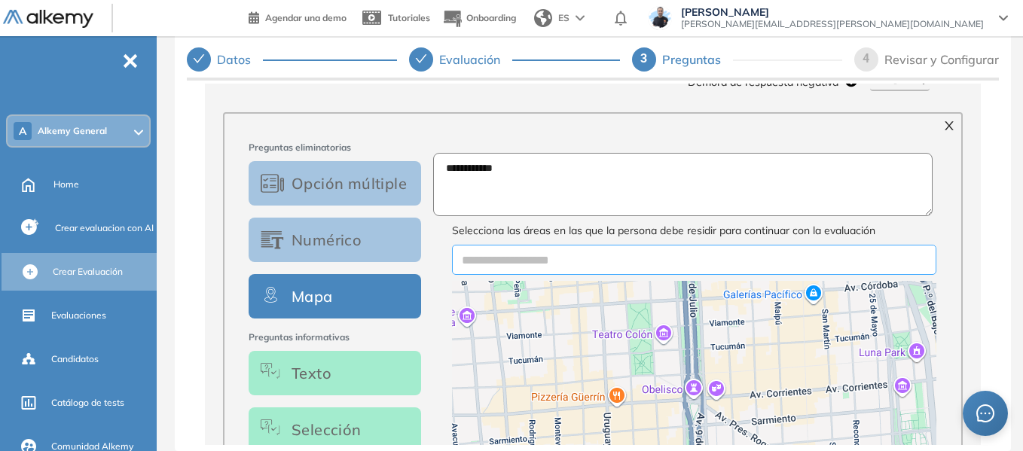
scroll to position [377, 0]
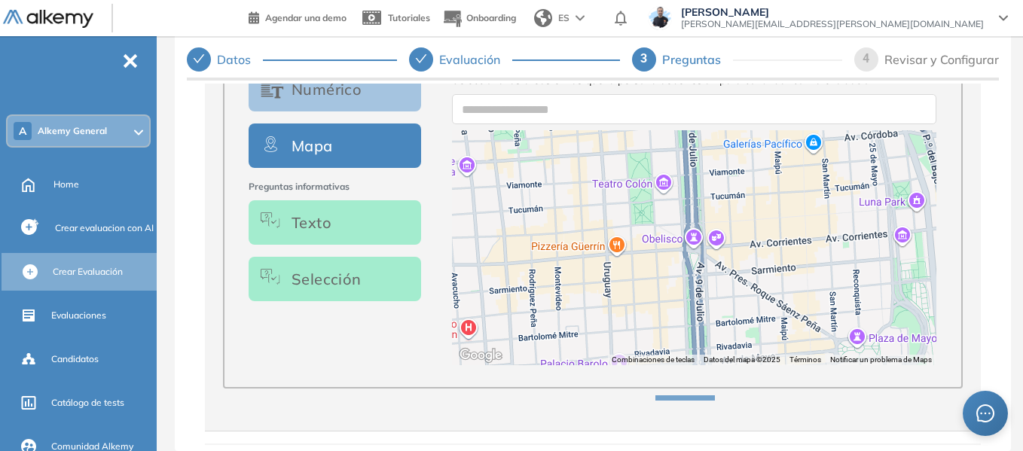
type textarea "**********"
click at [660, 243] on div at bounding box center [694, 247] width 485 height 235
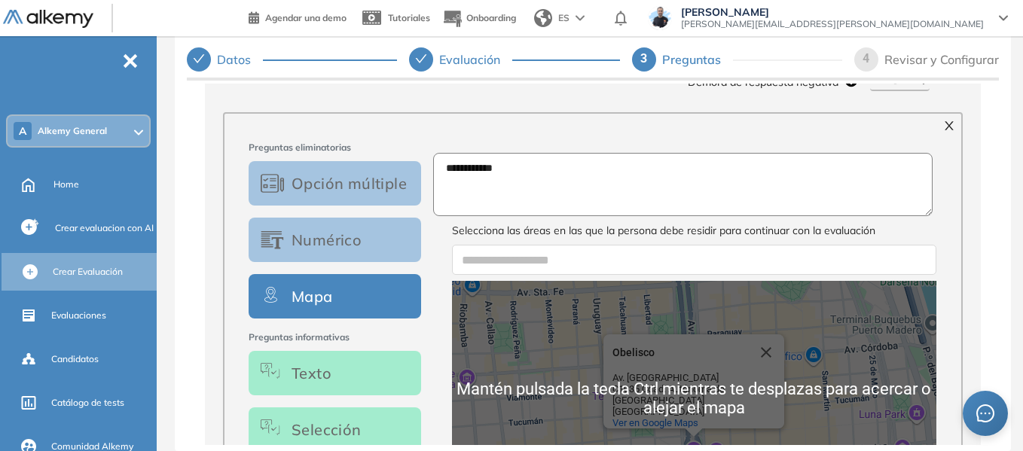
scroll to position [75, 0]
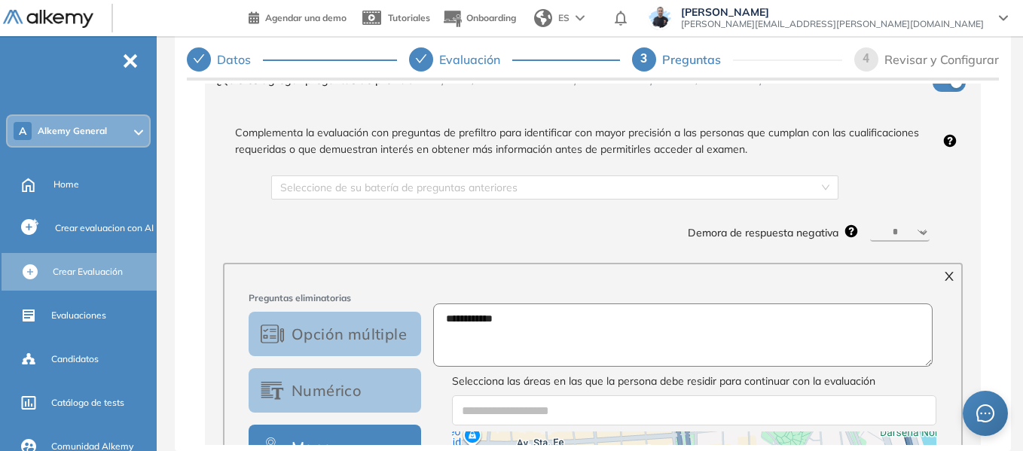
click at [948, 89] on button "button" at bounding box center [949, 83] width 33 height 18
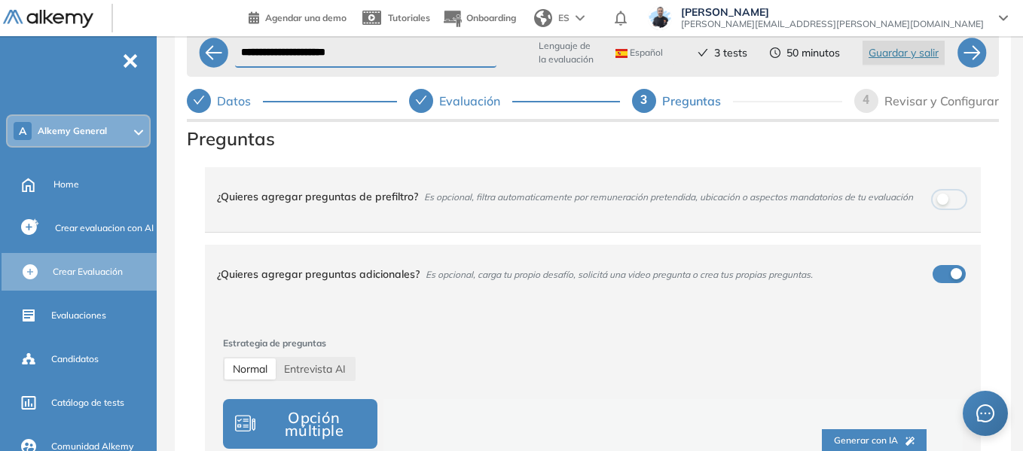
scroll to position [0, 0]
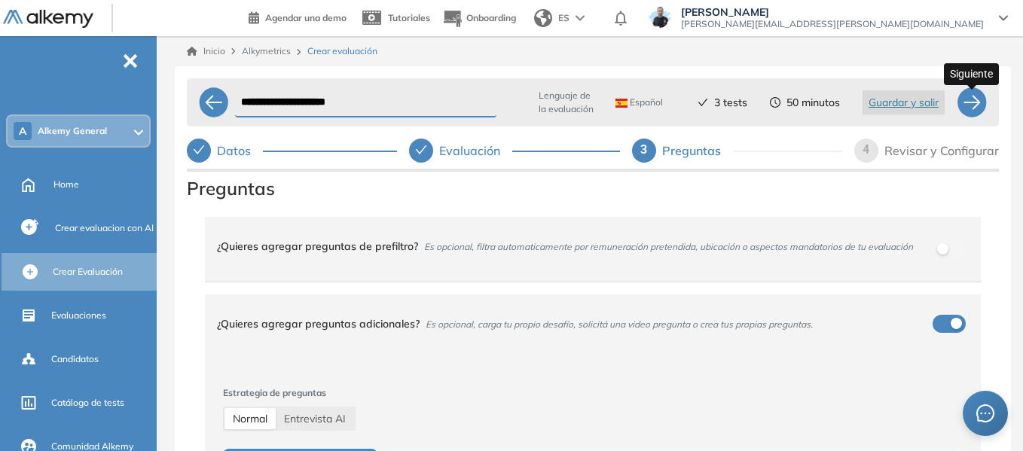
click at [961, 102] on div at bounding box center [972, 102] width 30 height 30
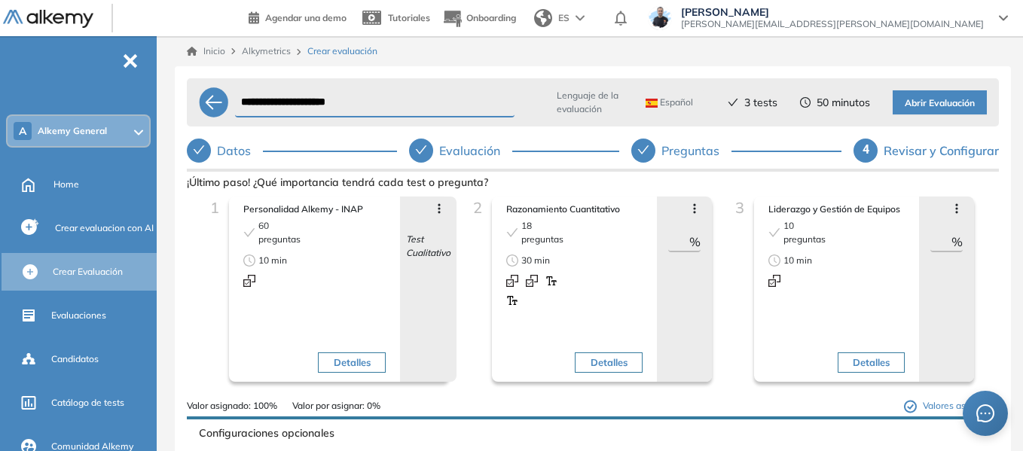
click at [946, 100] on span "Abrir Evaluación" at bounding box center [940, 103] width 70 height 14
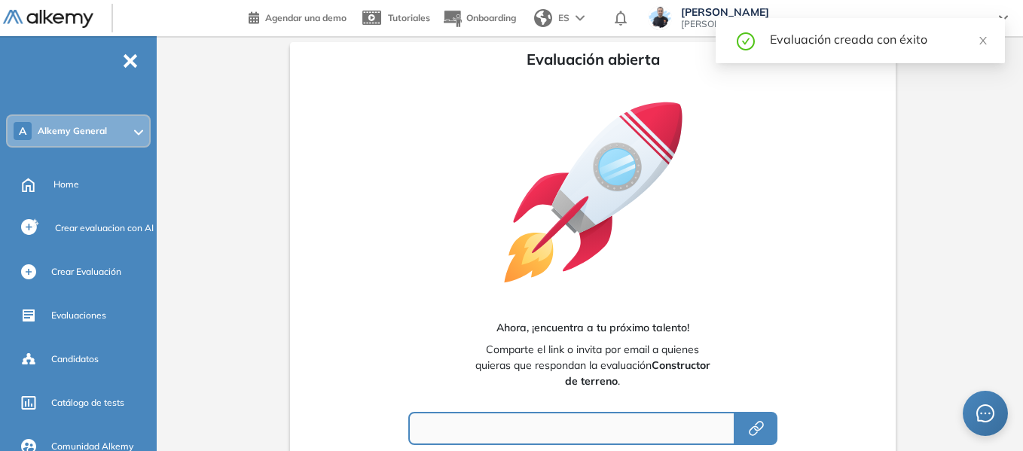
type input "**********"
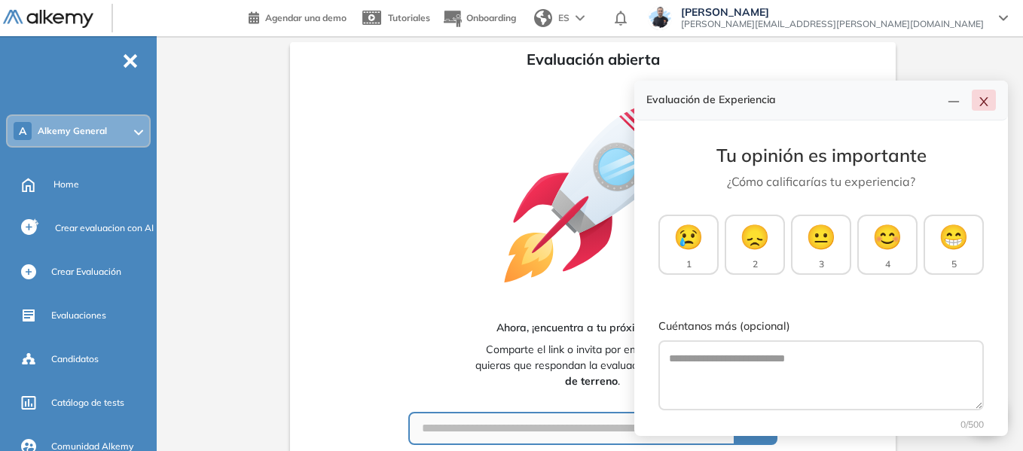
click at [993, 102] on button "button" at bounding box center [984, 100] width 24 height 21
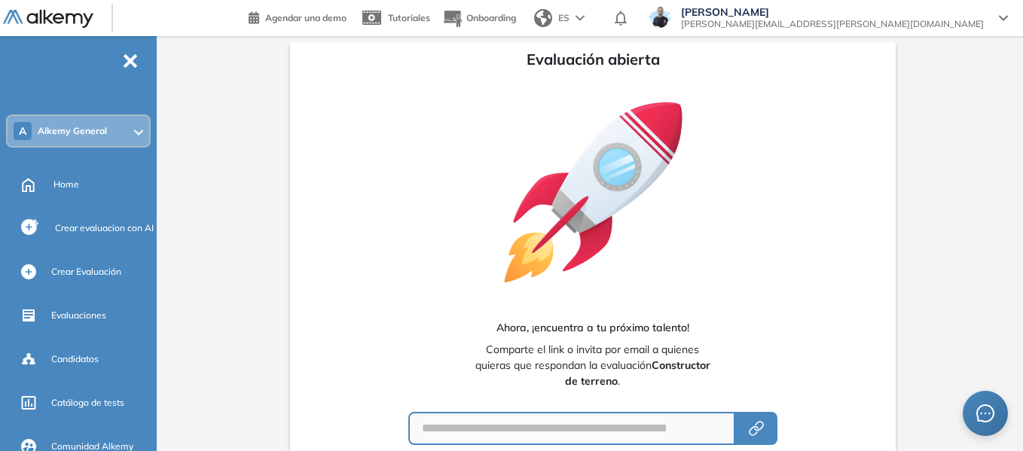
drag, startPoint x: 76, startPoint y: 179, endPoint x: 240, endPoint y: 3, distance: 239.8
click at [76, 179] on span "Home" at bounding box center [66, 185] width 26 height 14
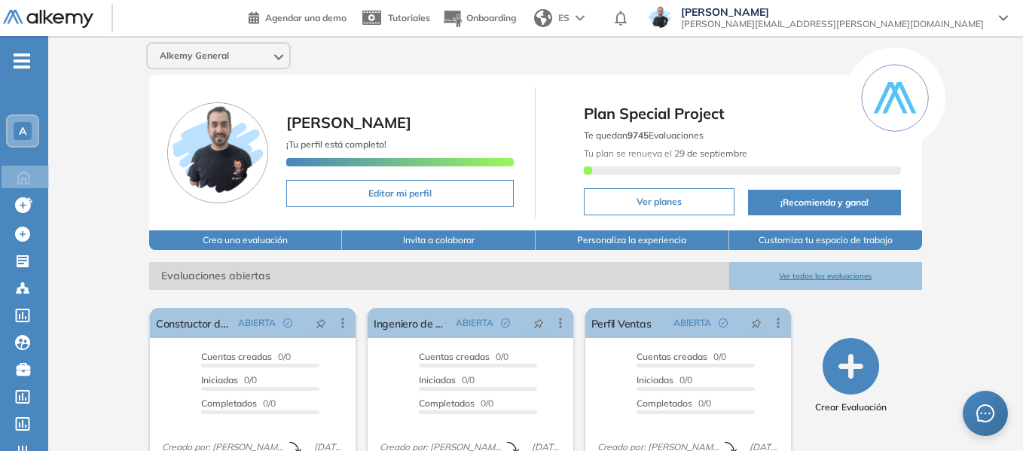
click at [29, 66] on span "-" at bounding box center [22, 59] width 17 height 12
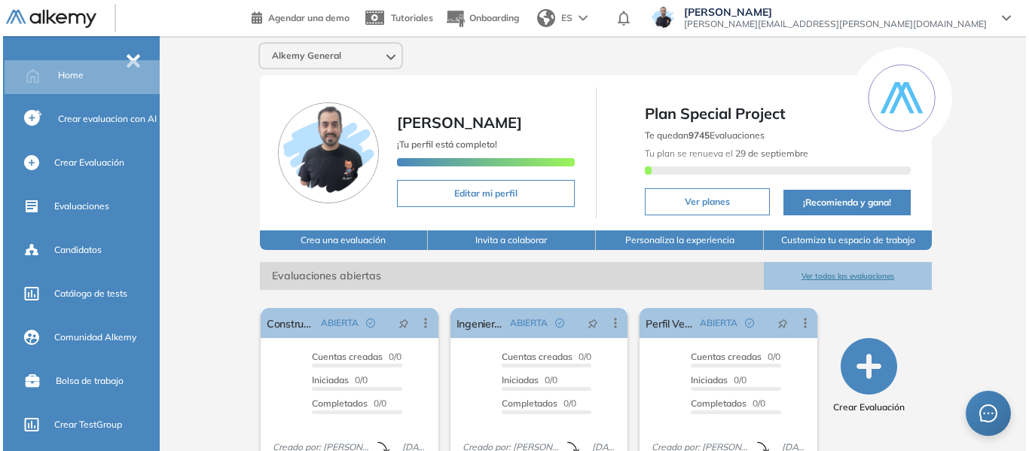
scroll to position [151, 0]
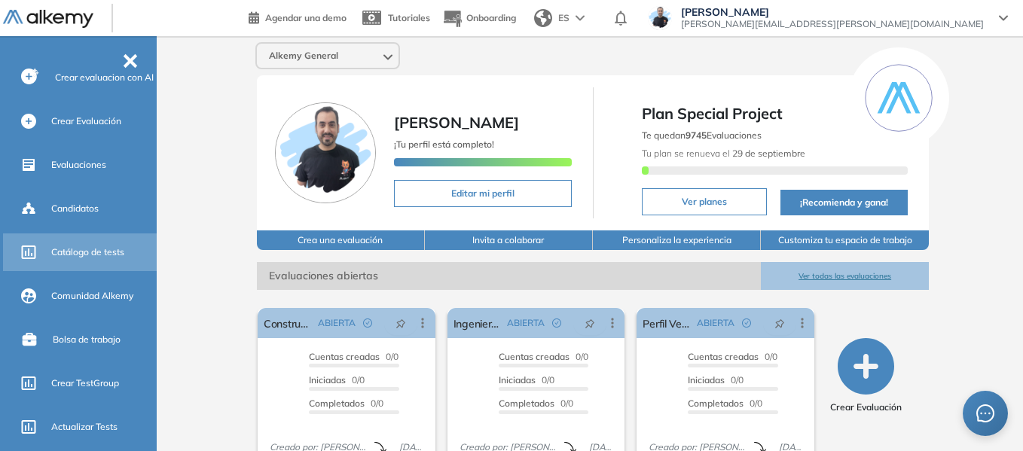
click at [87, 252] on span "Catálogo de tests" at bounding box center [87, 253] width 73 height 14
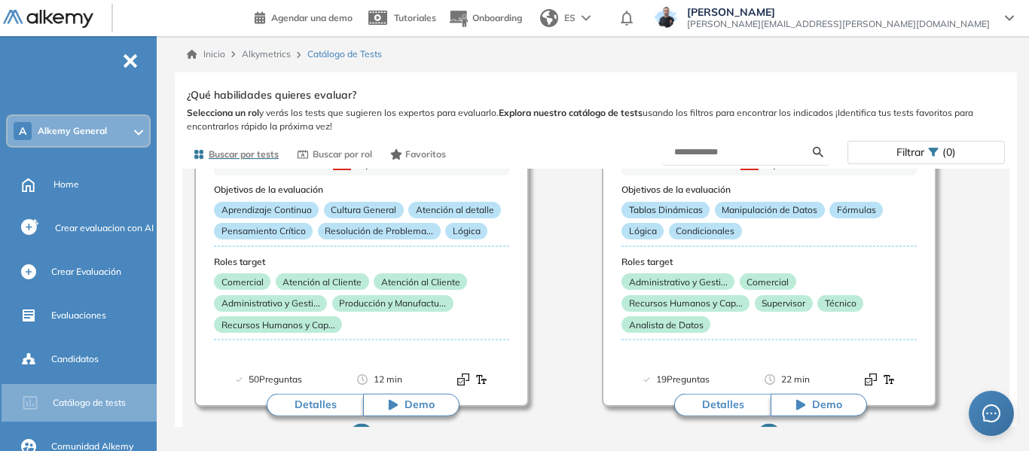
drag, startPoint x: 75, startPoint y: 181, endPoint x: 262, endPoint y: 17, distance: 248.7
click at [75, 181] on span "Home" at bounding box center [66, 185] width 26 height 14
